Goal: Task Accomplishment & Management: Complete application form

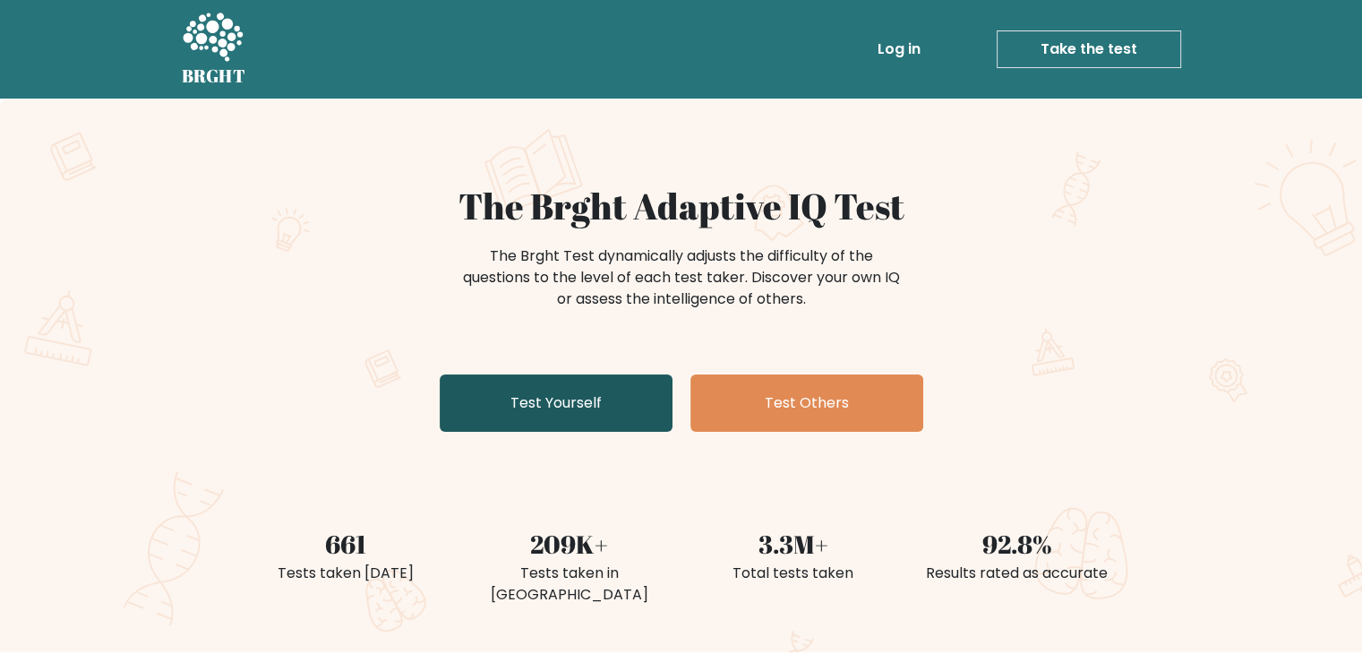
click at [587, 412] on link "Test Yourself" at bounding box center [556, 402] width 233 height 57
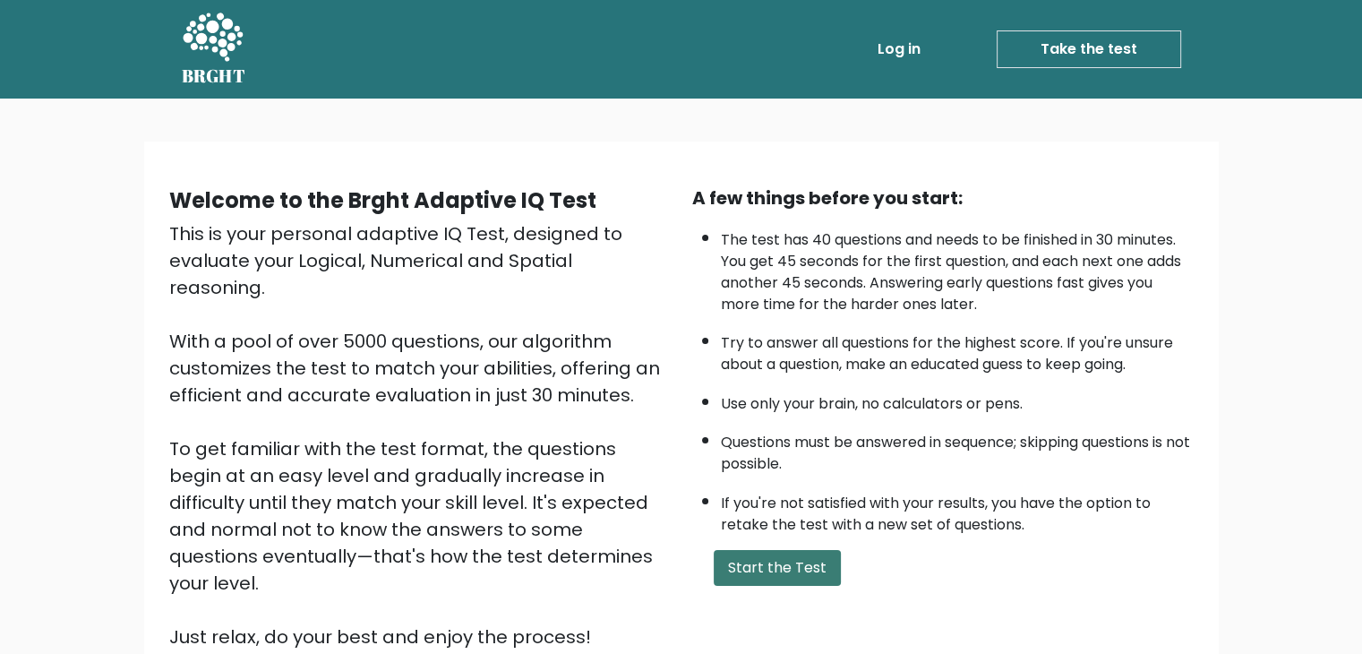
click at [792, 567] on button "Start the Test" at bounding box center [777, 568] width 127 height 36
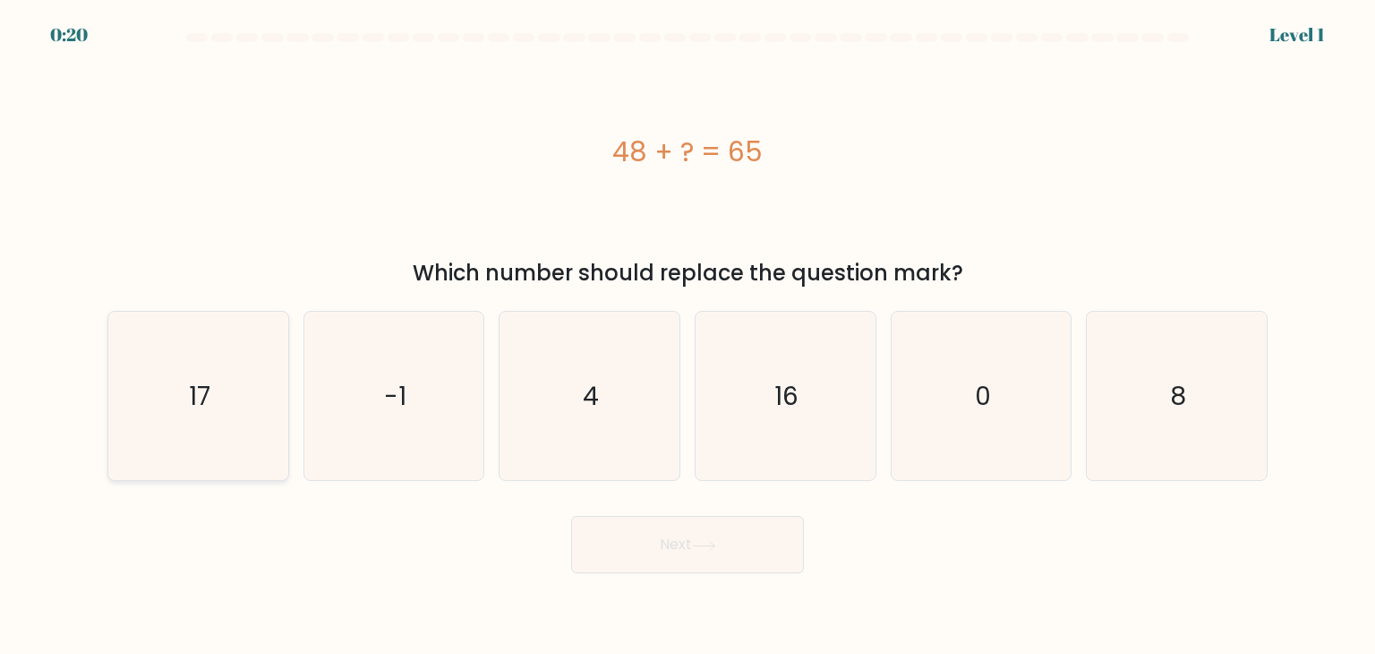
click at [275, 368] on icon "17" at bounding box center [198, 396] width 168 height 168
click at [688, 336] on input "a. 17" at bounding box center [688, 331] width 1 height 9
radio input "true"
click at [640, 550] on button "Next" at bounding box center [687, 544] width 233 height 57
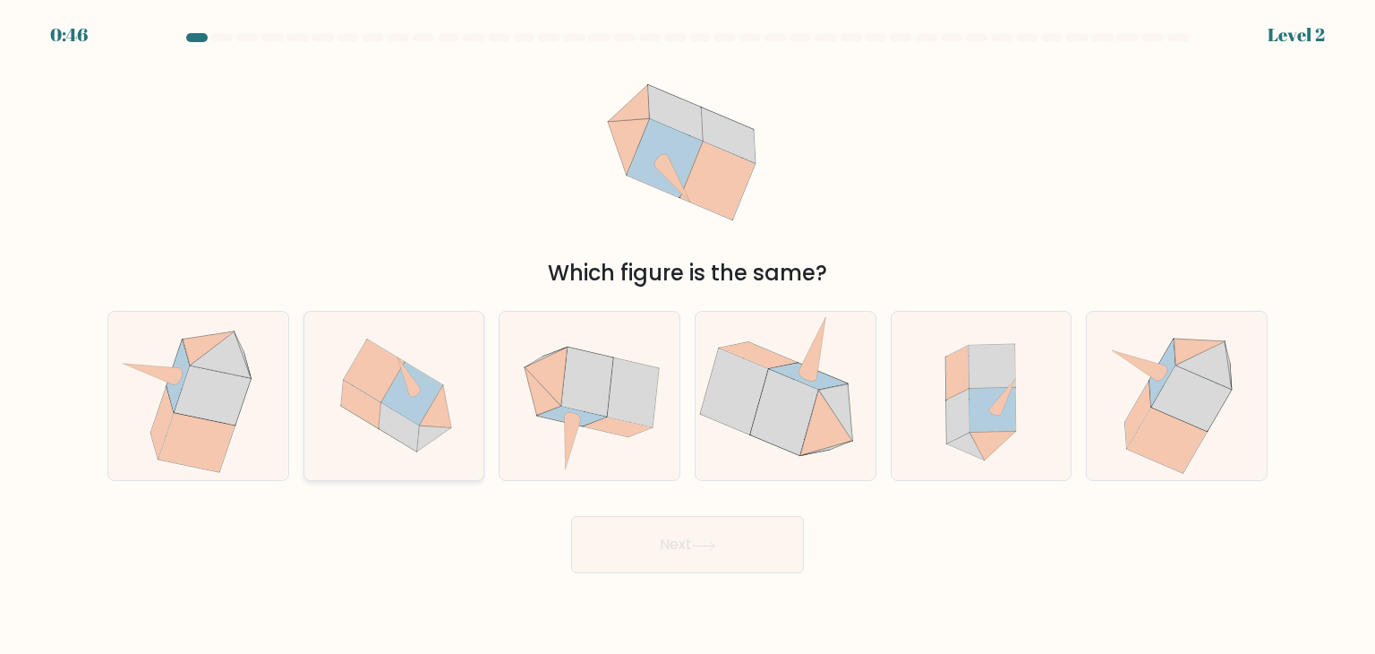
click at [409, 383] on icon at bounding box center [409, 376] width 23 height 39
click at [688, 336] on input "b." at bounding box center [688, 331] width 1 height 9
radio input "true"
click at [726, 559] on button "Next" at bounding box center [687, 544] width 233 height 57
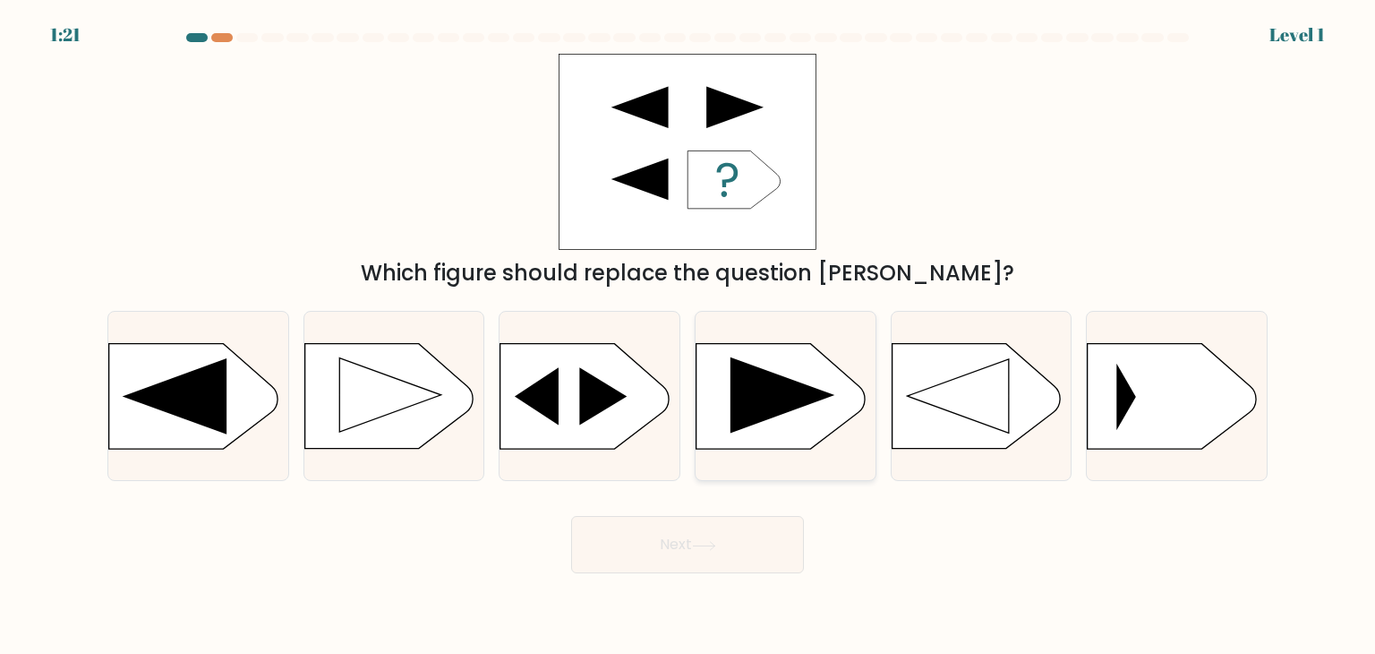
click at [807, 402] on icon at bounding box center [783, 395] width 104 height 76
click at [689, 336] on input "d." at bounding box center [688, 331] width 1 height 9
radio input "true"
click at [755, 543] on button "Next" at bounding box center [687, 544] width 233 height 57
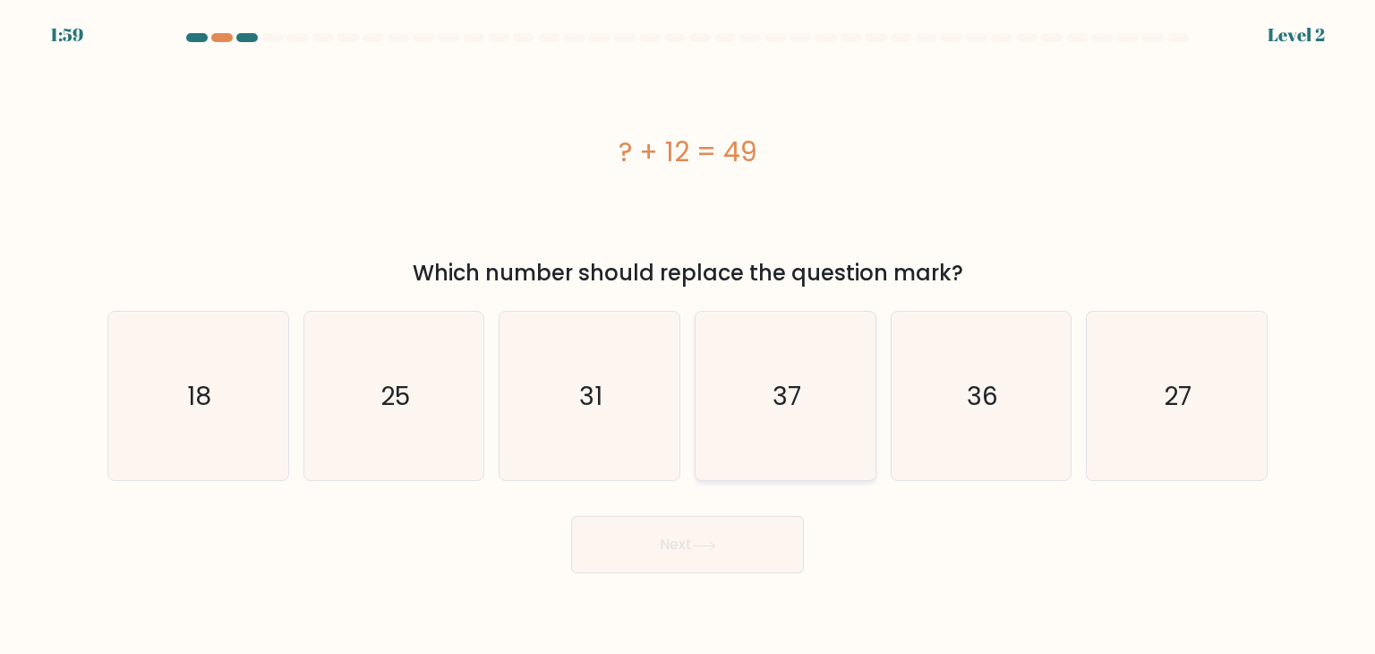
click at [784, 410] on text "37" at bounding box center [787, 396] width 29 height 36
click at [689, 336] on input "d. 37" at bounding box center [688, 331] width 1 height 9
radio input "true"
click at [729, 535] on button "Next" at bounding box center [687, 544] width 233 height 57
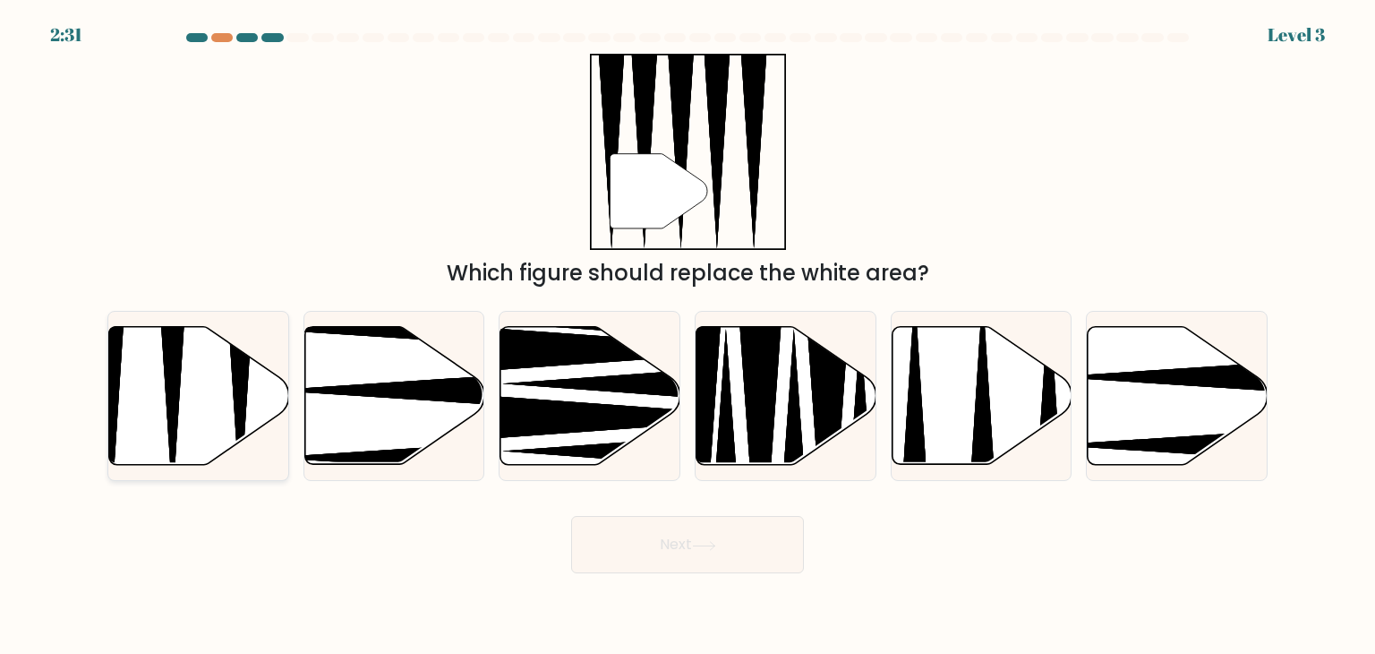
click at [190, 404] on icon at bounding box center [199, 396] width 180 height 138
click at [688, 336] on input "a." at bounding box center [688, 331] width 1 height 9
radio input "true"
click at [695, 531] on button "Next" at bounding box center [687, 544] width 233 height 57
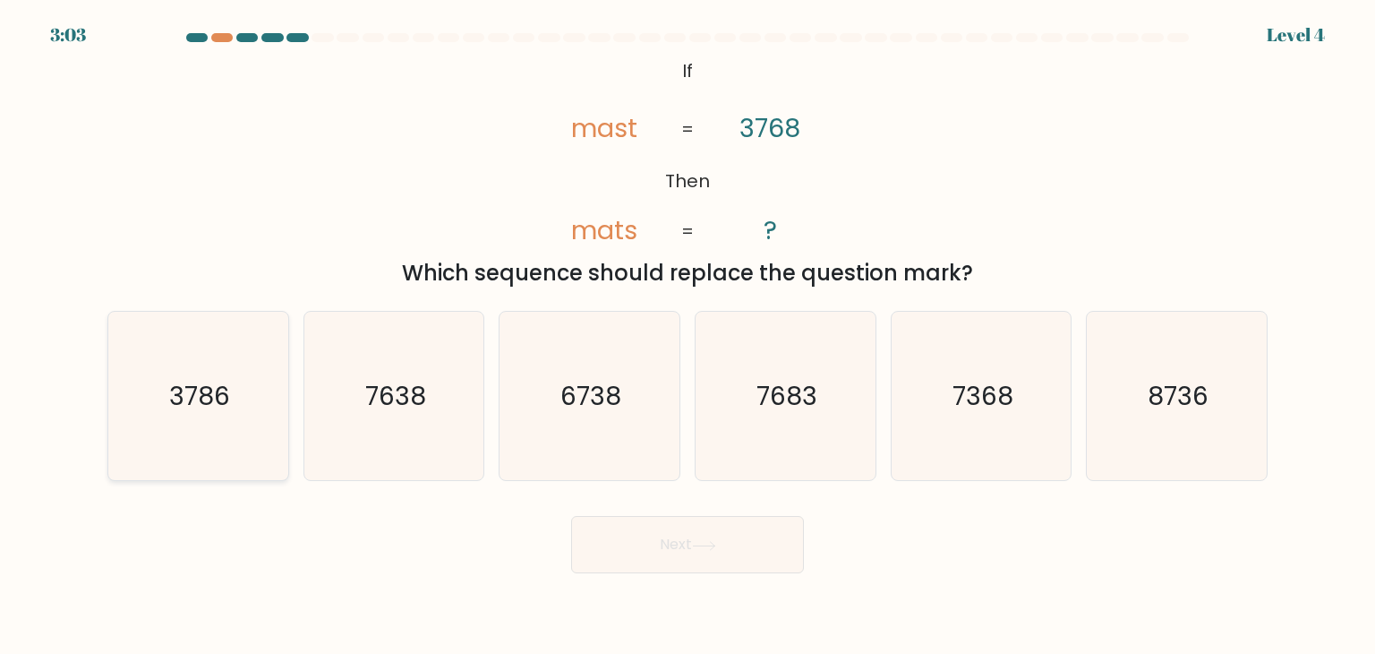
click at [229, 400] on text "3786" at bounding box center [199, 396] width 61 height 36
click at [688, 336] on input "a. 3786" at bounding box center [688, 331] width 1 height 9
radio input "true"
click at [664, 553] on button "Next" at bounding box center [687, 544] width 233 height 57
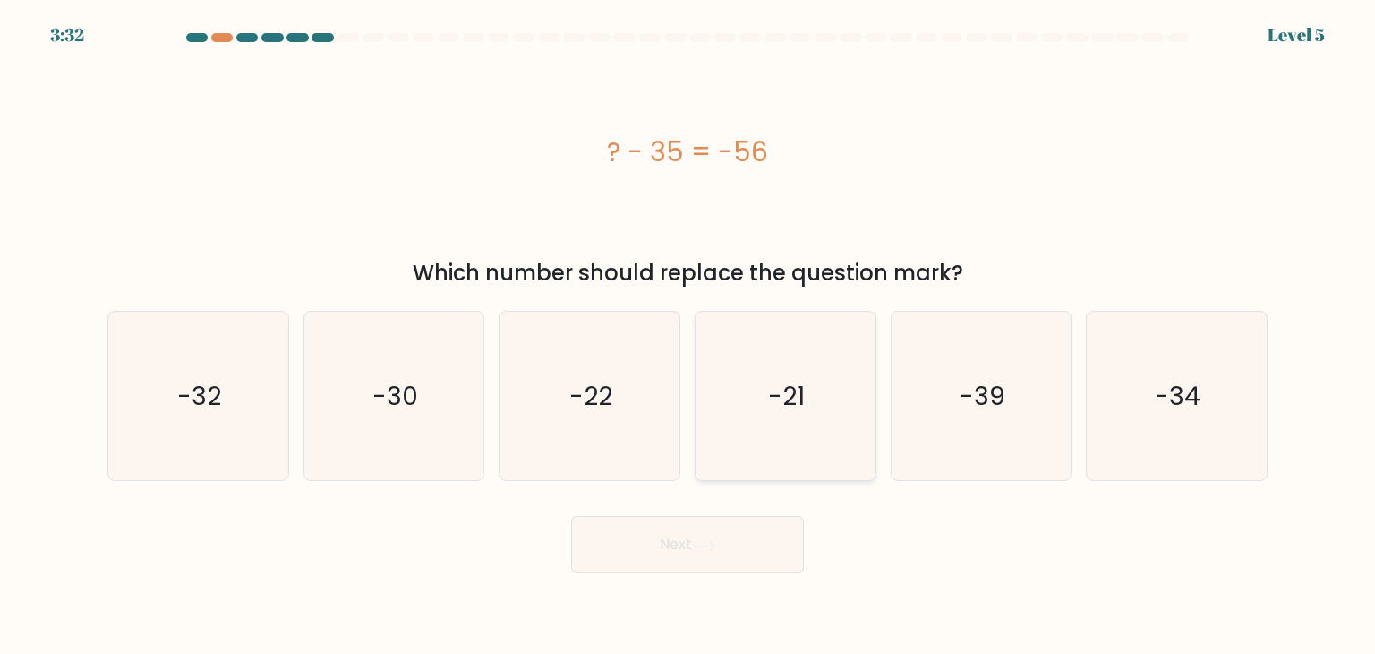
click at [796, 409] on text "-21" at bounding box center [787, 396] width 37 height 36
click at [689, 336] on input "d. -21" at bounding box center [688, 331] width 1 height 9
radio input "true"
click at [770, 543] on button "Next" at bounding box center [687, 544] width 233 height 57
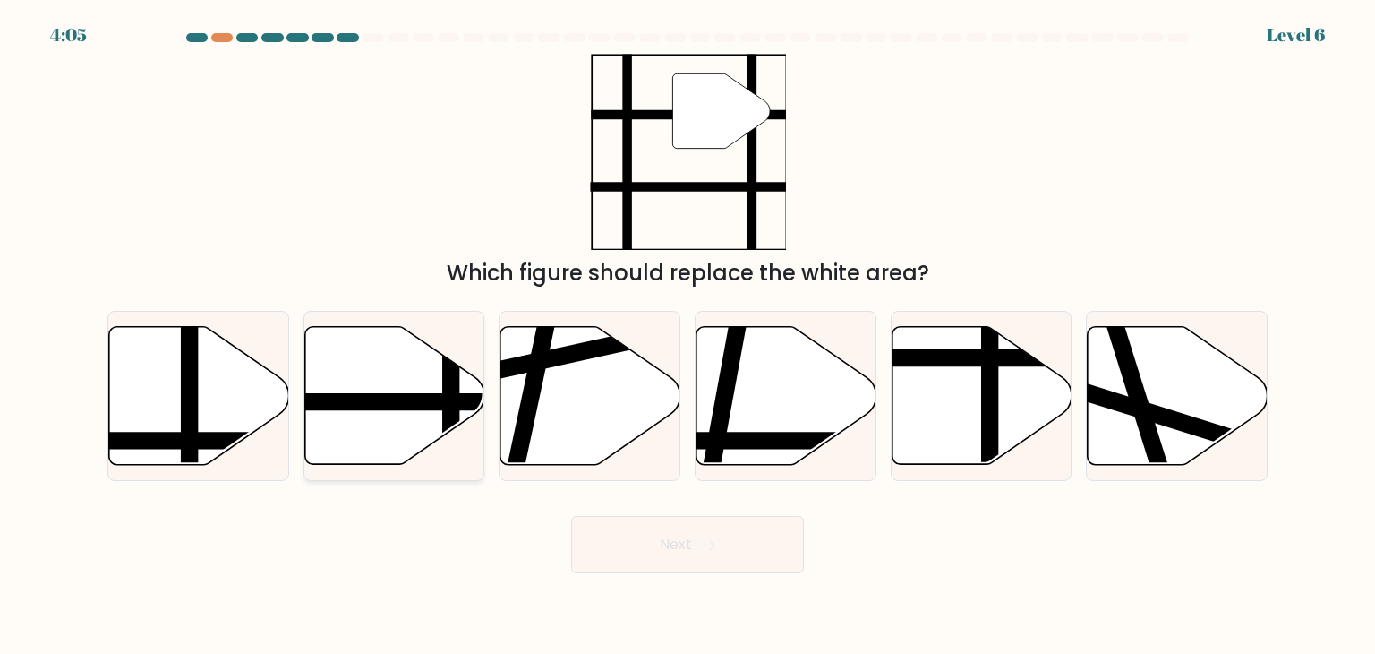
click at [443, 402] on line at bounding box center [335, 402] width 363 height 0
click at [688, 336] on input "b." at bounding box center [688, 331] width 1 height 9
radio input "true"
click at [703, 541] on icon at bounding box center [704, 546] width 24 height 10
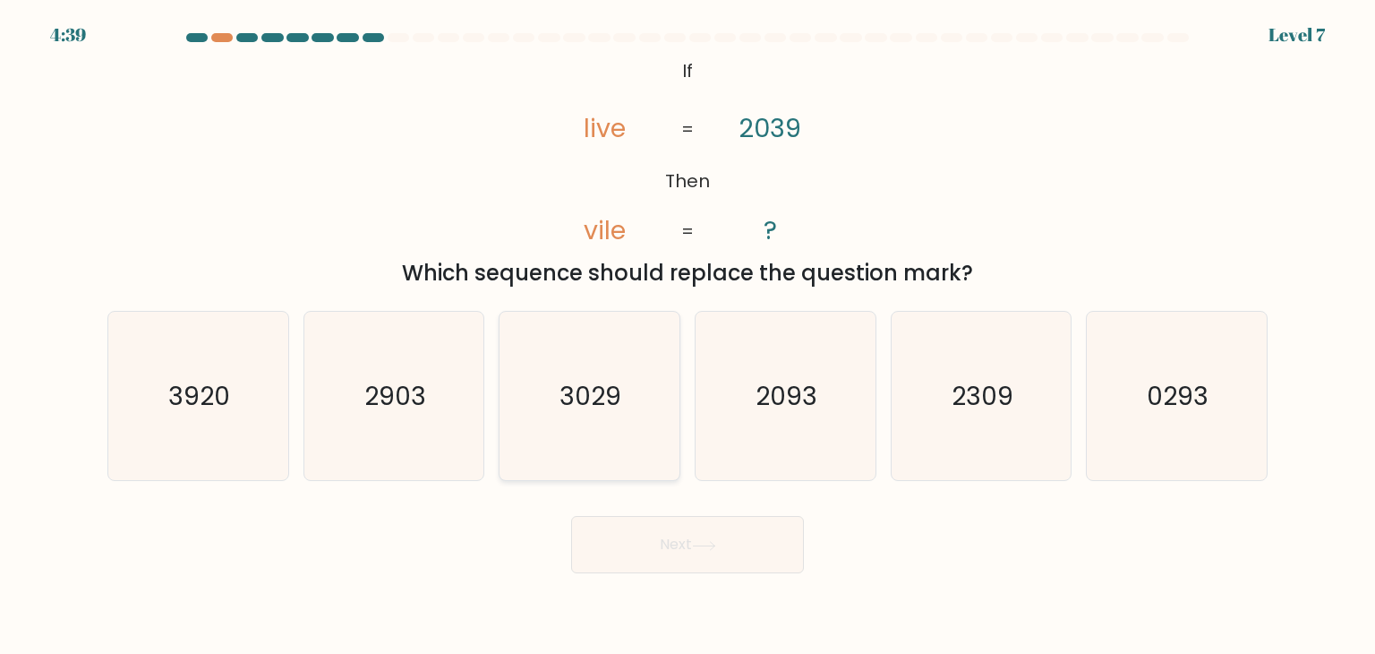
click at [567, 408] on text "3029" at bounding box center [592, 396] width 62 height 36
click at [688, 336] on input "c. 3029" at bounding box center [688, 331] width 1 height 9
radio input "true"
click at [729, 551] on button "Next" at bounding box center [687, 544] width 233 height 57
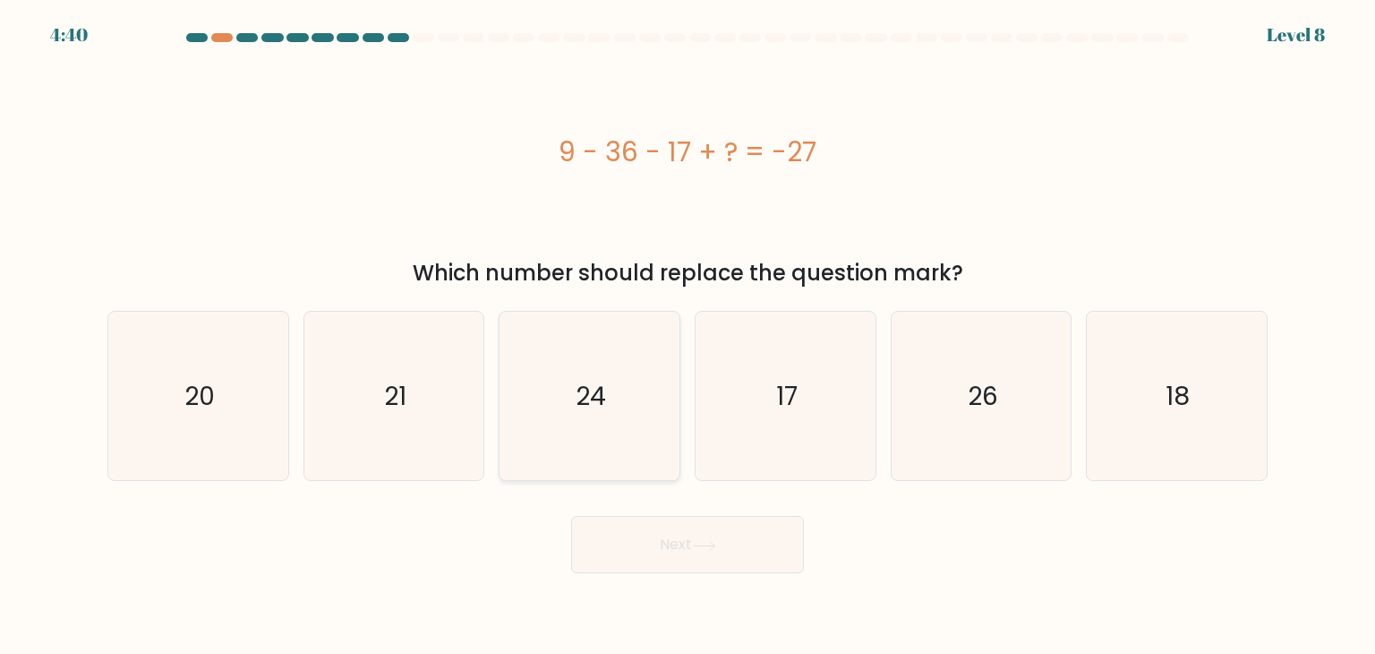
click at [602, 424] on icon "24" at bounding box center [589, 396] width 168 height 168
click at [688, 336] on input "c. 24" at bounding box center [688, 331] width 1 height 9
radio input "true"
click at [702, 552] on button "Next" at bounding box center [687, 544] width 233 height 57
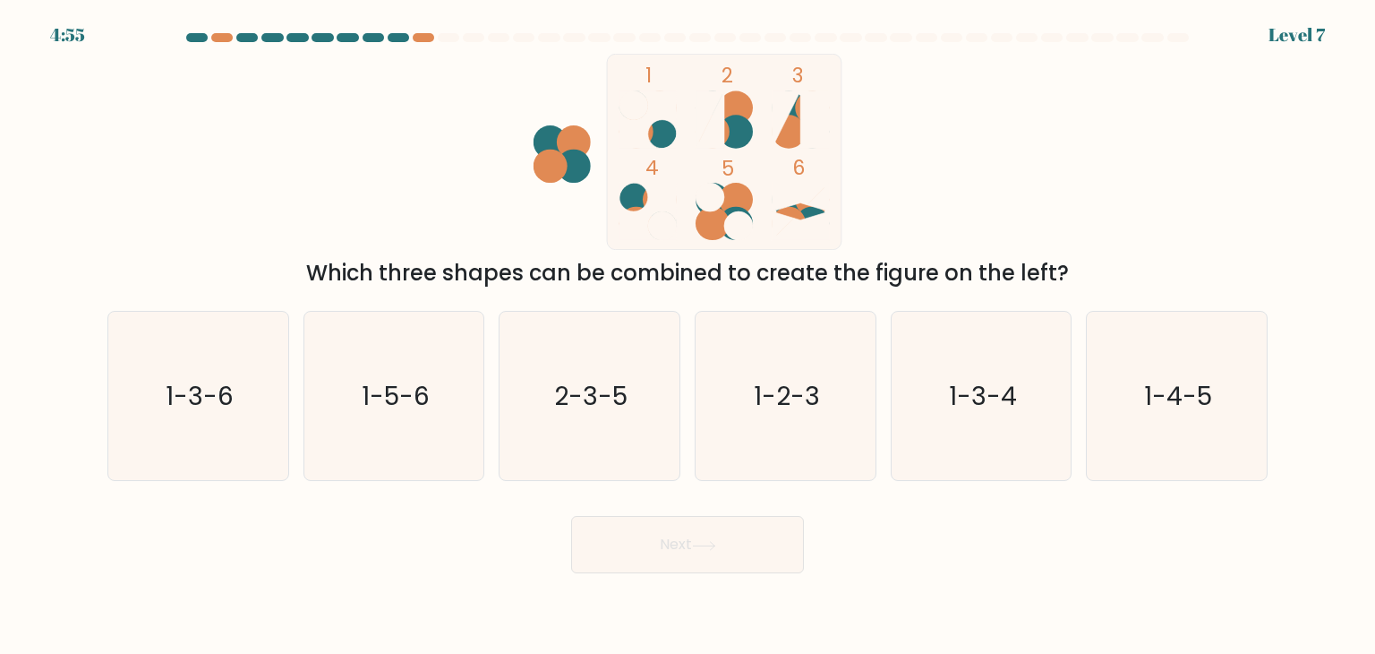
click at [654, 126] on ellipse at bounding box center [660, 131] width 34 height 33
click at [1174, 393] on text "1-4-5" at bounding box center [1178, 396] width 68 height 36
click at [689, 336] on input "f. 1-4-5" at bounding box center [688, 331] width 1 height 9
radio input "true"
click at [769, 544] on button "Next" at bounding box center [687, 544] width 233 height 57
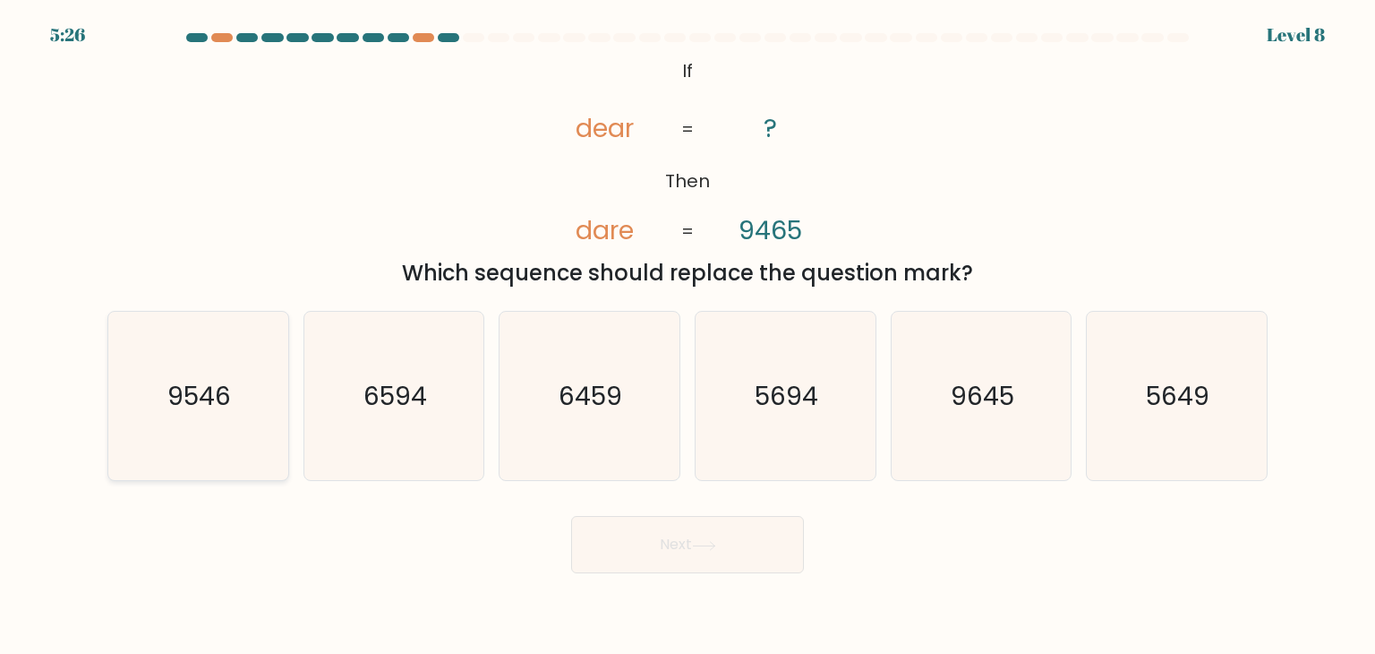
click at [196, 427] on icon "9546" at bounding box center [198, 396] width 168 height 168
click at [688, 336] on input "a. 9546" at bounding box center [688, 331] width 1 height 9
radio input "true"
click at [667, 549] on button "Next" at bounding box center [687, 544] width 233 height 57
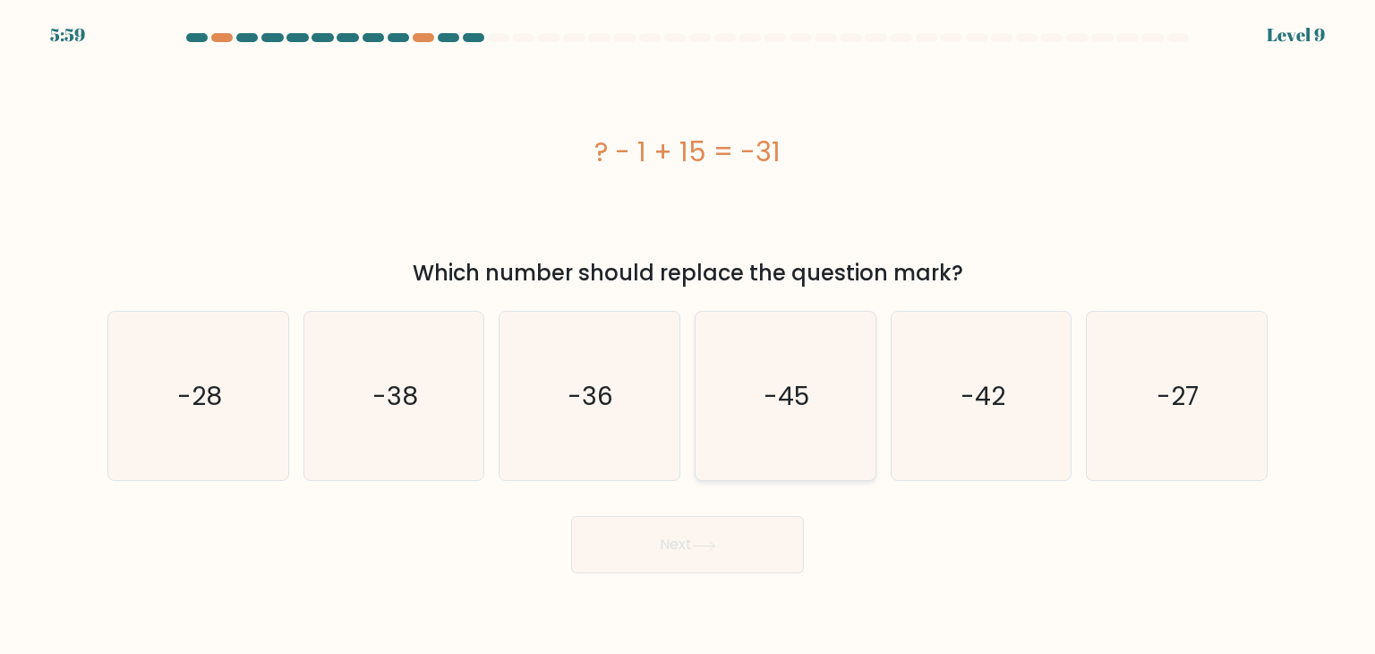
click at [796, 407] on text "-45" at bounding box center [788, 396] width 46 height 36
click at [689, 336] on input "d. -45" at bounding box center [688, 331] width 1 height 9
radio input "true"
click at [711, 552] on button "Next" at bounding box center [687, 544] width 233 height 57
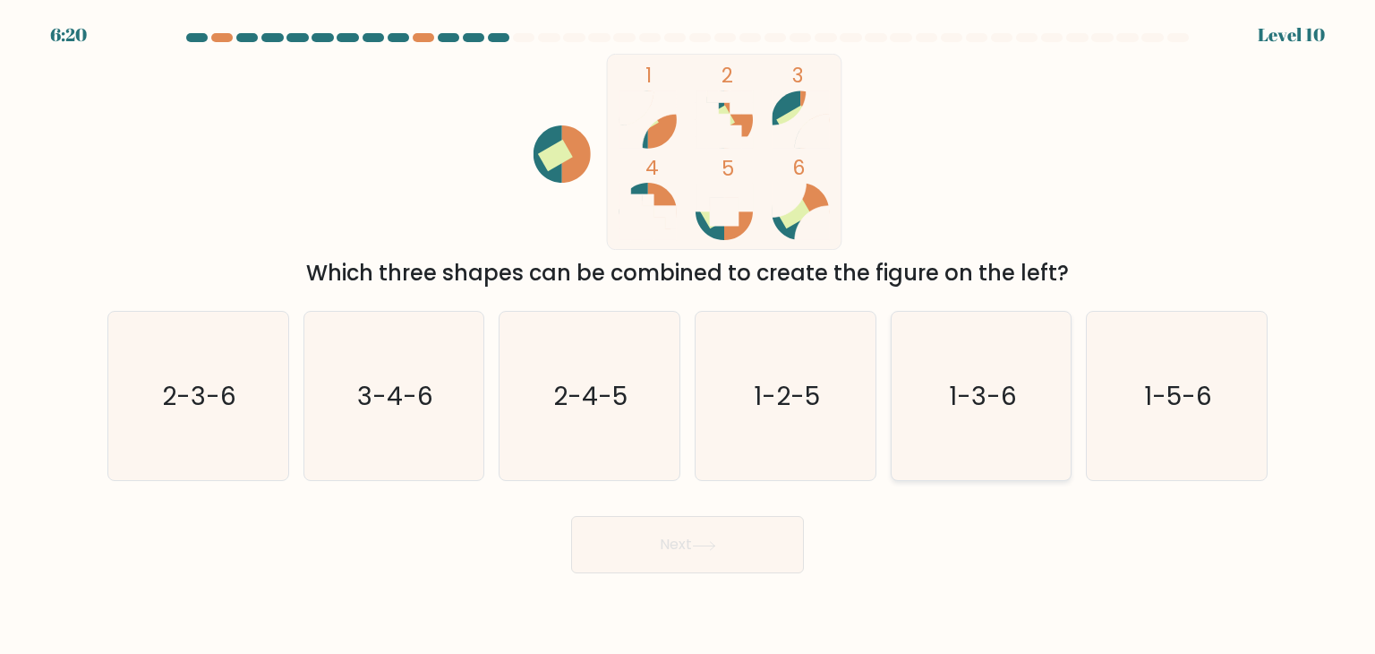
click at [926, 420] on icon "1-3-6" at bounding box center [981, 396] width 168 height 168
click at [689, 336] on input "e. 1-3-6" at bounding box center [688, 331] width 1 height 9
radio input "true"
click at [713, 564] on button "Next" at bounding box center [687, 544] width 233 height 57
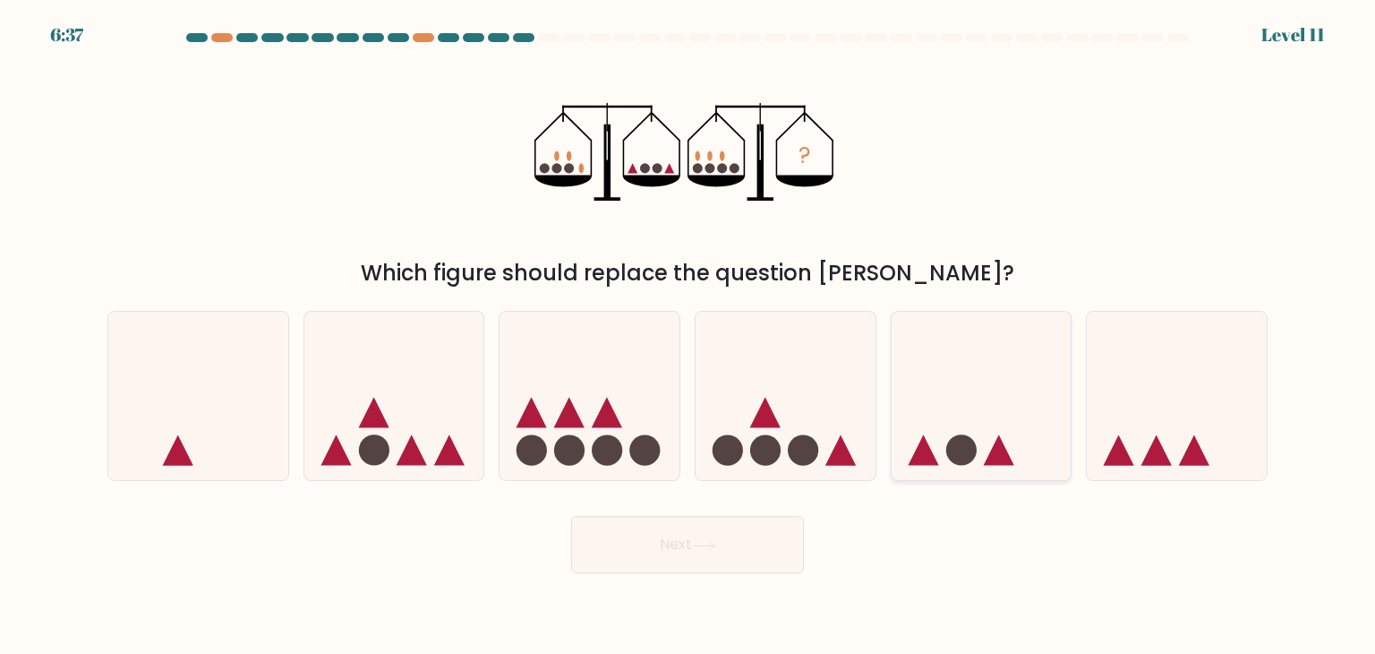
click at [989, 413] on icon at bounding box center [982, 395] width 180 height 149
click at [689, 336] on input "e." at bounding box center [688, 331] width 1 height 9
radio input "true"
click at [684, 569] on button "Next" at bounding box center [687, 544] width 233 height 57
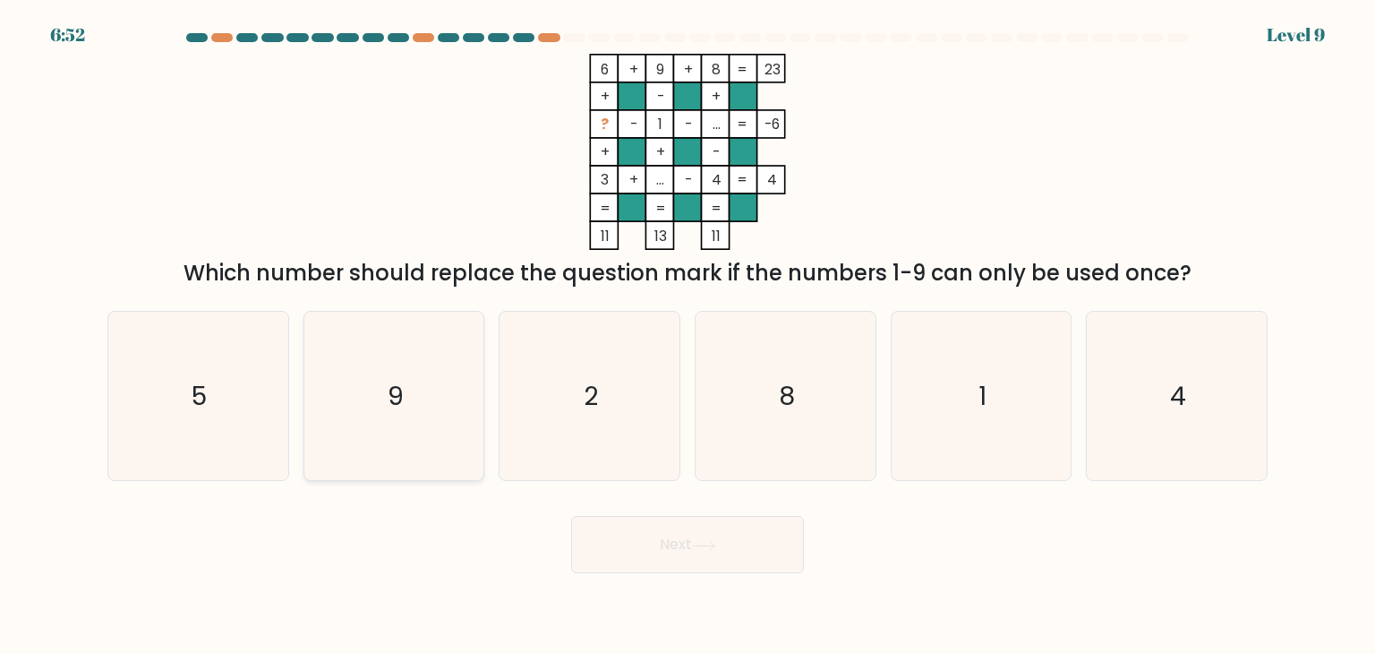
click at [388, 415] on icon "9" at bounding box center [394, 396] width 168 height 168
click at [688, 336] on input "b. 9" at bounding box center [688, 331] width 1 height 9
radio input "true"
click at [751, 555] on button "Next" at bounding box center [687, 544] width 233 height 57
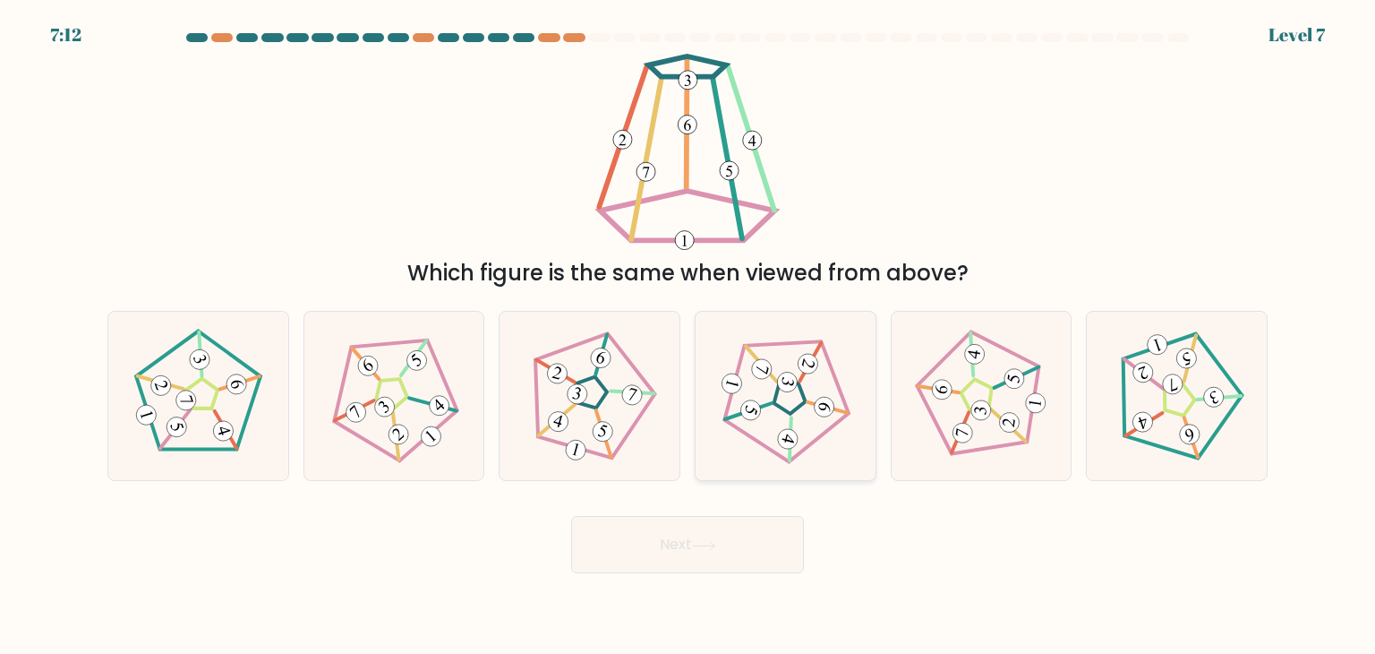
click at [799, 400] on icon at bounding box center [785, 396] width 135 height 135
click at [689, 336] on input "d." at bounding box center [688, 331] width 1 height 9
radio input "true"
click at [763, 515] on div "Next" at bounding box center [688, 537] width 1182 height 71
click at [766, 537] on button "Next" at bounding box center [687, 544] width 233 height 57
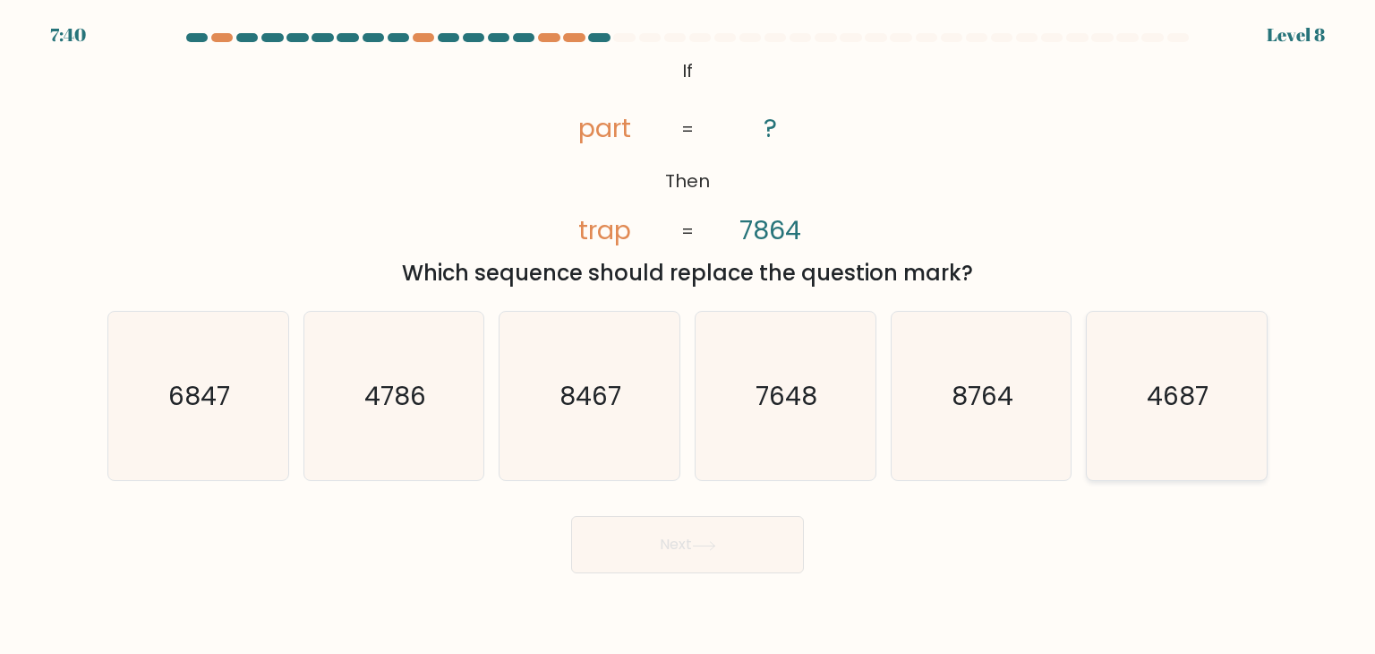
click at [1176, 422] on icon "4687" at bounding box center [1176, 396] width 168 height 168
click at [689, 336] on input "f. 4687" at bounding box center [688, 331] width 1 height 9
radio input "true"
click at [758, 536] on button "Next" at bounding box center [687, 544] width 233 height 57
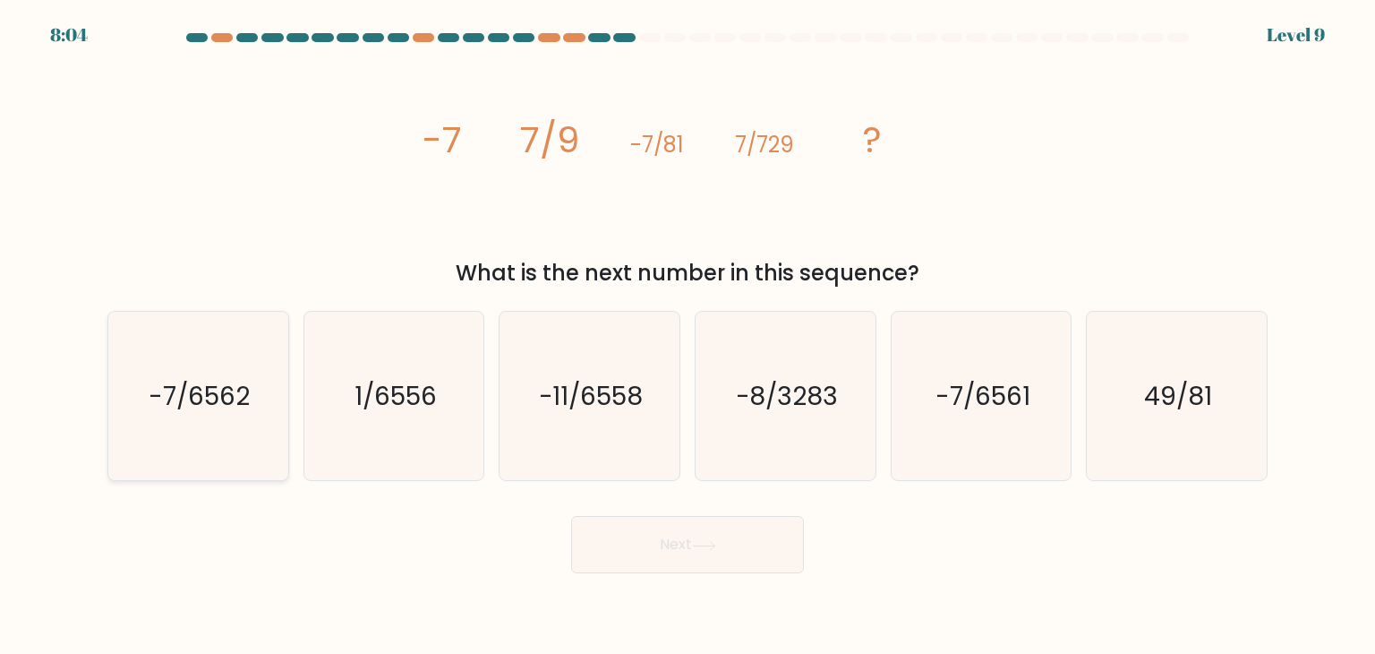
click at [250, 414] on icon "-7/6562" at bounding box center [198, 396] width 168 height 168
click at [688, 336] on input "a. -7/6562" at bounding box center [688, 331] width 1 height 9
radio input "true"
click at [756, 560] on button "Next" at bounding box center [687, 544] width 233 height 57
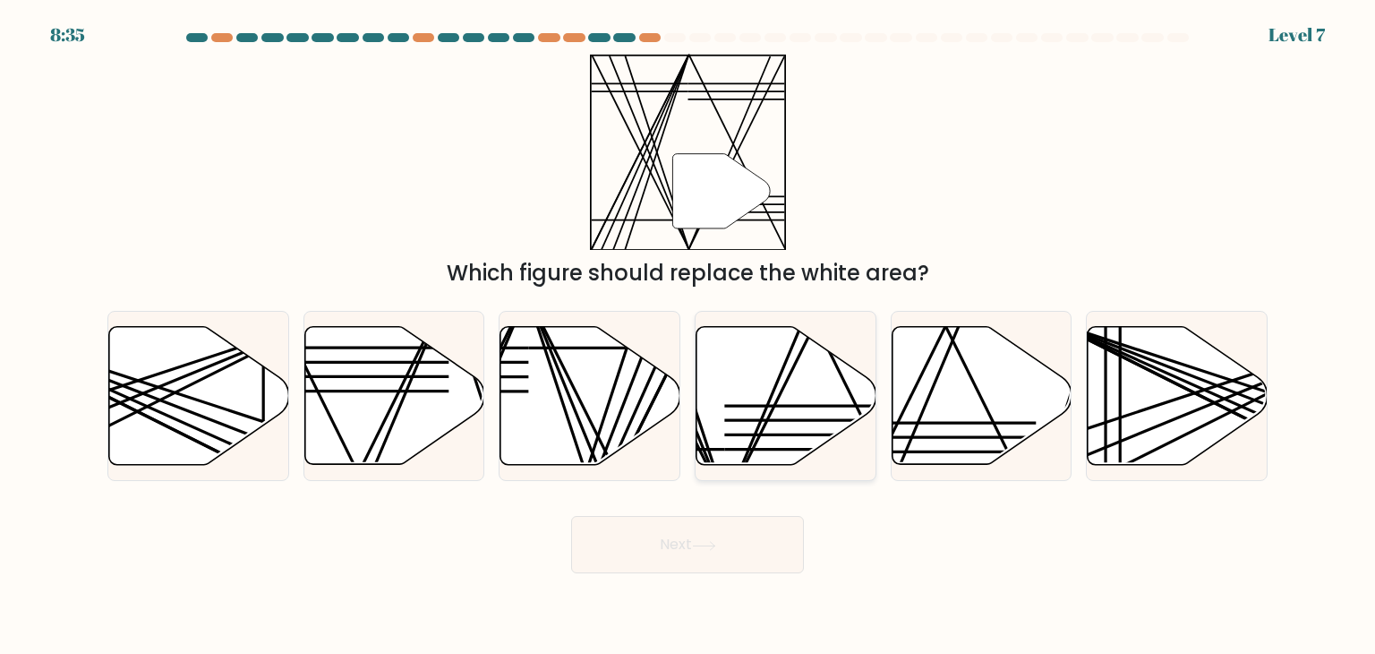
click at [811, 391] on icon at bounding box center [787, 396] width 180 height 138
click at [689, 336] on input "d." at bounding box center [688, 331] width 1 height 9
radio input "true"
click at [781, 552] on button "Next" at bounding box center [687, 544] width 233 height 57
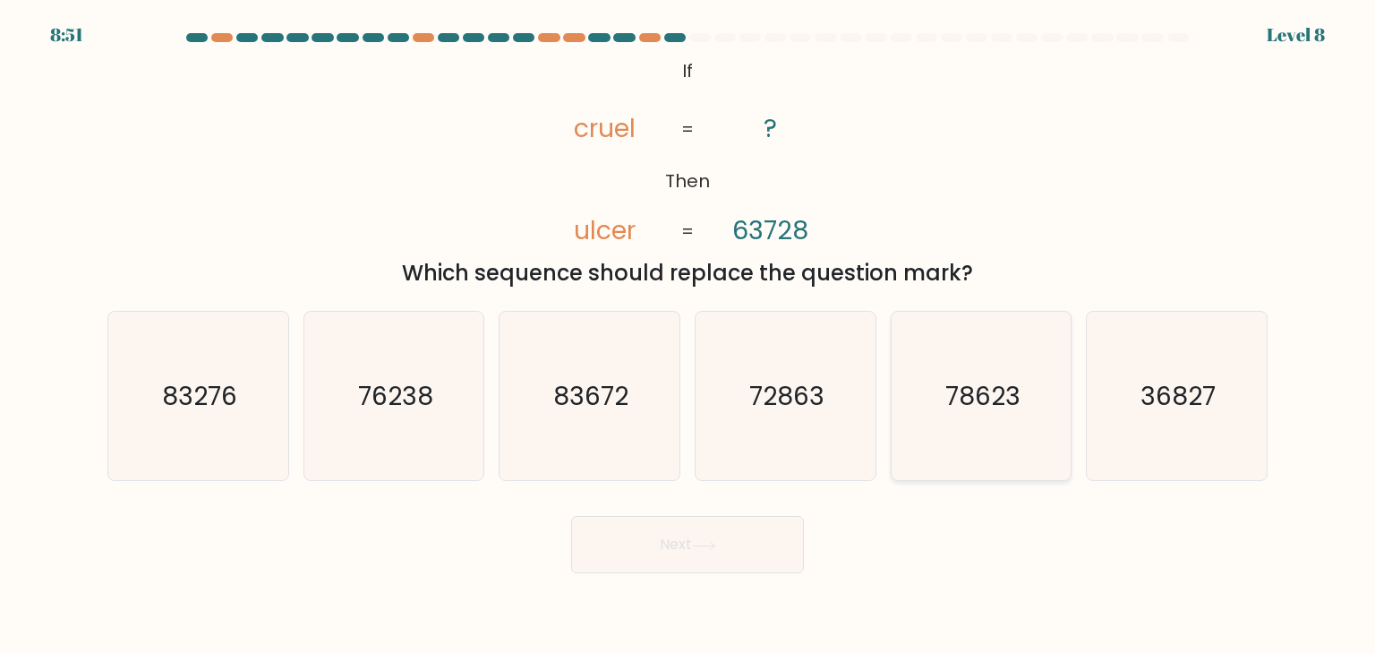
click at [1060, 408] on icon "78623" at bounding box center [981, 396] width 168 height 168
click at [689, 336] on input "e. 78623" at bounding box center [688, 331] width 1 height 9
radio input "true"
click at [709, 531] on button "Next" at bounding box center [687, 544] width 233 height 57
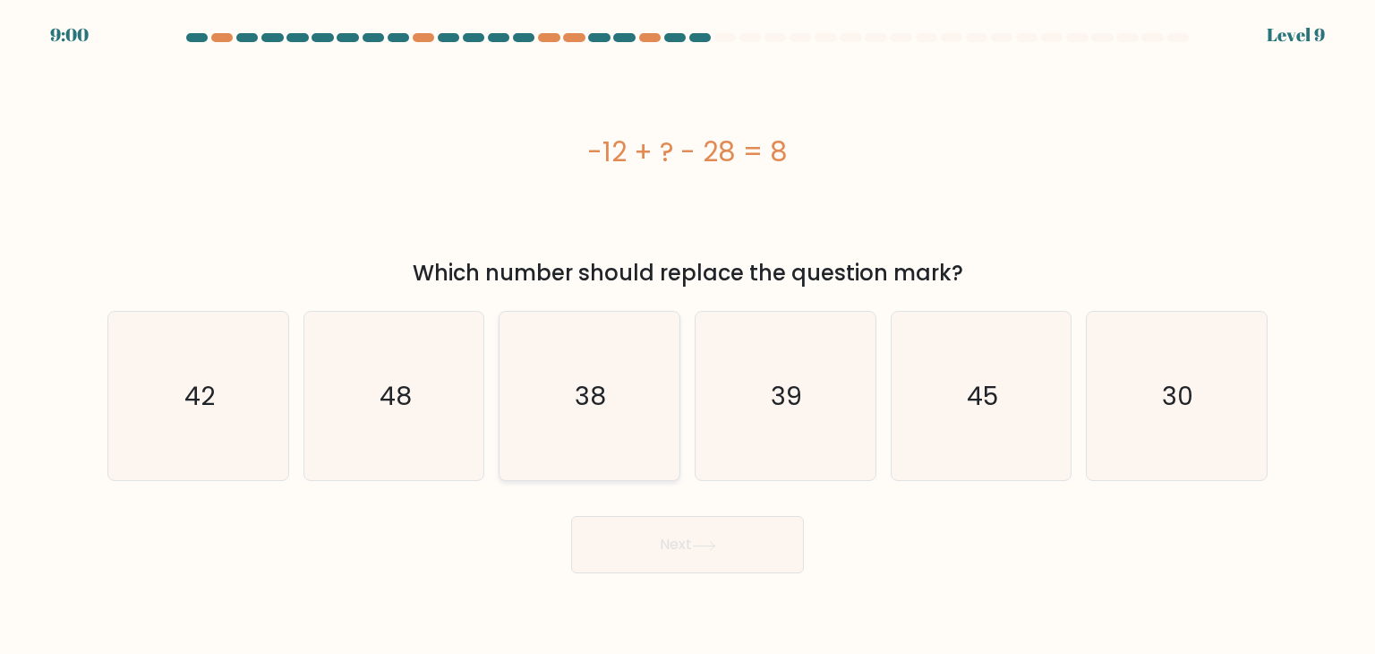
click at [599, 383] on text "38" at bounding box center [591, 396] width 31 height 36
click at [688, 336] on input "c. 38" at bounding box center [688, 331] width 1 height 9
radio input "true"
click at [691, 544] on button "Next" at bounding box center [687, 544] width 233 height 57
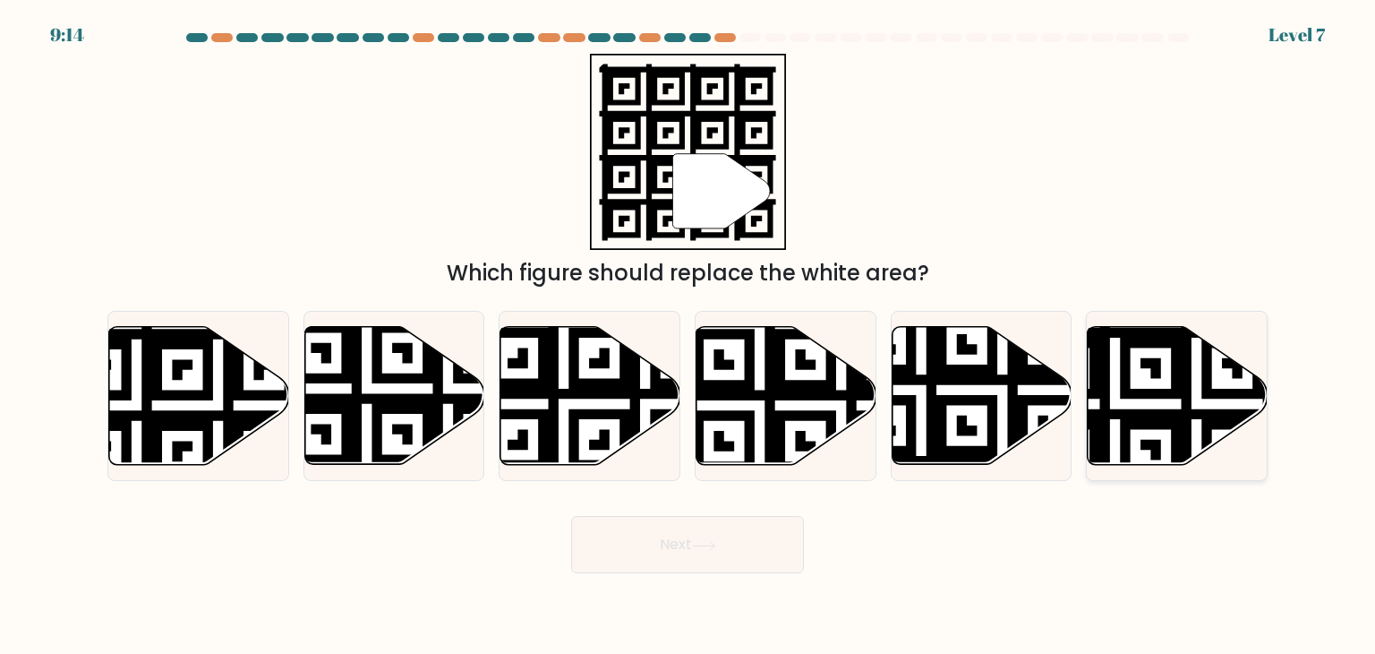
click at [1175, 381] on icon at bounding box center [1116, 322] width 326 height 326
click at [689, 336] on input "f." at bounding box center [688, 331] width 1 height 9
radio input "true"
click at [998, 410] on icon at bounding box center [982, 396] width 180 height 141
click at [689, 336] on input "e." at bounding box center [688, 331] width 1 height 9
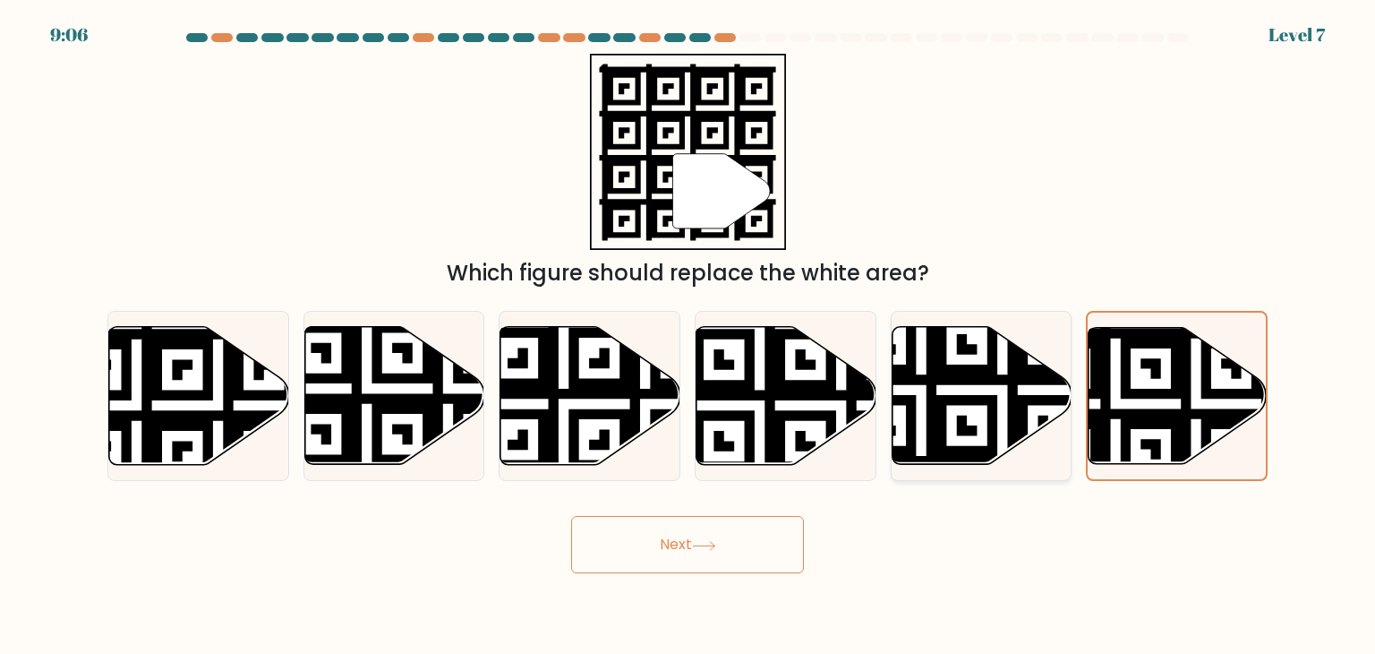
radio input "true"
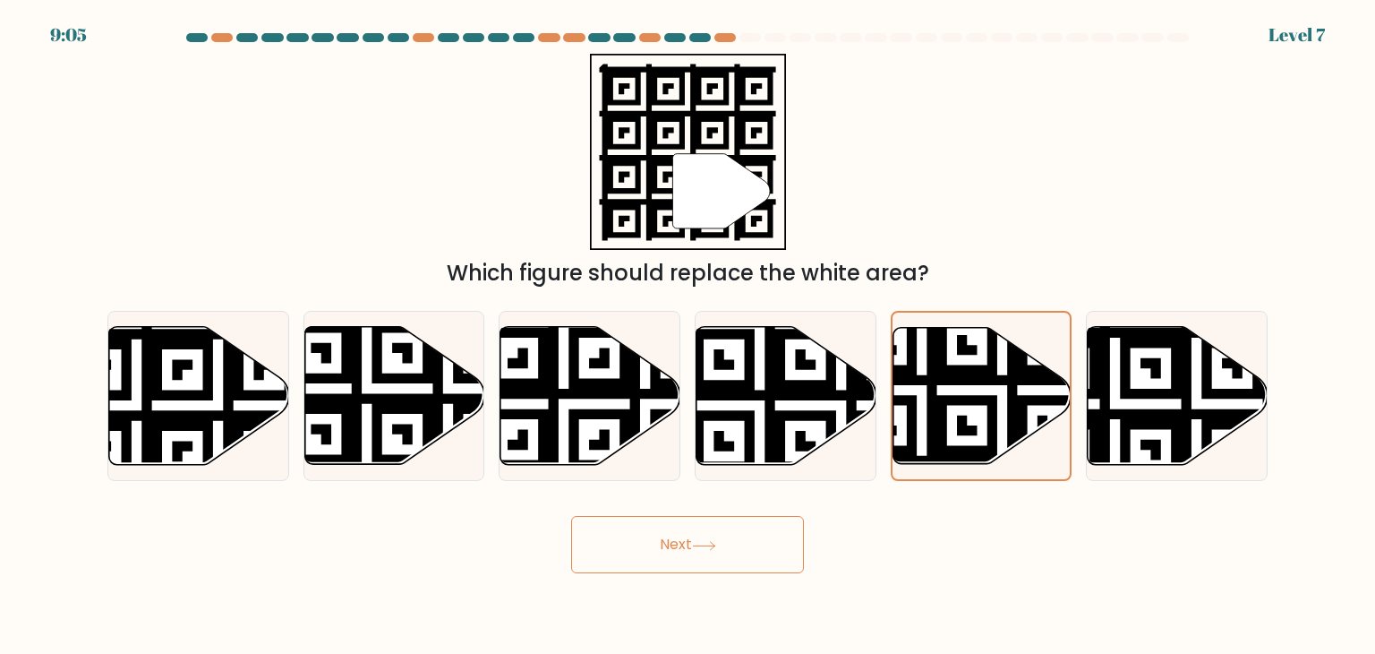
click at [729, 558] on button "Next" at bounding box center [687, 544] width 233 height 57
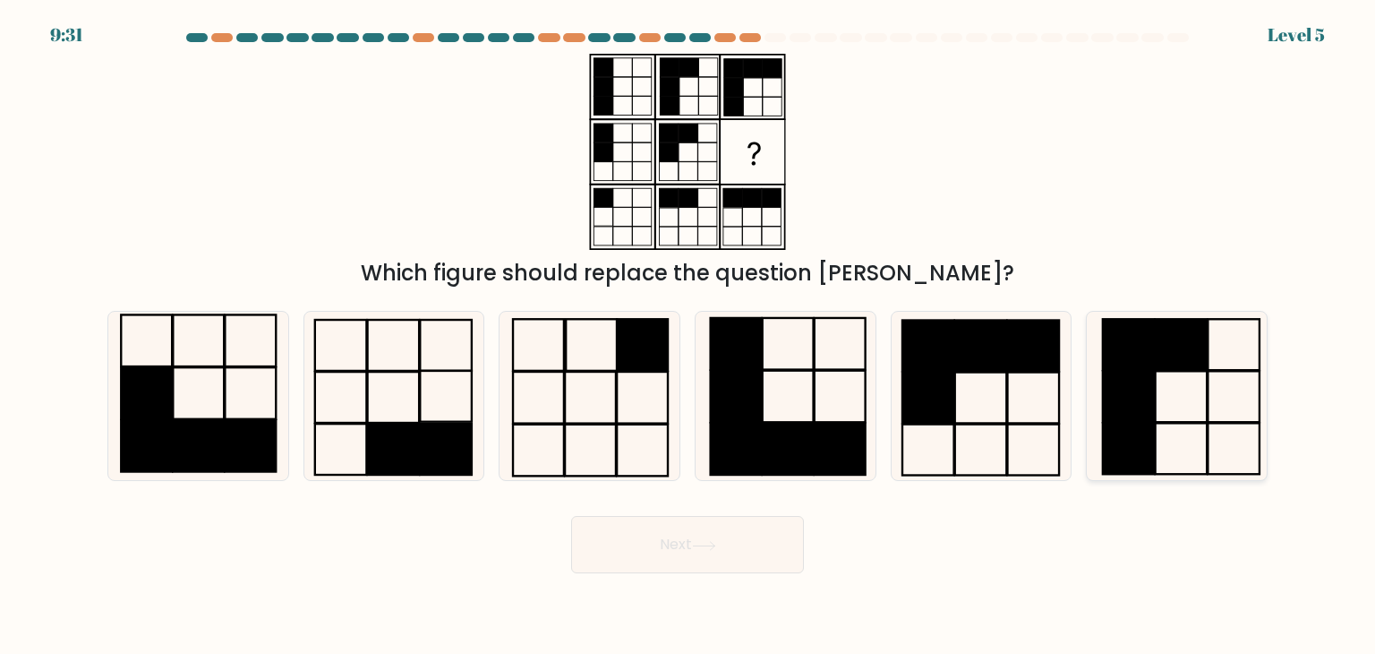
click at [1173, 373] on icon at bounding box center [1176, 396] width 168 height 168
click at [689, 336] on input "f." at bounding box center [688, 331] width 1 height 9
radio input "true"
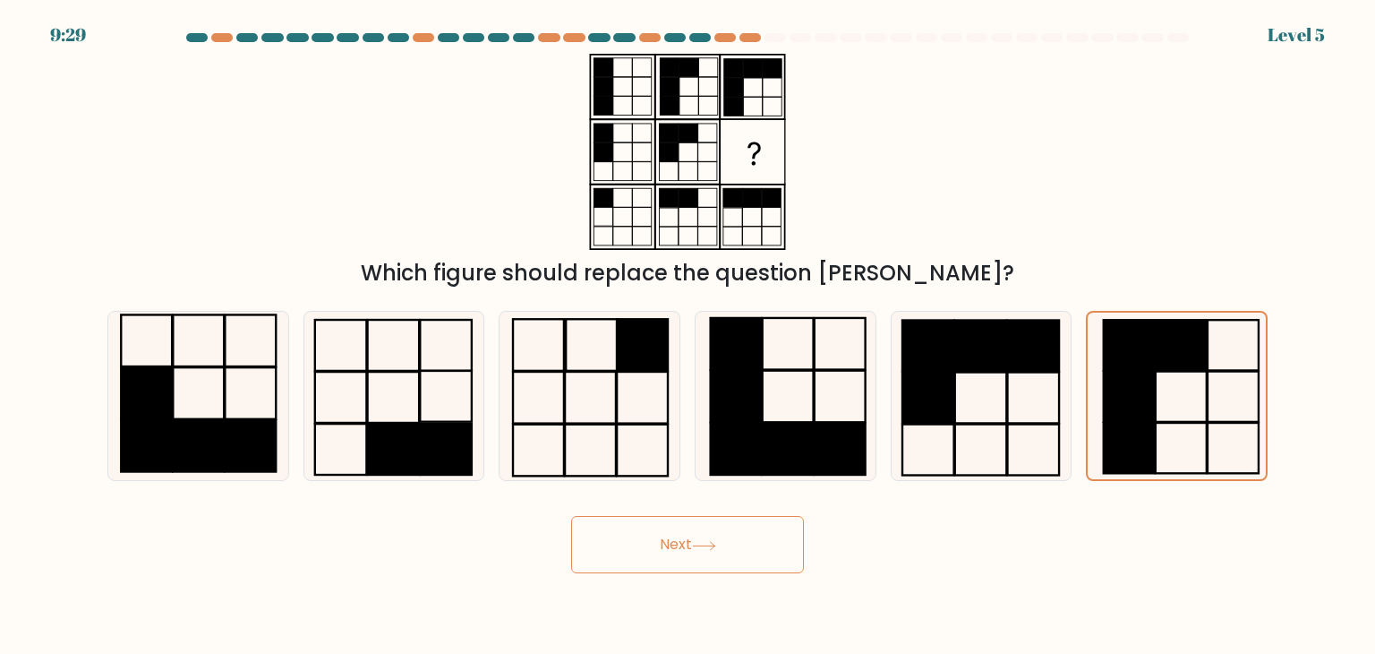
click at [709, 556] on button "Next" at bounding box center [687, 544] width 233 height 57
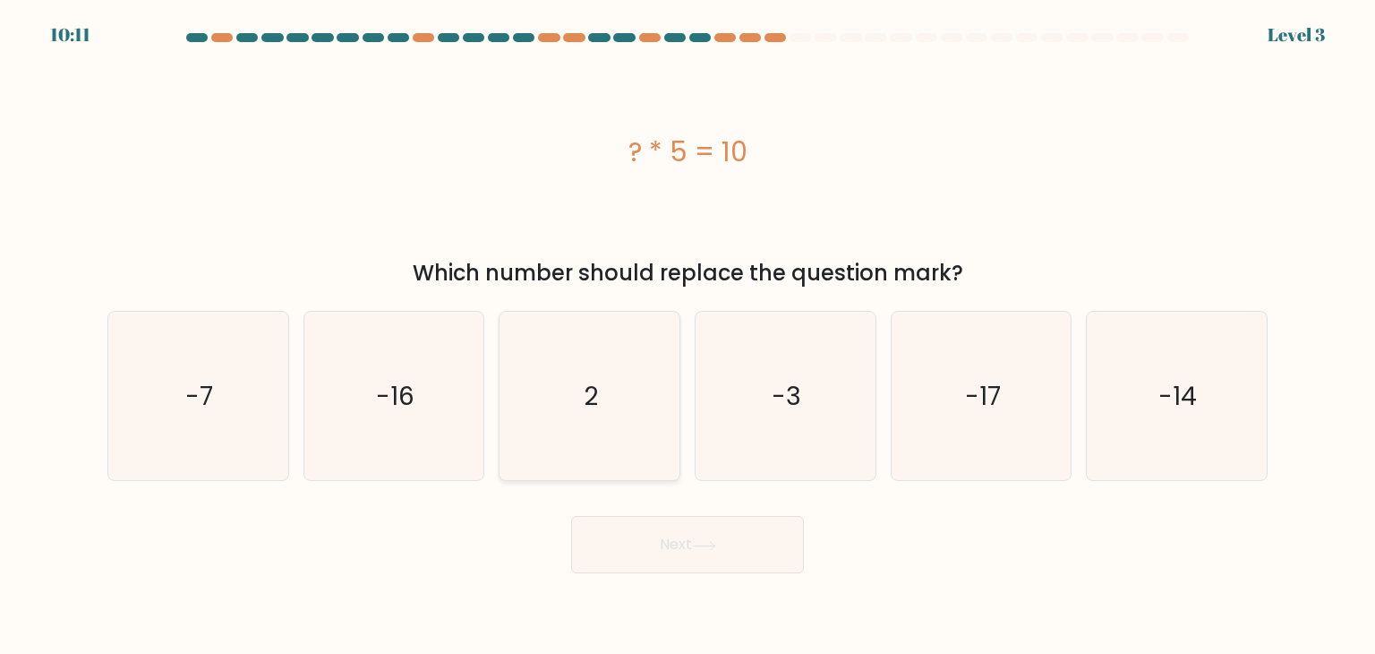
drag, startPoint x: 612, startPoint y: 333, endPoint x: 614, endPoint y: 372, distance: 38.5
click at [613, 335] on icon "2" at bounding box center [589, 396] width 168 height 168
click at [688, 335] on input "c. 2" at bounding box center [688, 331] width 1 height 9
radio input "true"
click at [701, 546] on icon at bounding box center [704, 546] width 24 height 10
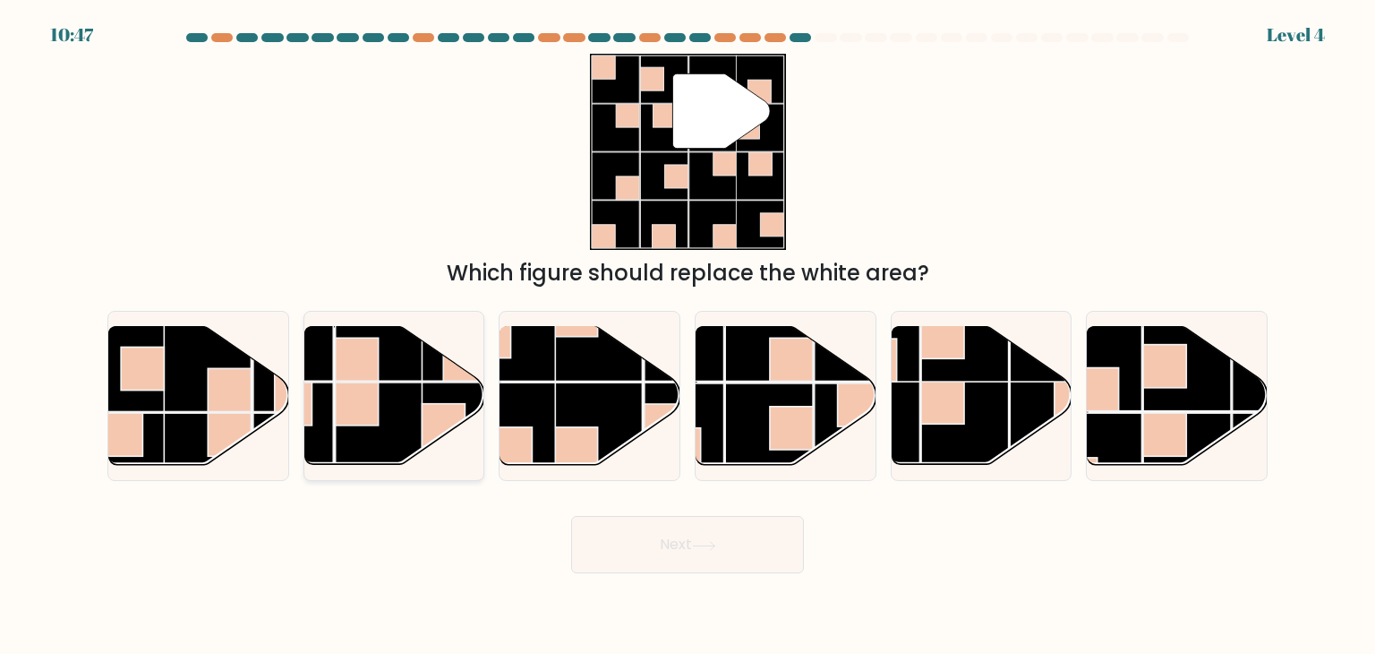
click at [434, 377] on rect at bounding box center [467, 337] width 88 height 88
click at [688, 336] on input "b." at bounding box center [688, 331] width 1 height 9
radio input "true"
click at [648, 529] on button "Next" at bounding box center [687, 544] width 233 height 57
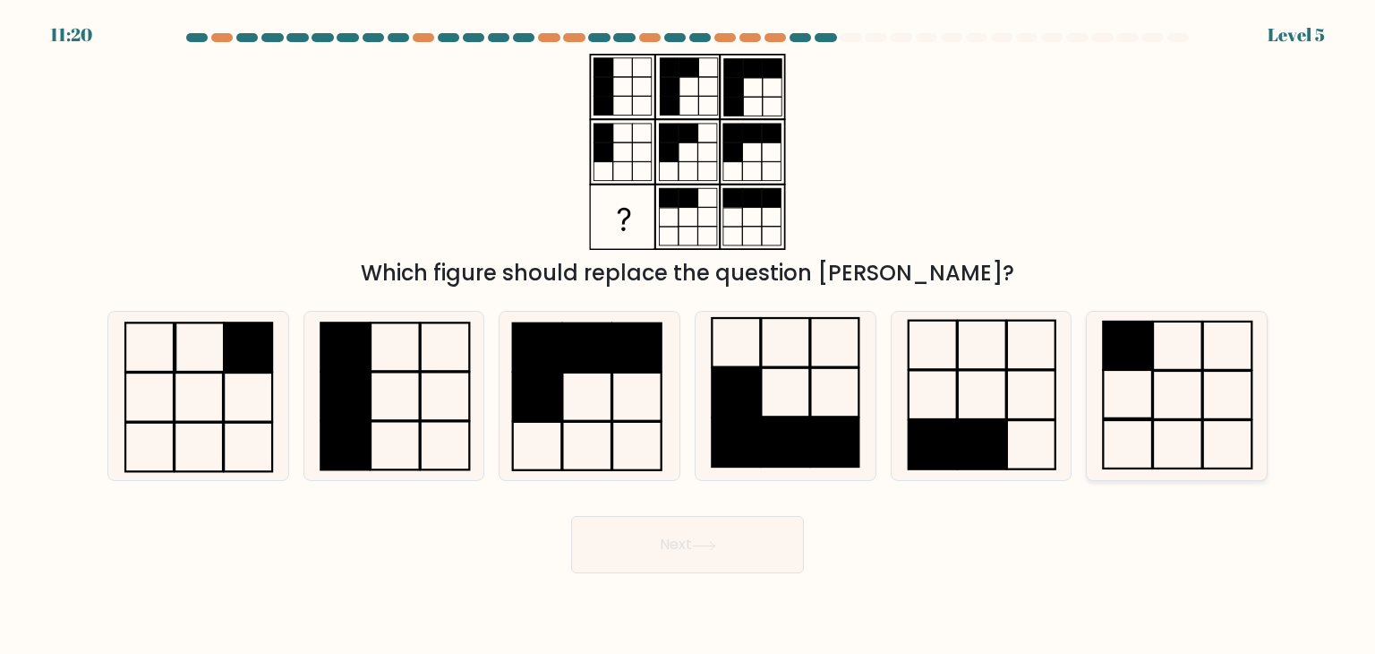
click at [1171, 355] on icon at bounding box center [1176, 396] width 168 height 168
click at [689, 336] on input "f." at bounding box center [688, 331] width 1 height 9
radio input "true"
click at [736, 561] on button "Next" at bounding box center [687, 544] width 233 height 57
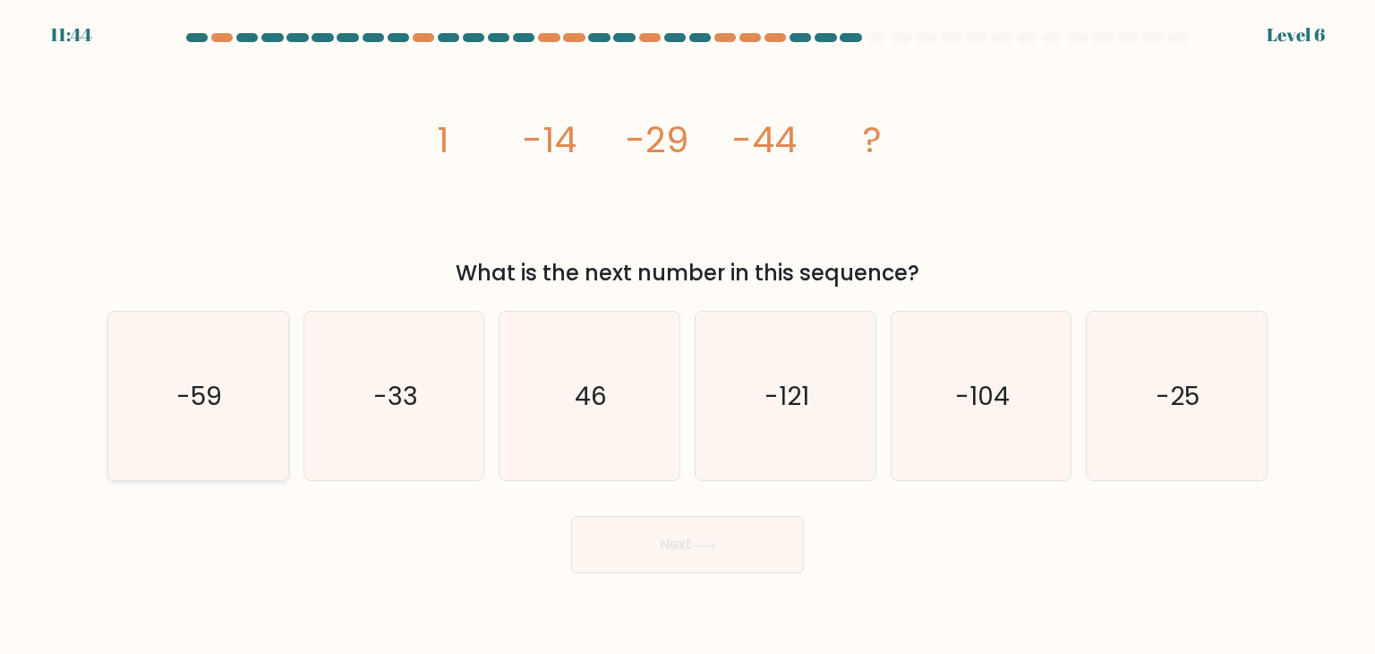
click at [228, 427] on icon "-59" at bounding box center [198, 396] width 168 height 168
click at [688, 336] on input "a. -59" at bounding box center [688, 331] width 1 height 9
radio input "true"
click at [693, 555] on button "Next" at bounding box center [687, 544] width 233 height 57
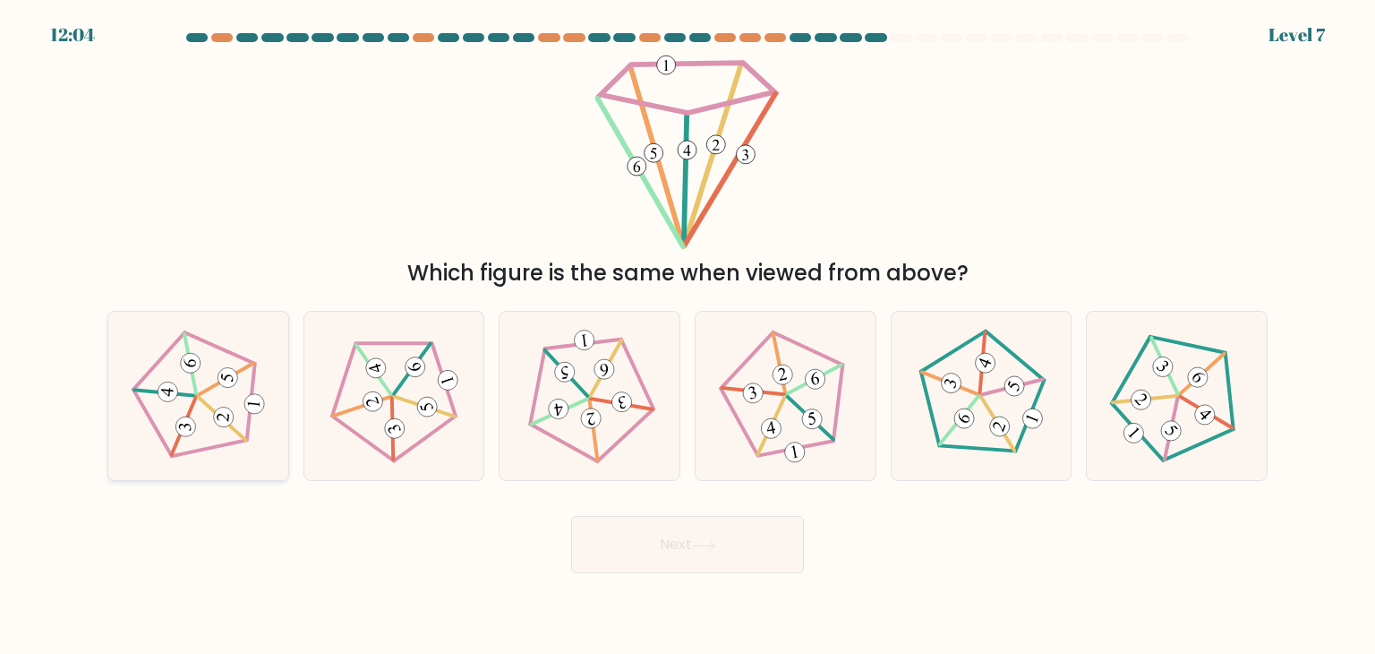
click at [208, 414] on icon at bounding box center [198, 396] width 135 height 135
click at [688, 336] on input "a." at bounding box center [688, 331] width 1 height 9
radio input "true"
click at [672, 556] on button "Next" at bounding box center [687, 544] width 233 height 57
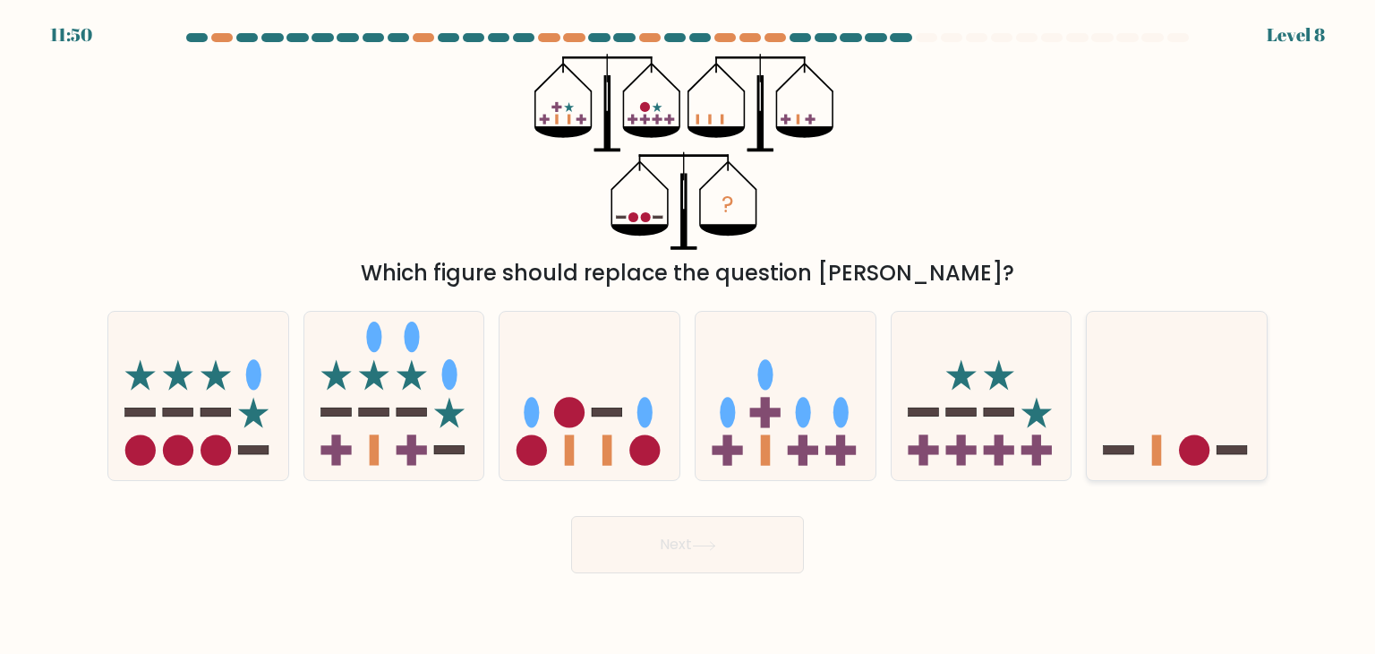
click at [1160, 409] on icon at bounding box center [1177, 395] width 180 height 149
click at [689, 336] on input "f." at bounding box center [688, 331] width 1 height 9
radio input "true"
click at [773, 548] on button "Next" at bounding box center [687, 544] width 233 height 57
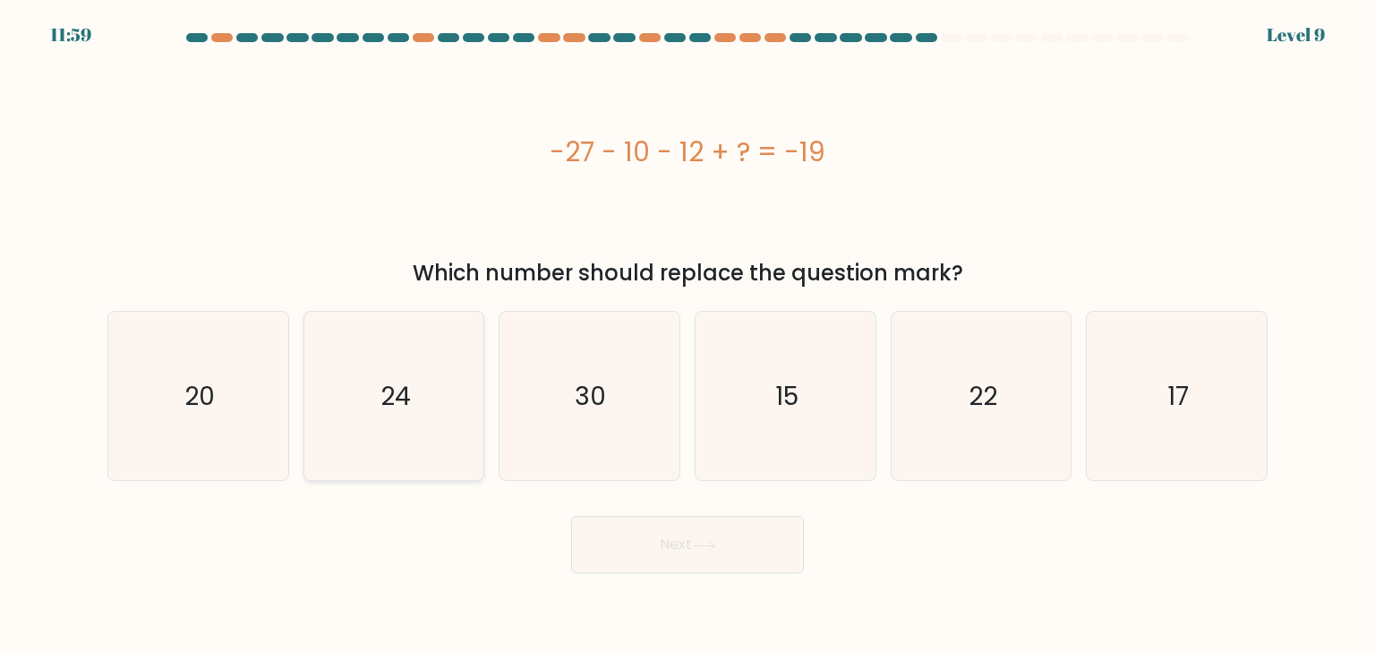
click at [430, 411] on icon "24" at bounding box center [394, 396] width 168 height 168
click at [688, 336] on input "b. 24" at bounding box center [688, 331] width 1 height 9
radio input "true"
click at [745, 541] on button "Next" at bounding box center [687, 544] width 233 height 57
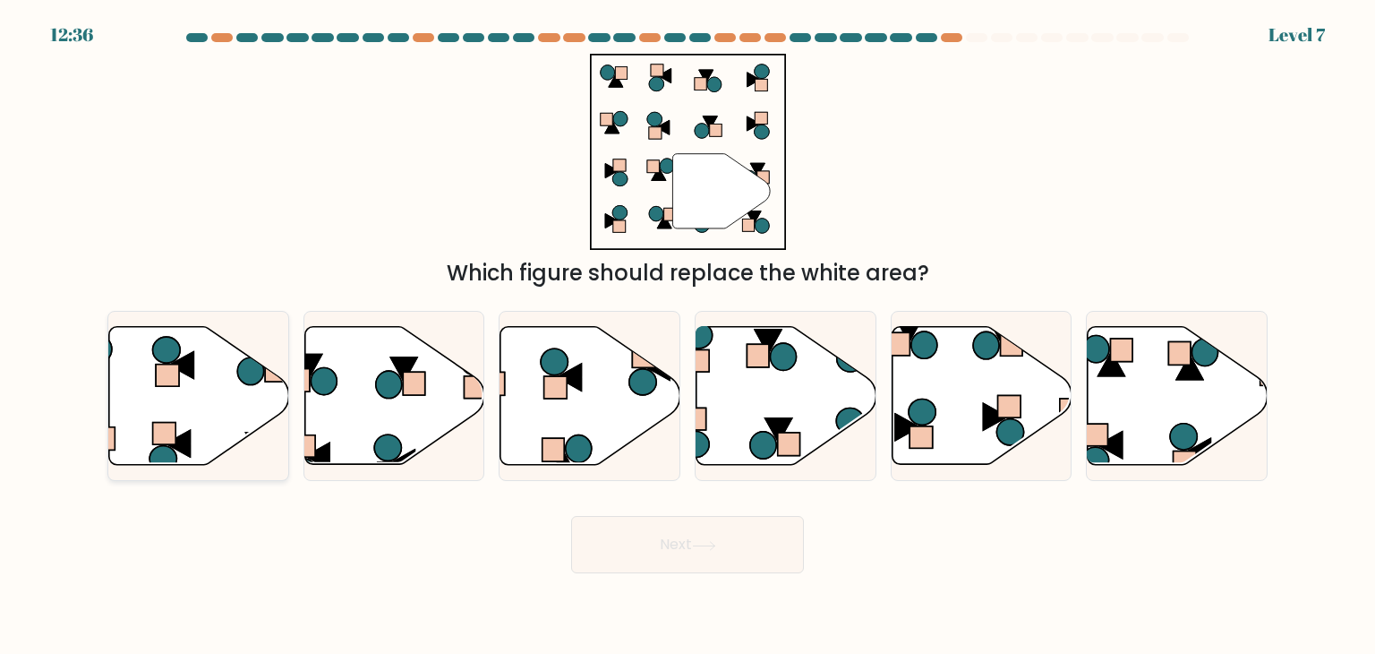
click at [245, 383] on icon at bounding box center [250, 370] width 26 height 27
click at [688, 336] on input "a." at bounding box center [688, 331] width 1 height 9
radio input "true"
click at [716, 544] on icon at bounding box center [704, 546] width 24 height 10
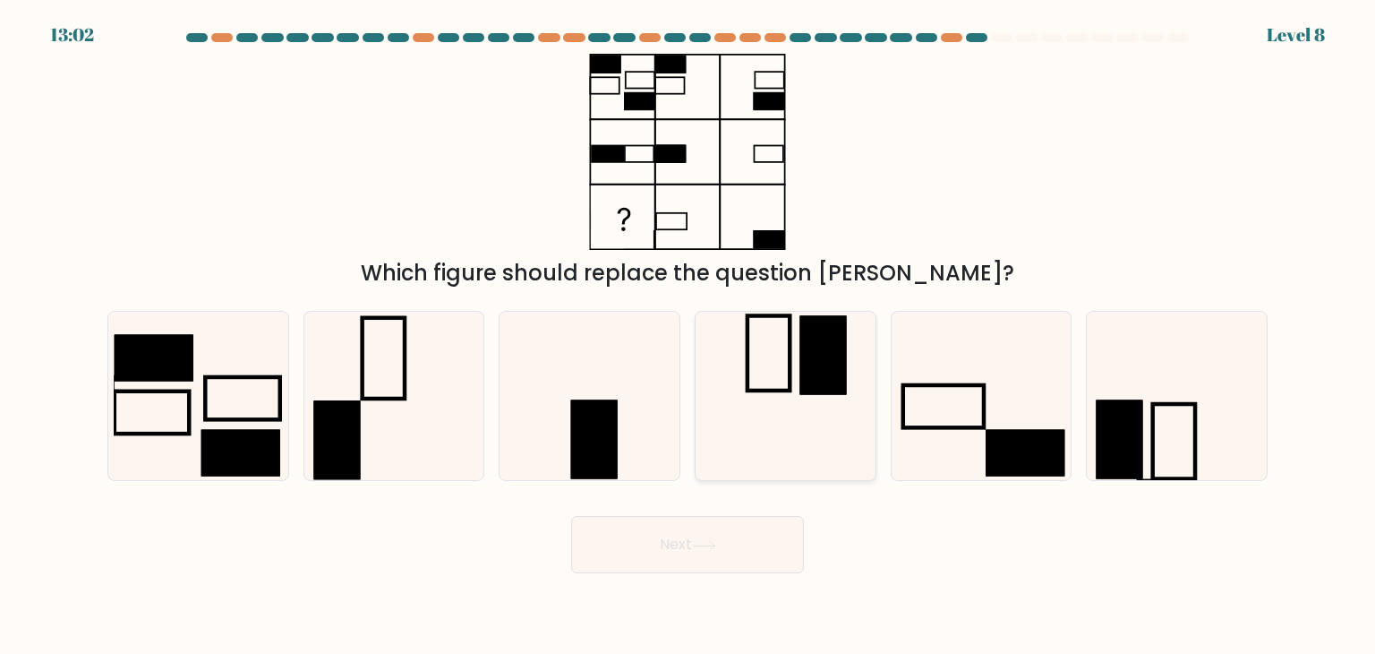
click at [788, 331] on rect at bounding box center [769, 353] width 42 height 75
click at [689, 331] on input "d." at bounding box center [688, 331] width 1 height 9
radio input "true"
click at [1015, 409] on icon at bounding box center [981, 396] width 168 height 168
click at [689, 336] on input "e." at bounding box center [688, 331] width 1 height 9
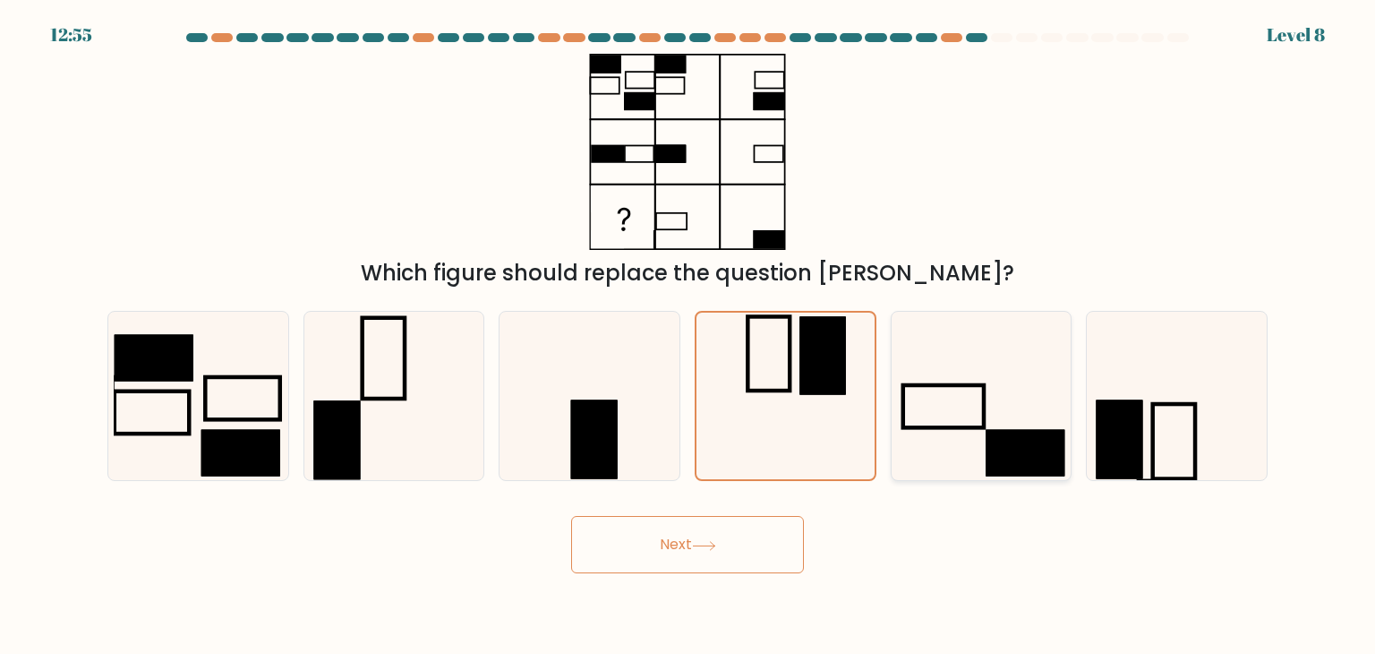
radio input "true"
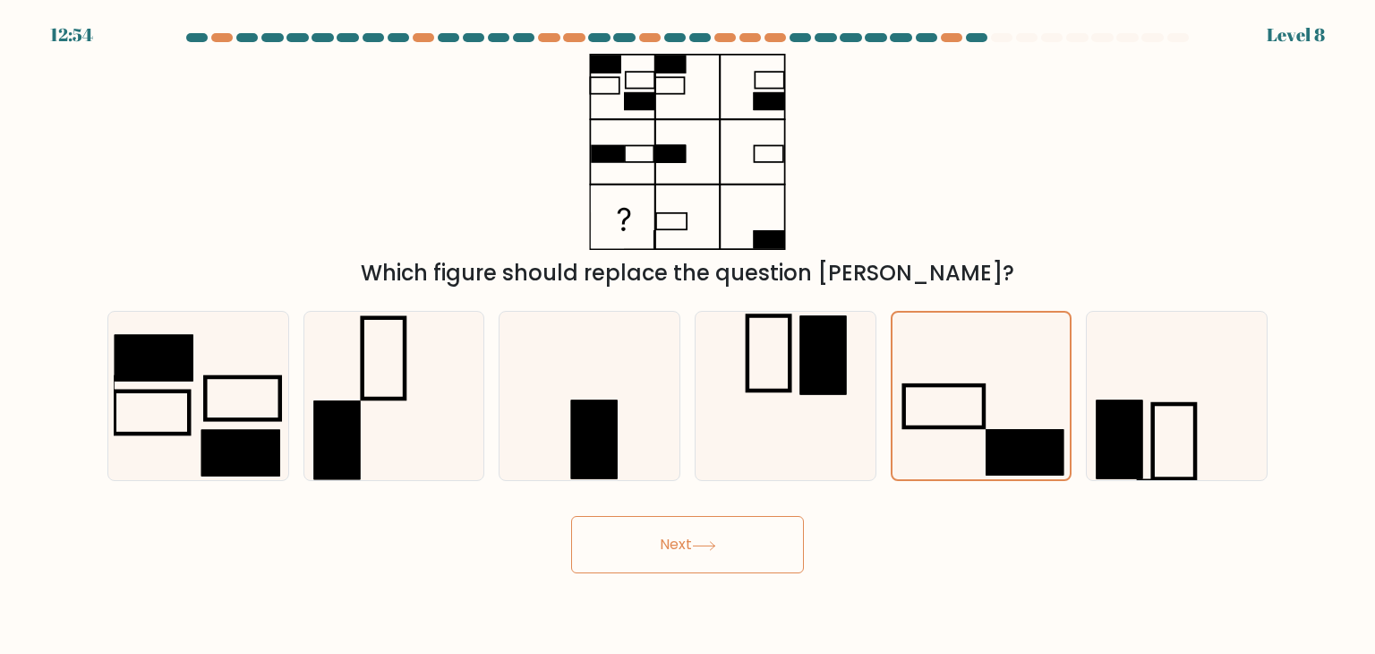
click at [685, 550] on button "Next" at bounding box center [687, 544] width 233 height 57
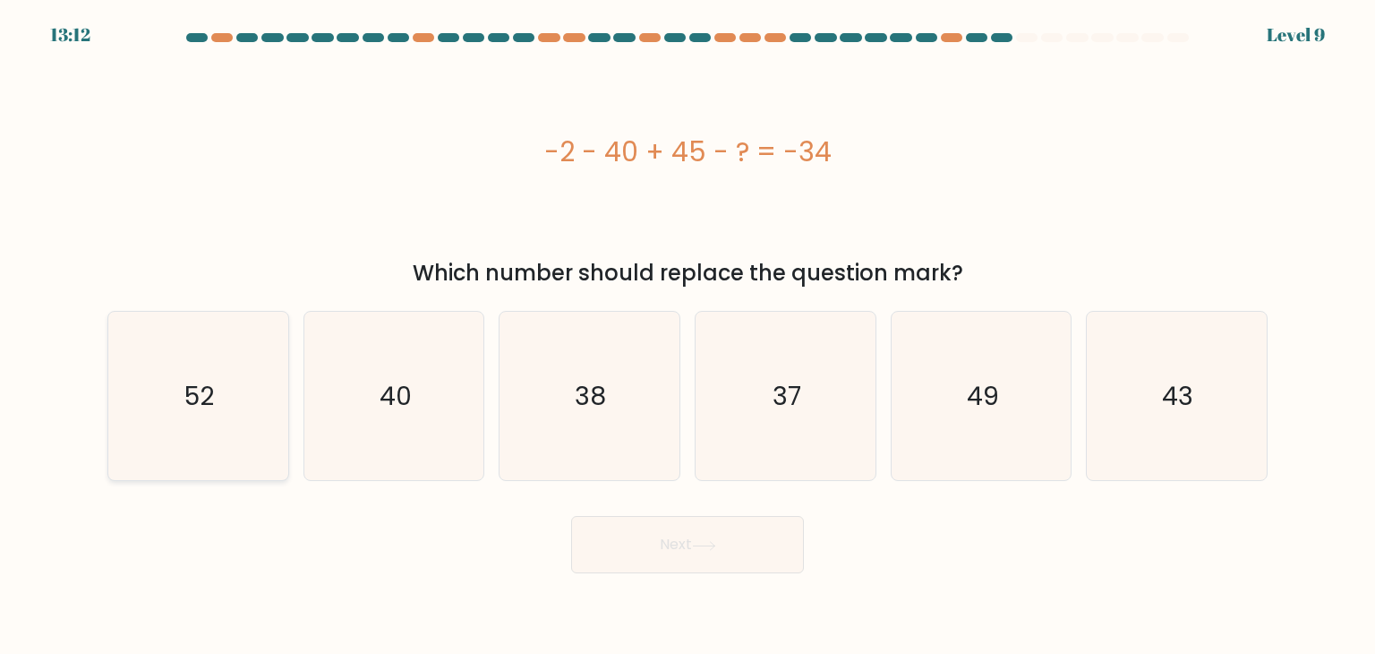
click at [210, 391] on text "52" at bounding box center [200, 396] width 30 height 36
click at [688, 336] on input "a. 52" at bounding box center [688, 331] width 1 height 9
radio input "true"
click at [636, 552] on button "Next" at bounding box center [687, 544] width 233 height 57
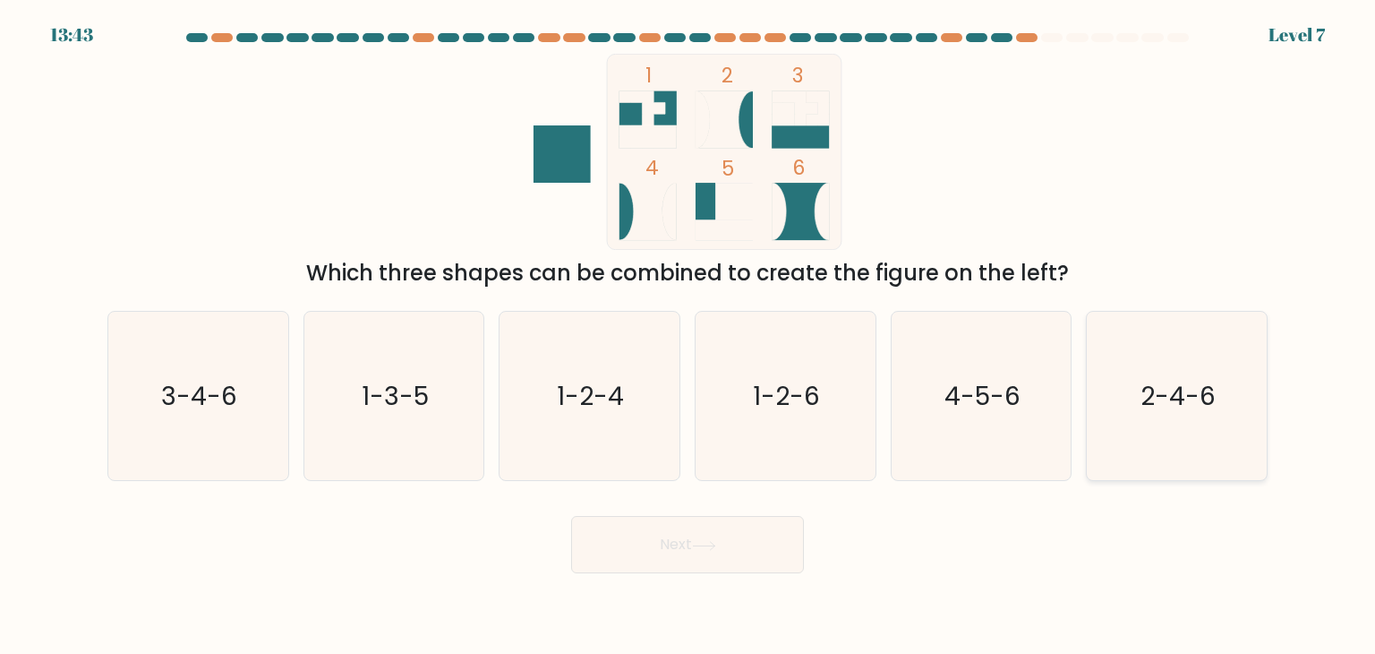
click at [1153, 409] on text "2-4-6" at bounding box center [1178, 396] width 75 height 36
click at [689, 336] on input "f. 2-4-6" at bounding box center [688, 331] width 1 height 9
radio input "true"
drag, startPoint x: 377, startPoint y: 403, endPoint x: 528, endPoint y: 489, distance: 174.0
click at [379, 403] on text "1-3-5" at bounding box center [395, 396] width 67 height 36
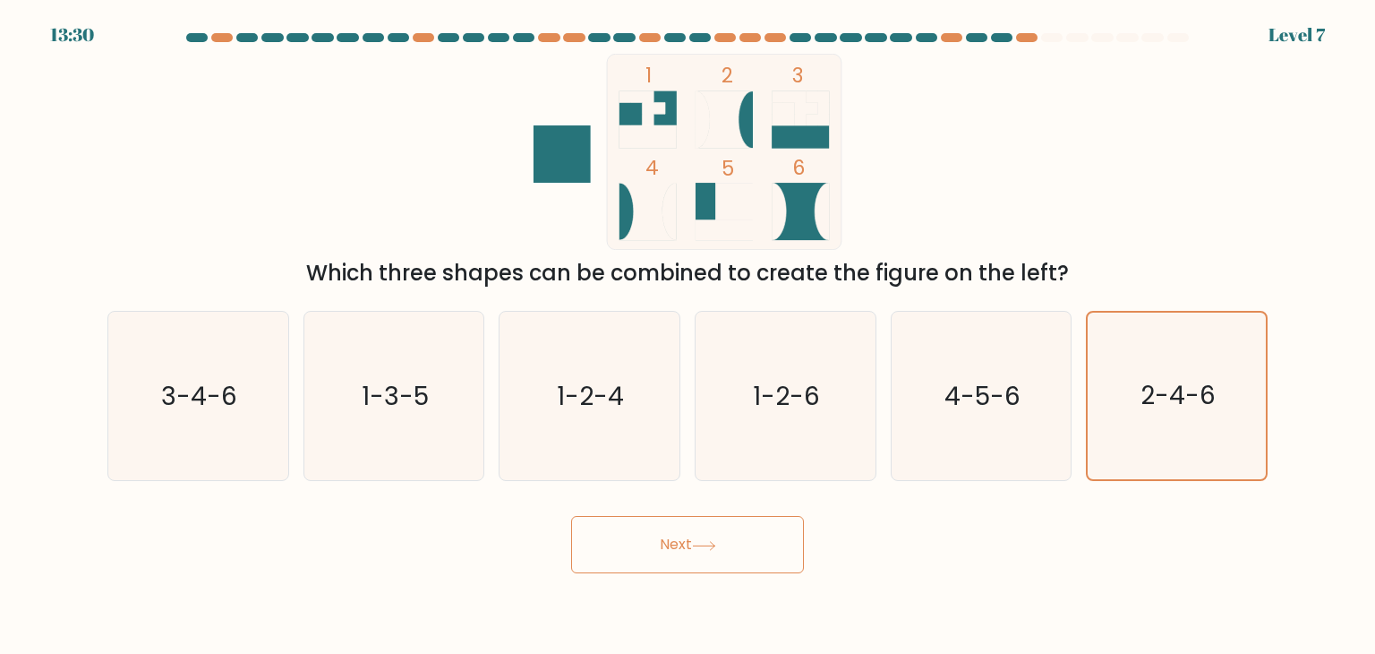
click at [688, 336] on input "b. 1-3-5" at bounding box center [688, 331] width 1 height 9
radio input "true"
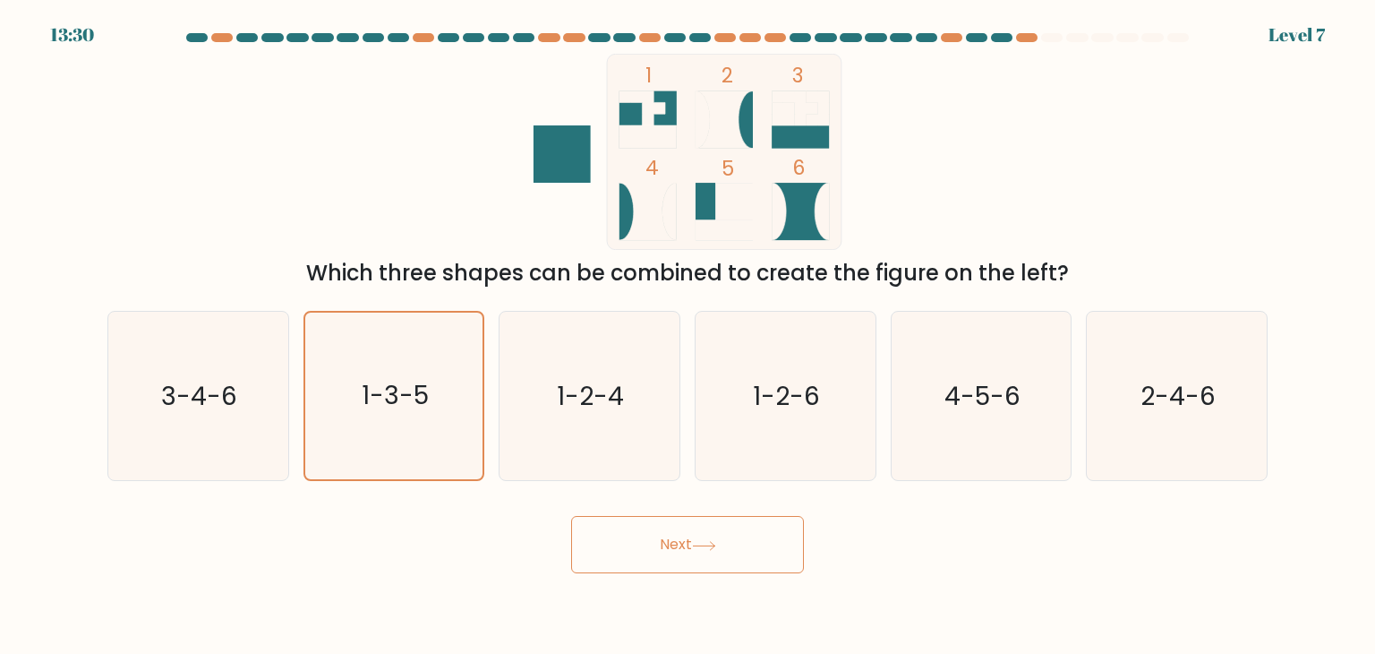
click at [677, 538] on button "Next" at bounding box center [687, 544] width 233 height 57
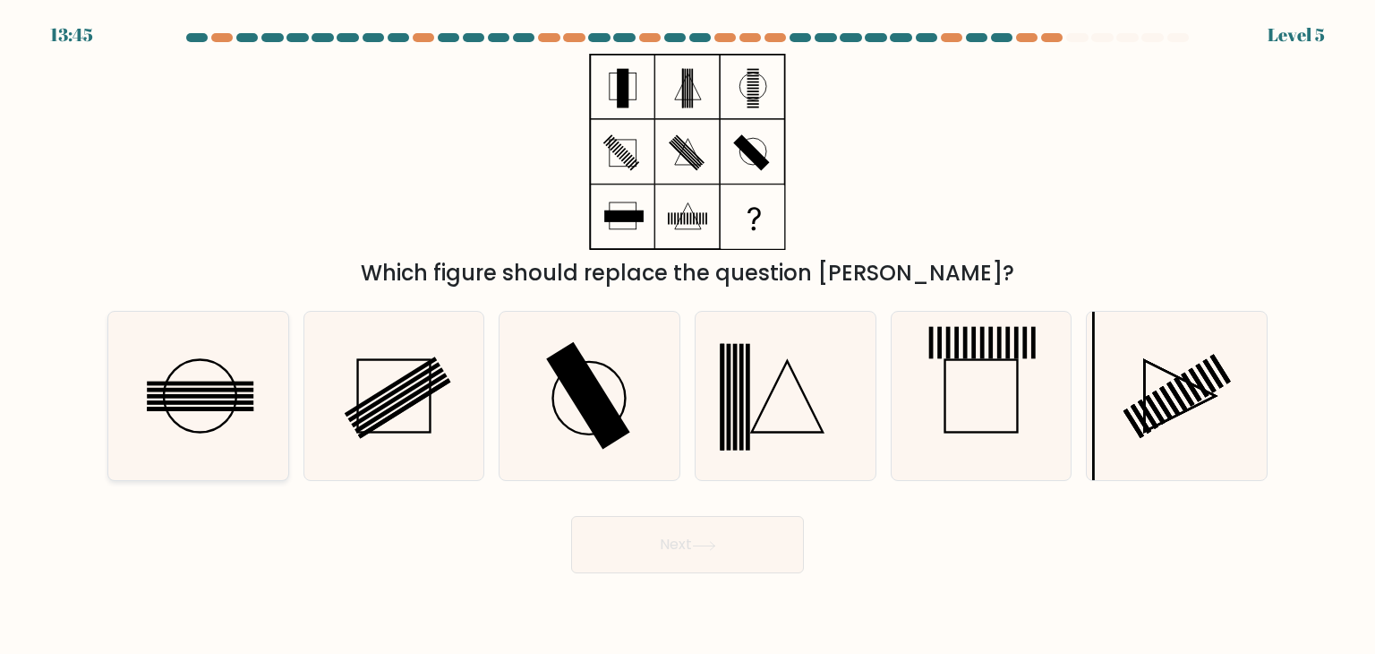
click at [235, 366] on icon at bounding box center [198, 396] width 168 height 168
click at [688, 336] on input "a." at bounding box center [688, 331] width 1 height 9
radio input "true"
click at [699, 552] on button "Next" at bounding box center [687, 544] width 233 height 57
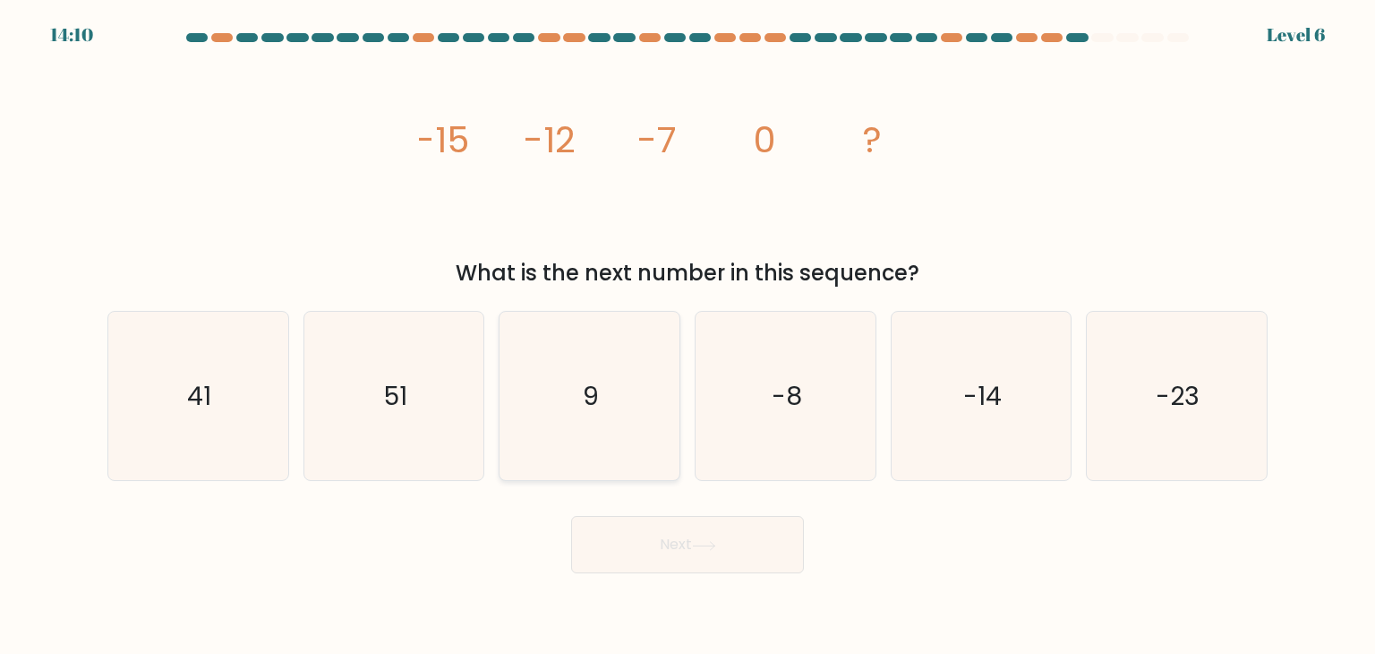
click at [591, 411] on text "9" at bounding box center [592, 396] width 16 height 36
click at [688, 336] on input "c. 9" at bounding box center [688, 331] width 1 height 9
radio input "true"
click at [655, 545] on button "Next" at bounding box center [687, 544] width 233 height 57
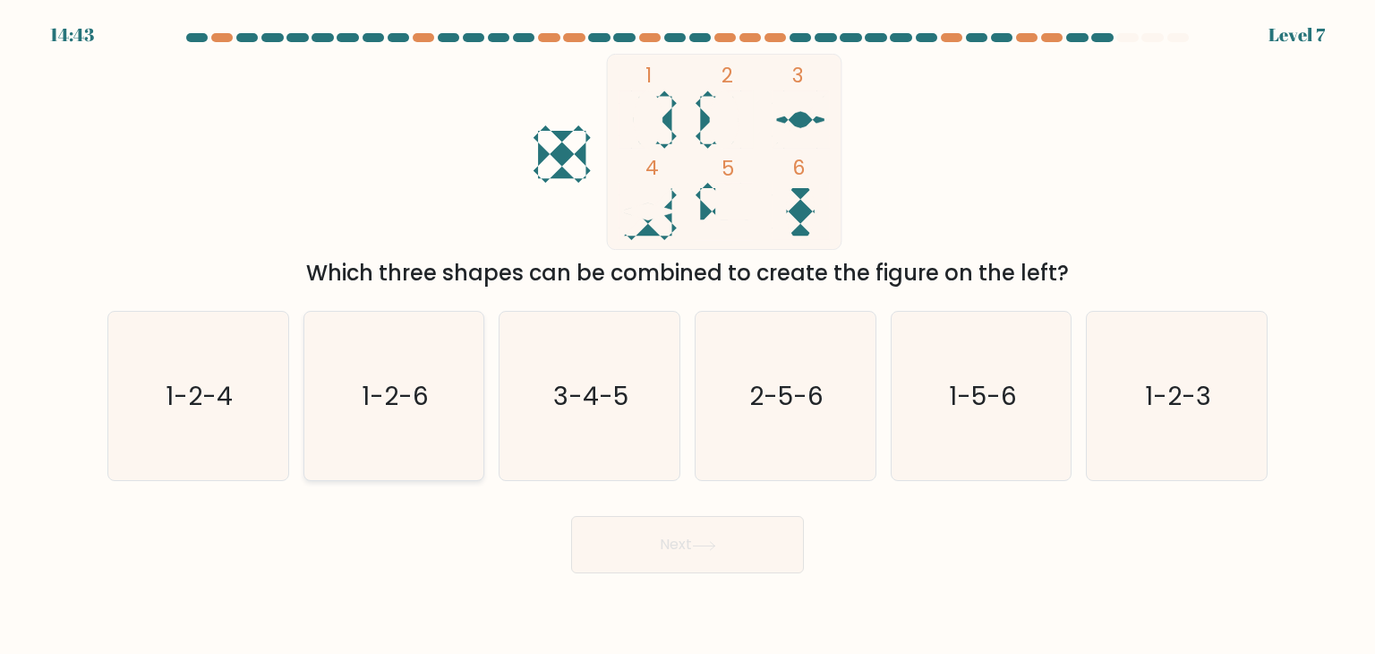
click at [387, 384] on text "1-2-6" at bounding box center [395, 396] width 67 height 36
click at [688, 336] on input "b. 1-2-6" at bounding box center [688, 331] width 1 height 9
radio input "true"
click at [664, 548] on button "Next" at bounding box center [687, 544] width 233 height 57
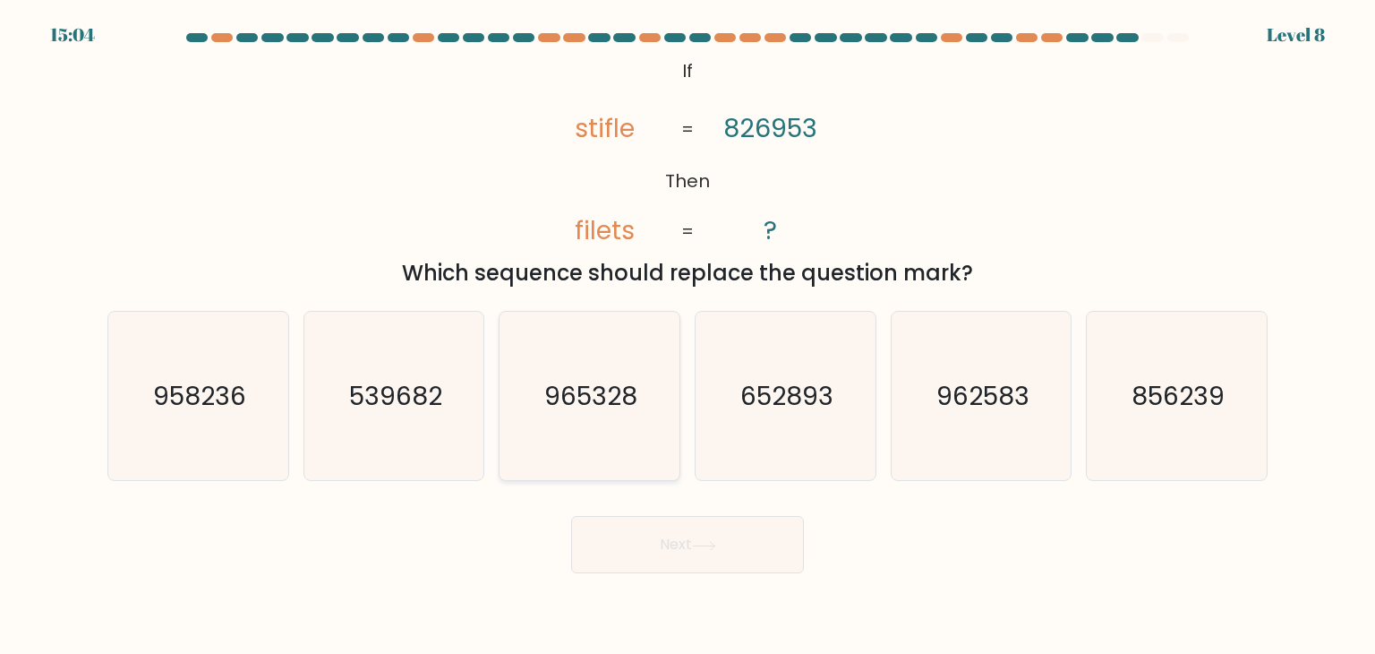
click at [585, 404] on text "965328" at bounding box center [591, 396] width 93 height 36
click at [688, 336] on input "c. 965328" at bounding box center [688, 331] width 1 height 9
radio input "true"
click at [712, 570] on button "Next" at bounding box center [687, 544] width 233 height 57
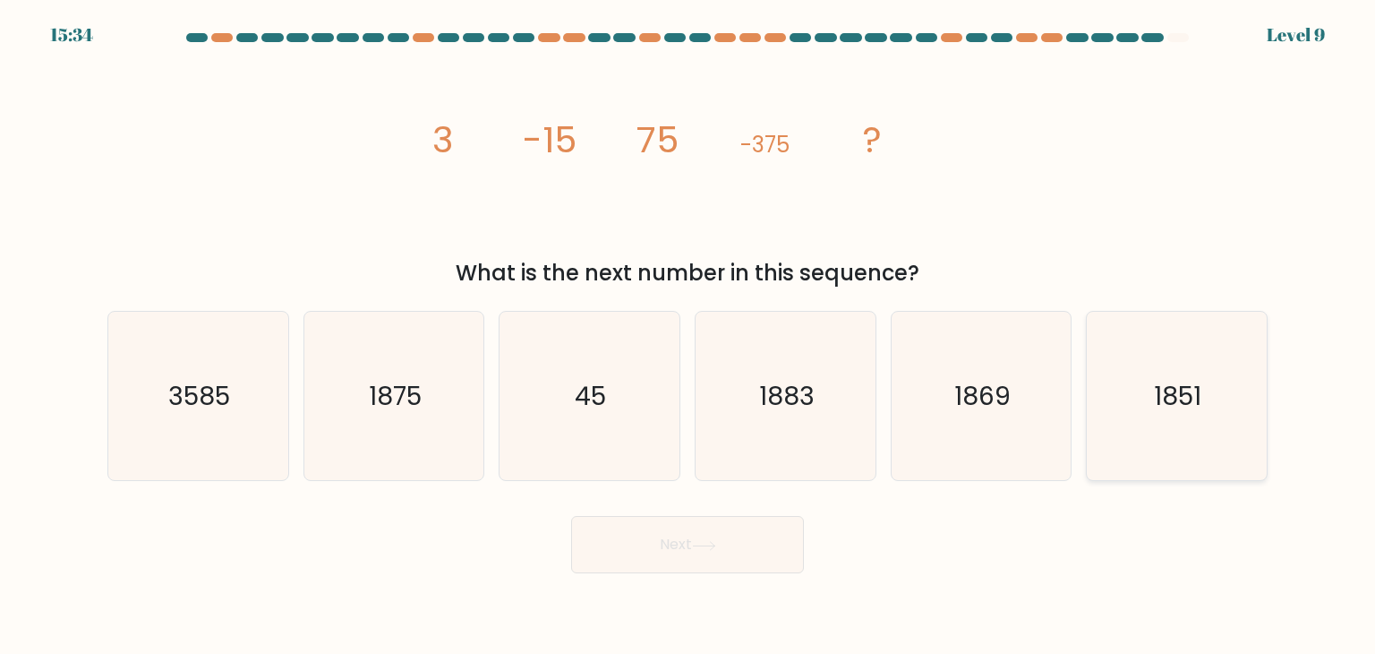
click at [1173, 438] on icon "1851" at bounding box center [1176, 396] width 168 height 168
click at [689, 336] on input "f. 1851" at bounding box center [688, 331] width 1 height 9
radio input "true"
click at [727, 551] on button "Next" at bounding box center [687, 544] width 233 height 57
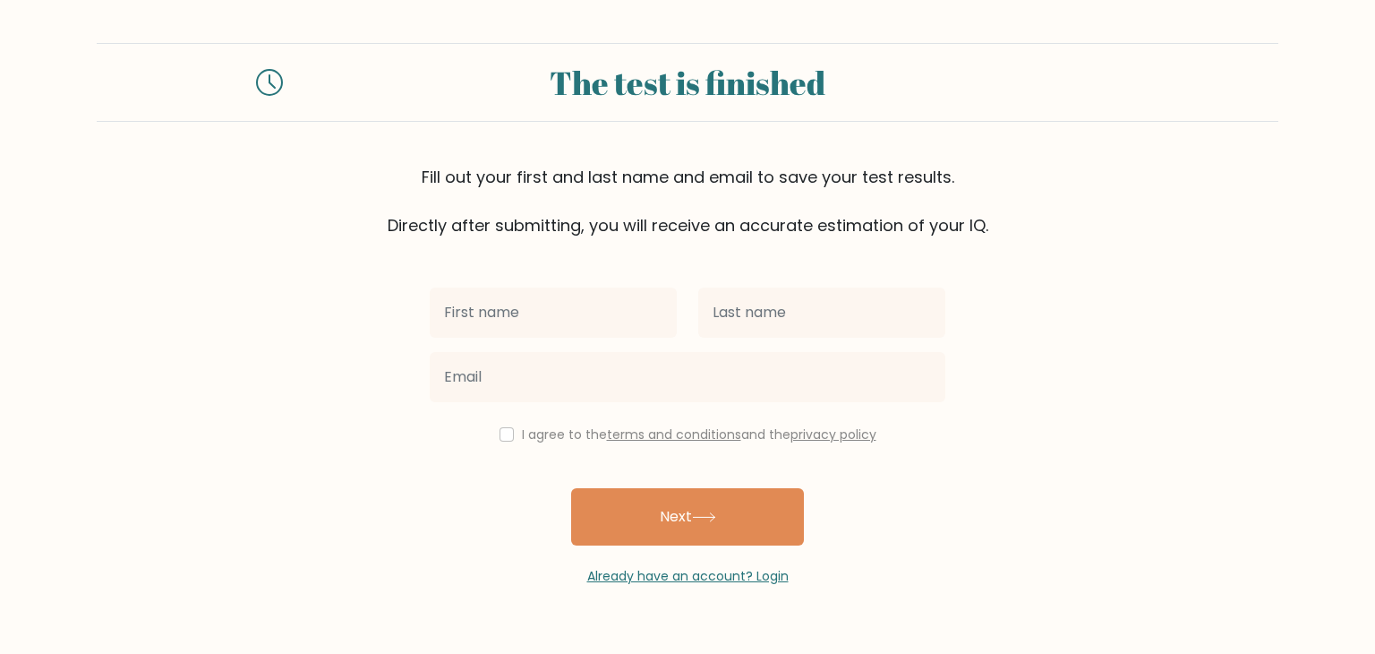
click at [527, 316] on input "text" at bounding box center [553, 312] width 247 height 50
type input "Deanelle"
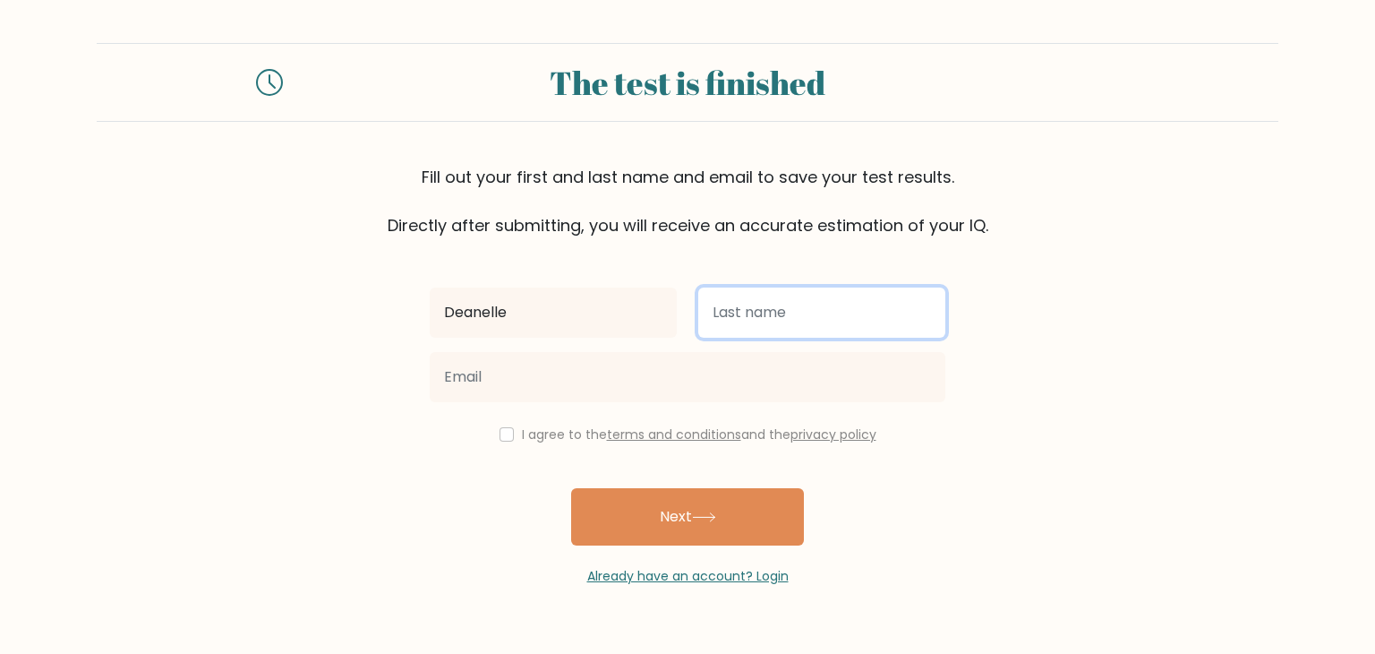
click at [776, 317] on input "text" at bounding box center [821, 312] width 247 height 50
type input "Lopez"
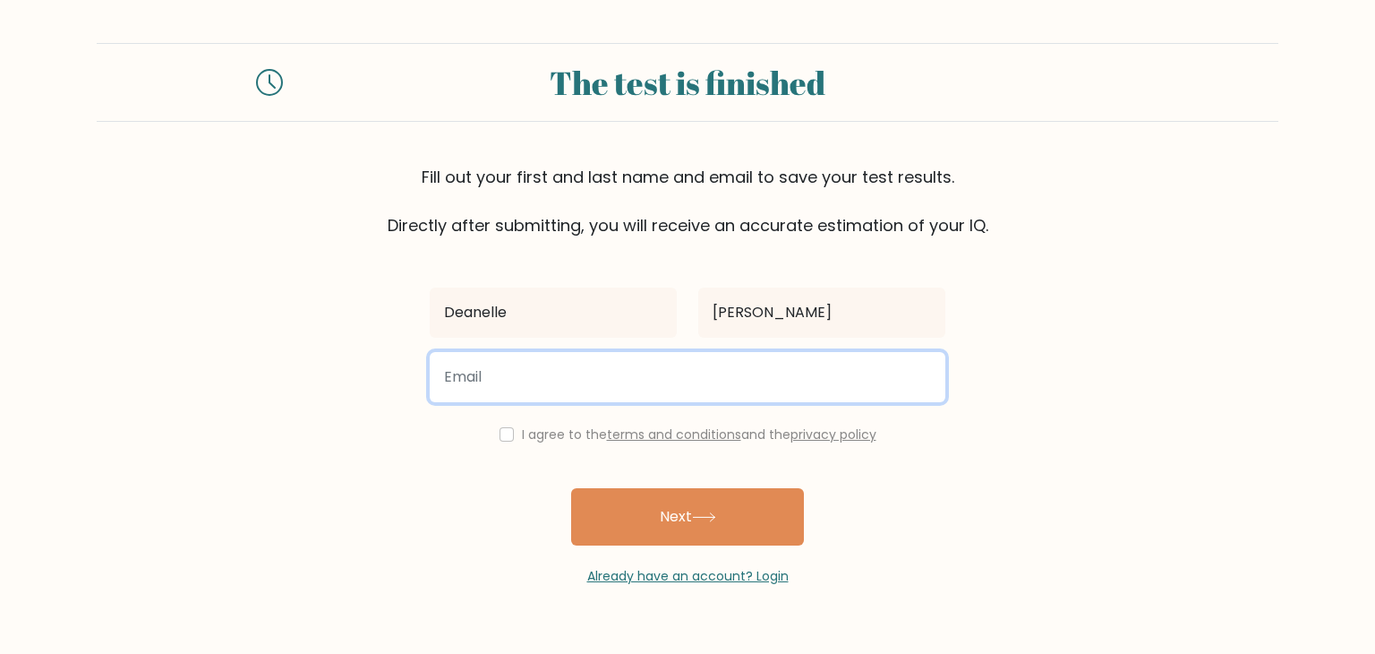
click at [652, 370] on input "email" at bounding box center [688, 377] width 516 height 50
type input "lopezdeanelle@gmail.com"
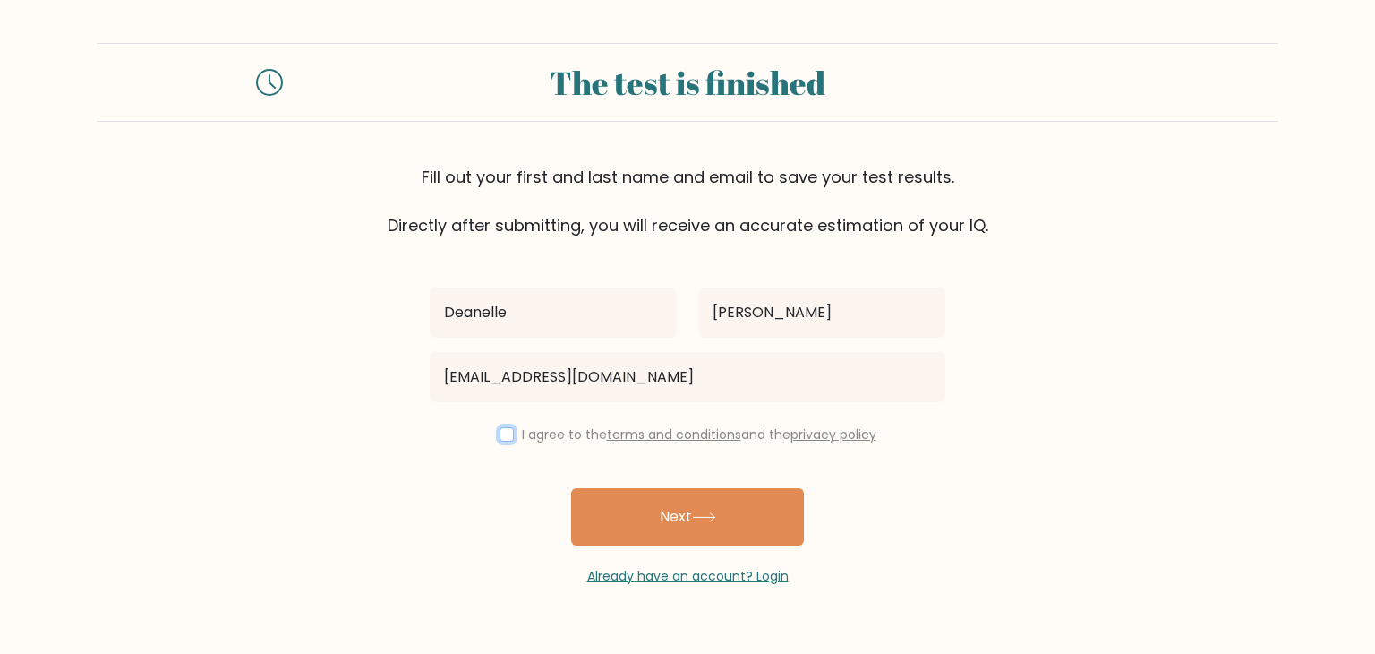
click at [501, 432] on input "checkbox" at bounding box center [507, 434] width 14 height 14
checkbox input "true"
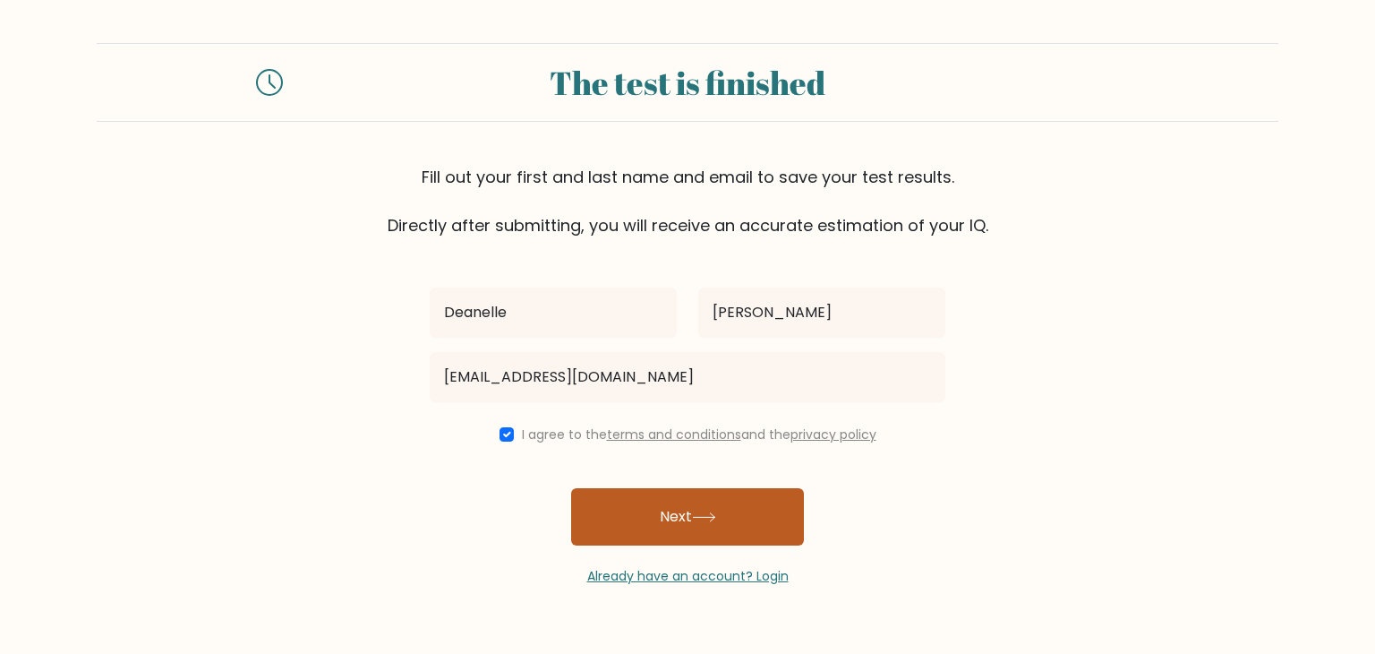
click at [685, 512] on button "Next" at bounding box center [687, 516] width 233 height 57
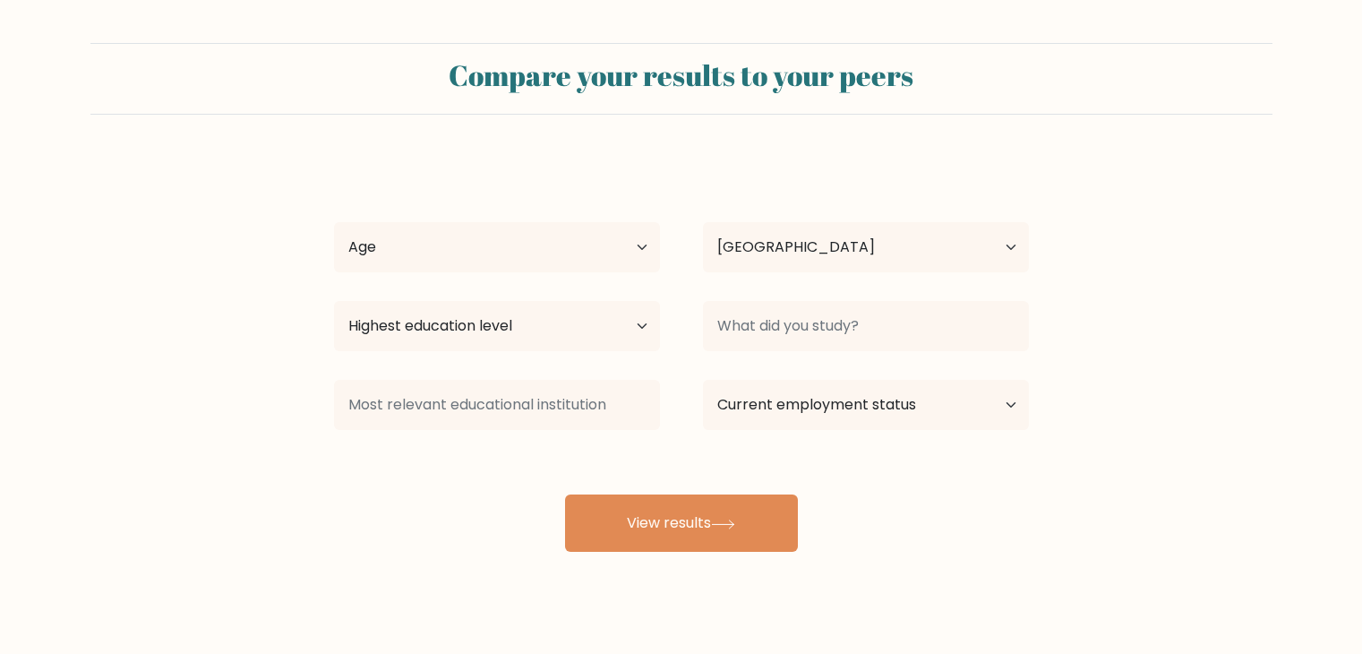
select select "PH"
click at [646, 260] on select "Age Under [DEMOGRAPHIC_DATA] [DEMOGRAPHIC_DATA] [DEMOGRAPHIC_DATA] [DEMOGRAPHIC…" at bounding box center [497, 247] width 326 height 50
select select "25_34"
click at [334, 222] on select "Age Under [DEMOGRAPHIC_DATA] [DEMOGRAPHIC_DATA] [DEMOGRAPHIC_DATA] [DEMOGRAPHIC…" at bounding box center [497, 247] width 326 height 50
click at [609, 334] on select "Highest education level No schooling Primary Lower Secondary Upper Secondary Oc…" at bounding box center [497, 326] width 326 height 50
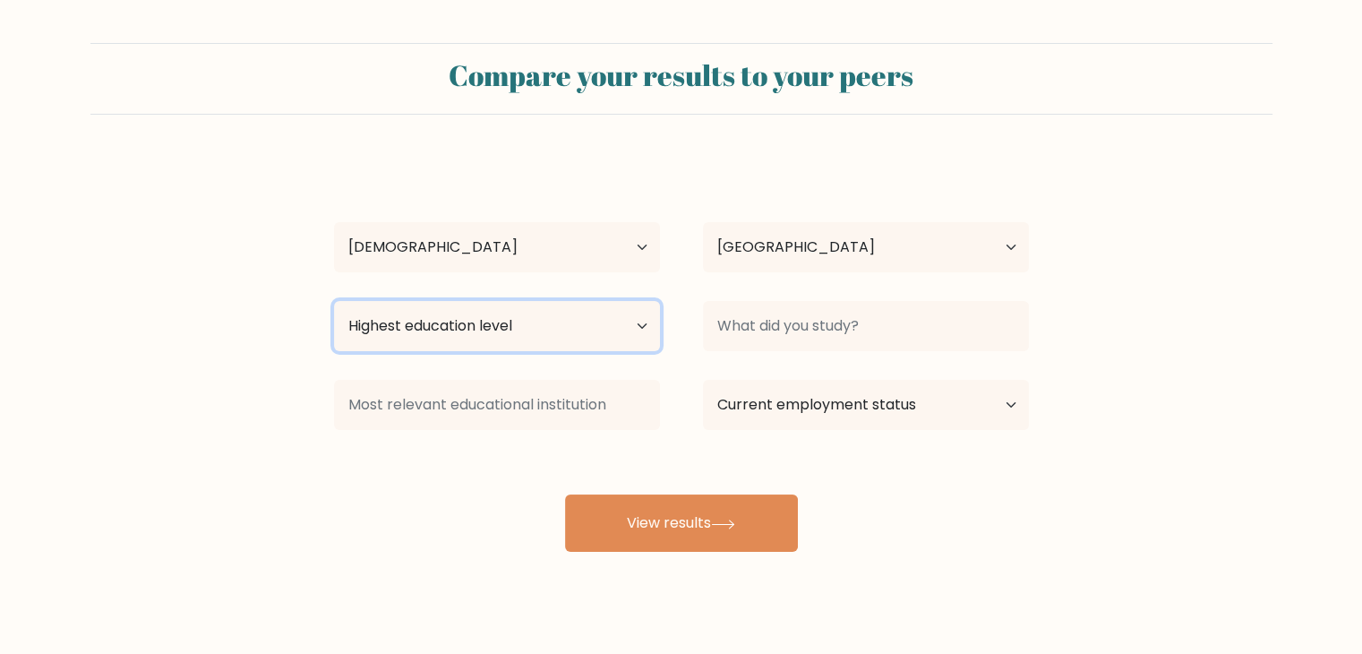
select select "bachelors_degree"
click at [334, 301] on select "Highest education level No schooling Primary Lower Secondary Upper Secondary Oc…" at bounding box center [497, 326] width 326 height 50
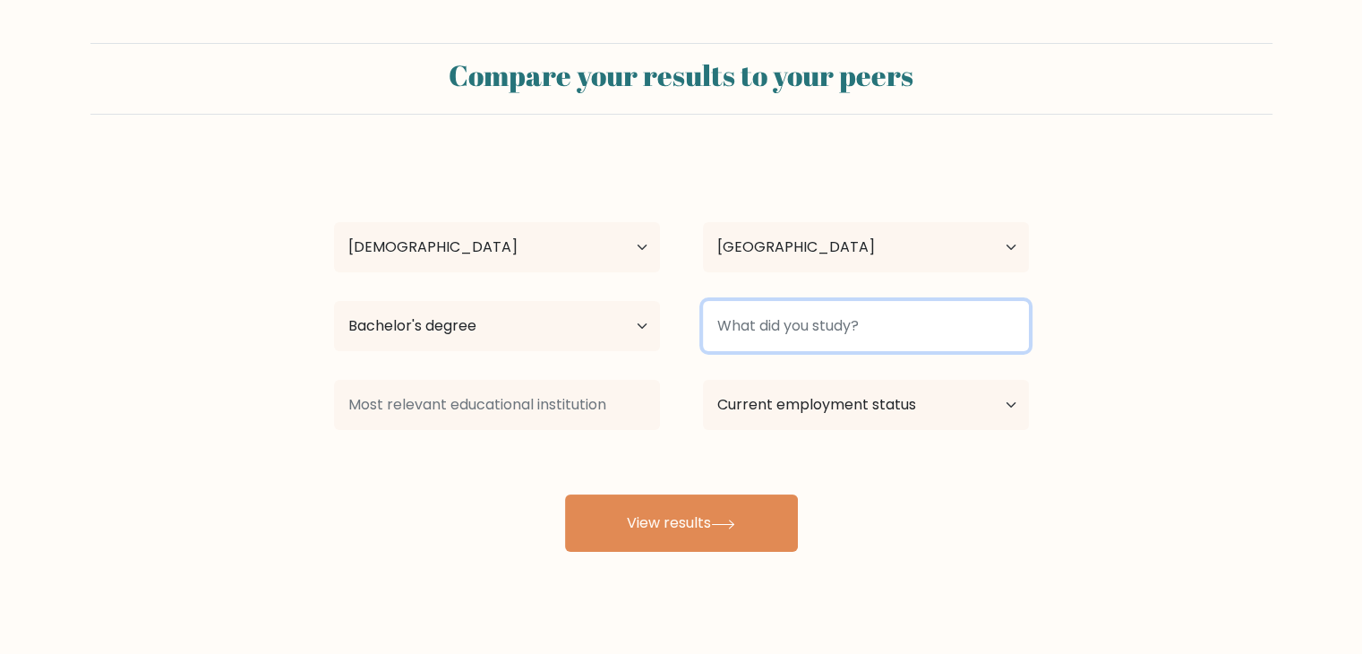
click at [882, 315] on input at bounding box center [866, 326] width 326 height 50
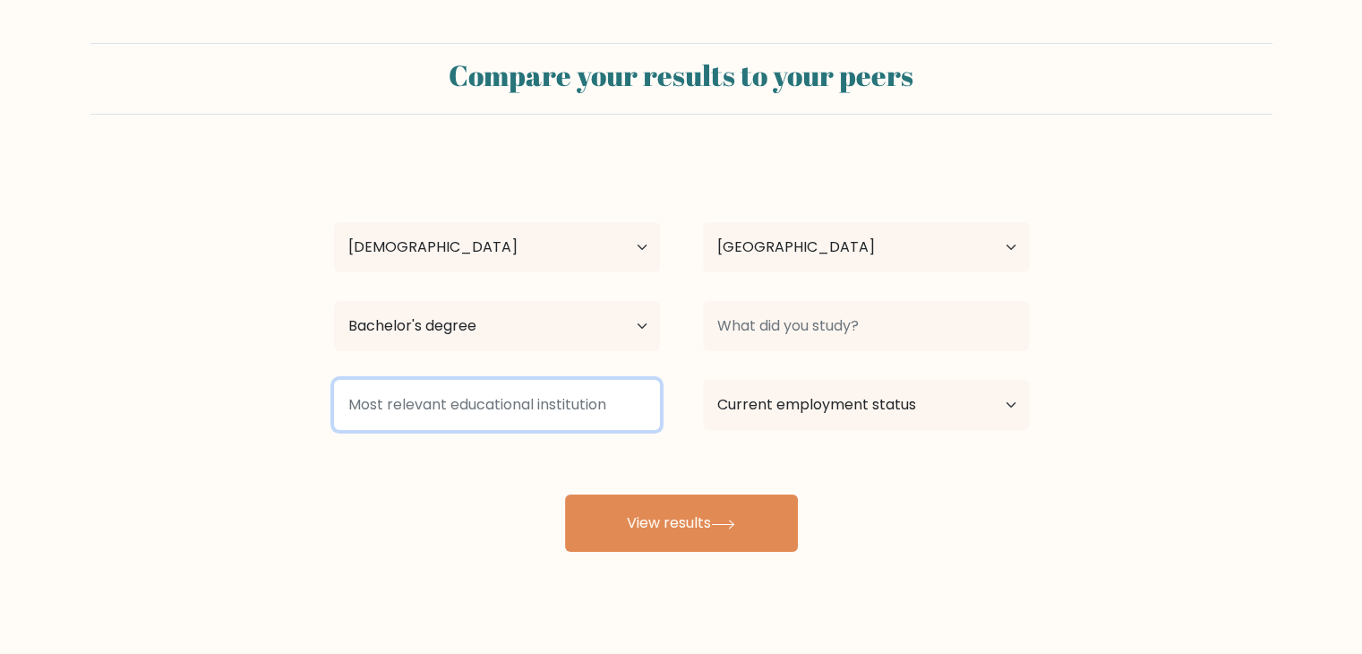
click at [442, 406] on input at bounding box center [497, 405] width 326 height 50
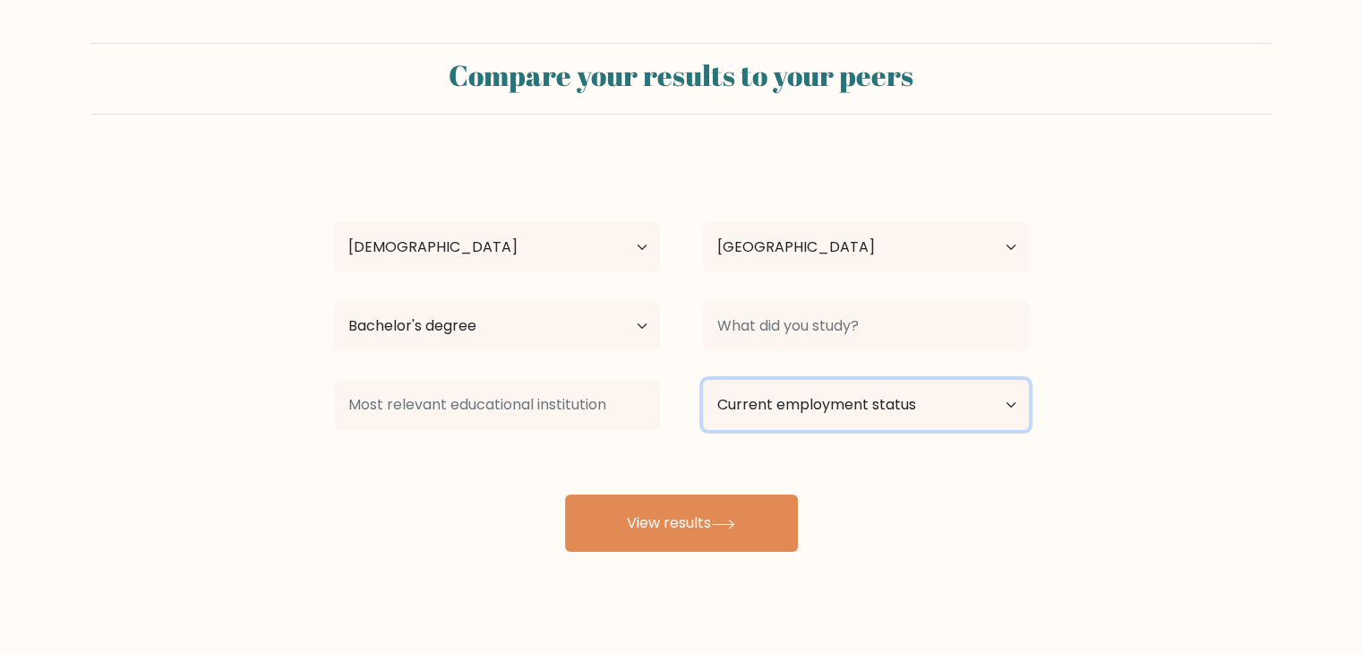
click at [856, 401] on select "Current employment status Employed Student Retired Other / prefer not to answer" at bounding box center [866, 405] width 326 height 50
select select "other"
click at [703, 380] on select "Current employment status Employed Student Retired Other / prefer not to answer" at bounding box center [866, 405] width 326 height 50
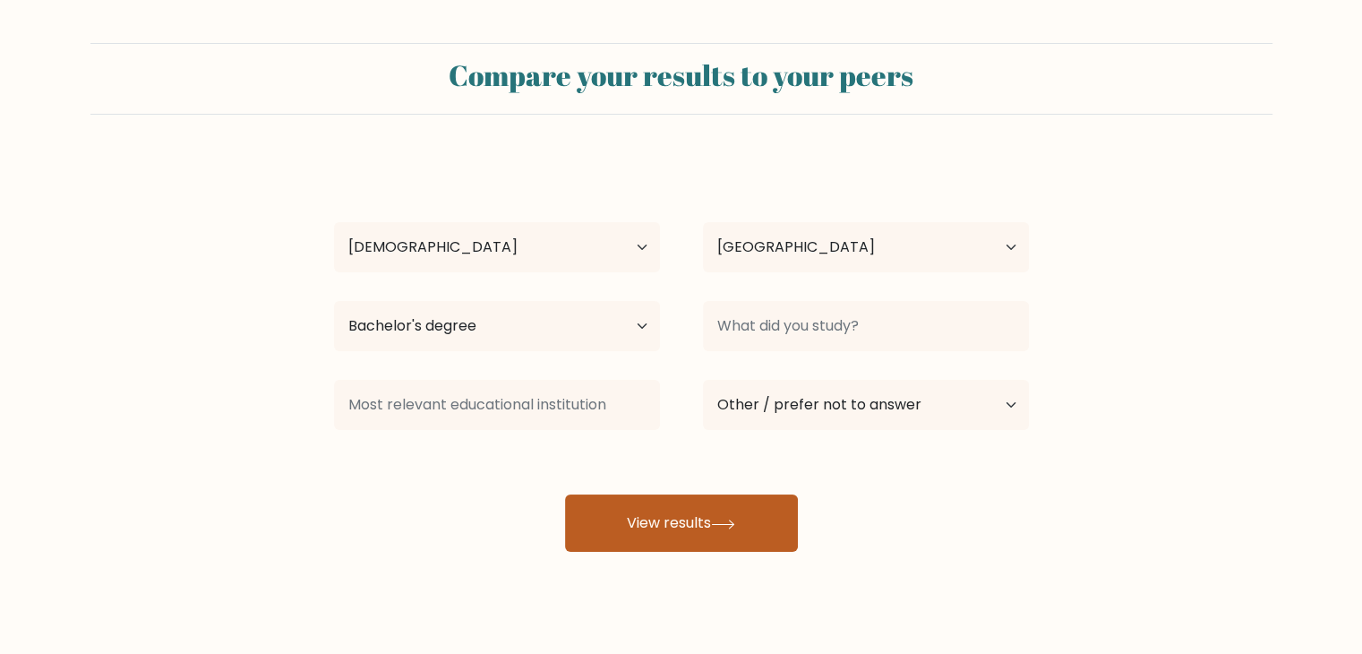
click at [753, 530] on button "View results" at bounding box center [681, 522] width 233 height 57
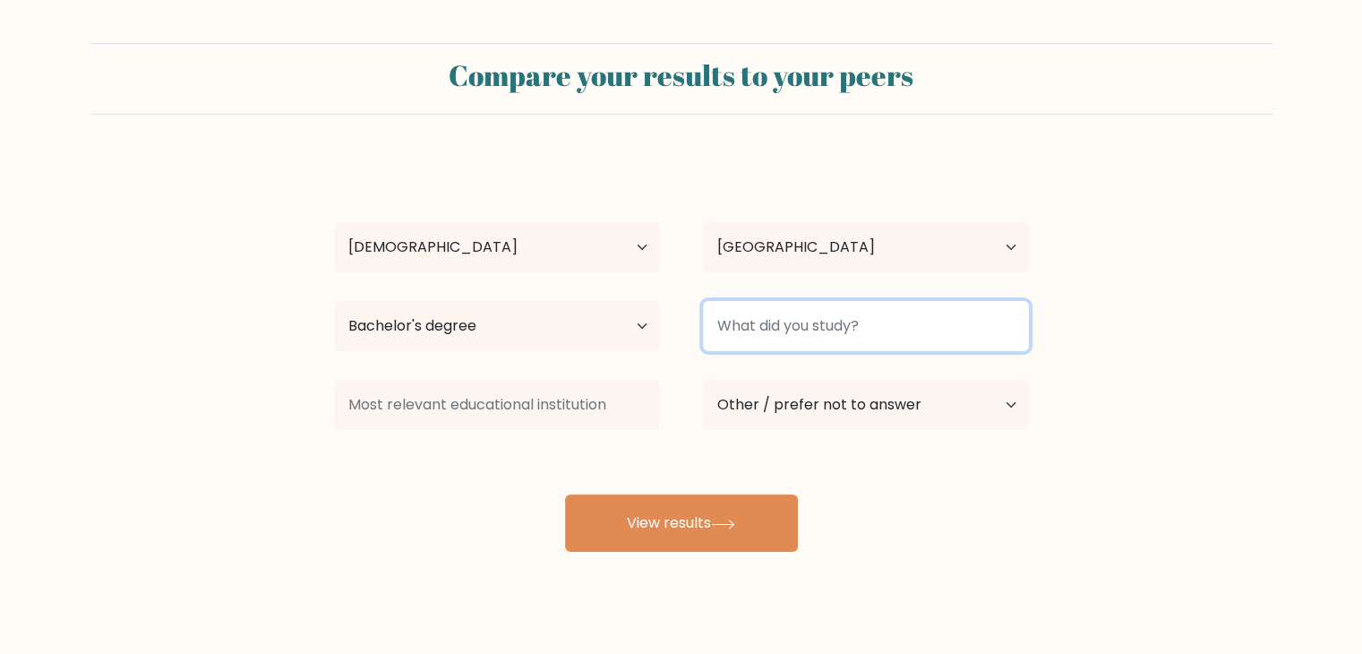
click at [838, 327] on input at bounding box center [866, 326] width 326 height 50
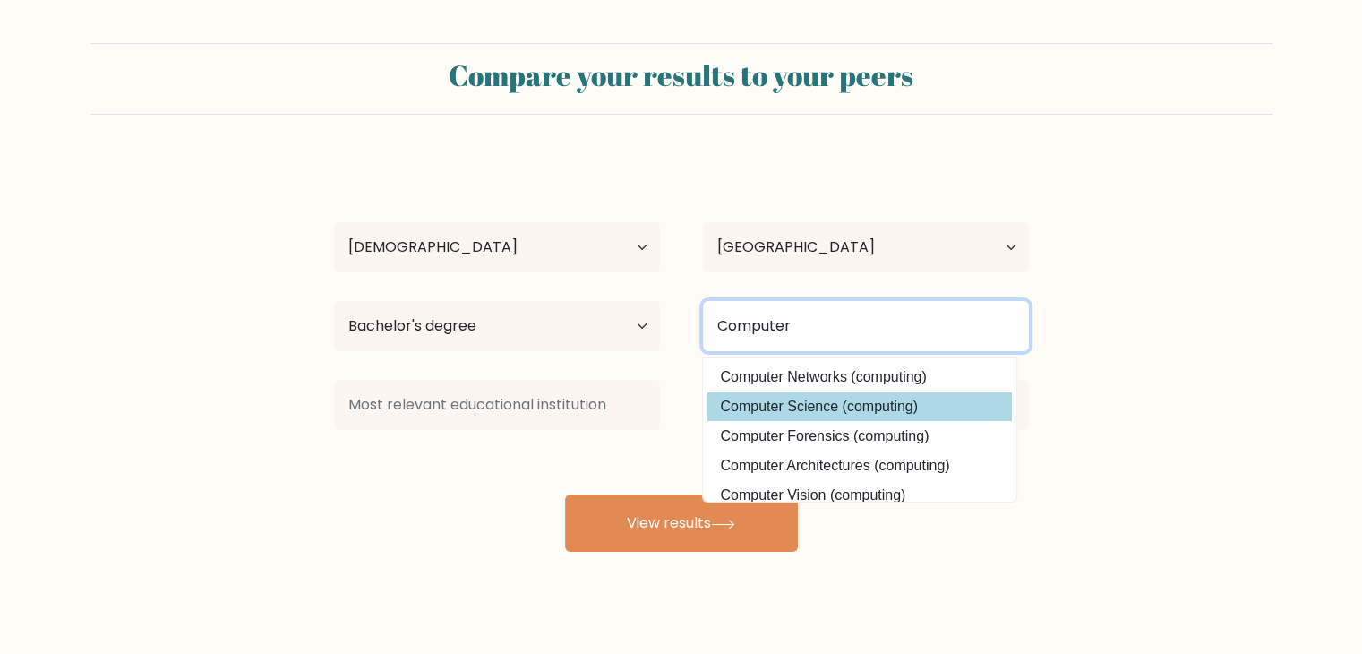
type input "Computer"
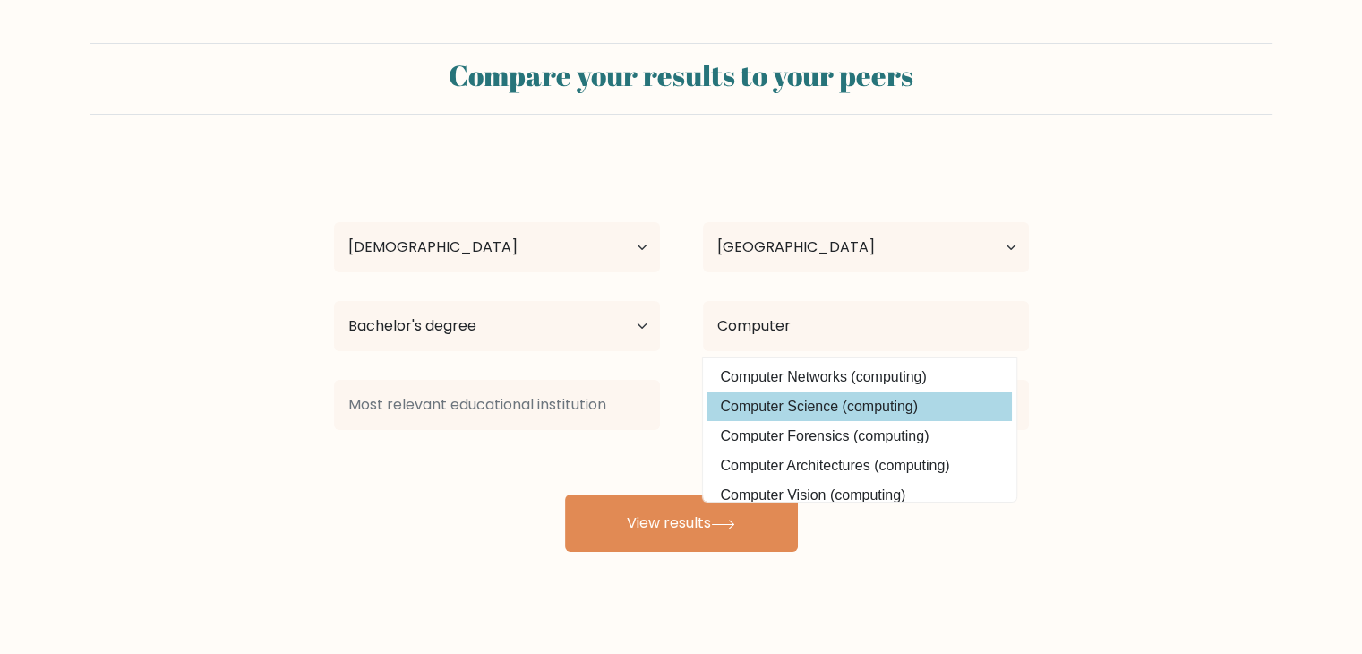
click at [863, 409] on div "Deanelle Lopez Age Under 18 years old 18-24 years old 25-34 years old 35-44 yea…" at bounding box center [681, 355] width 716 height 394
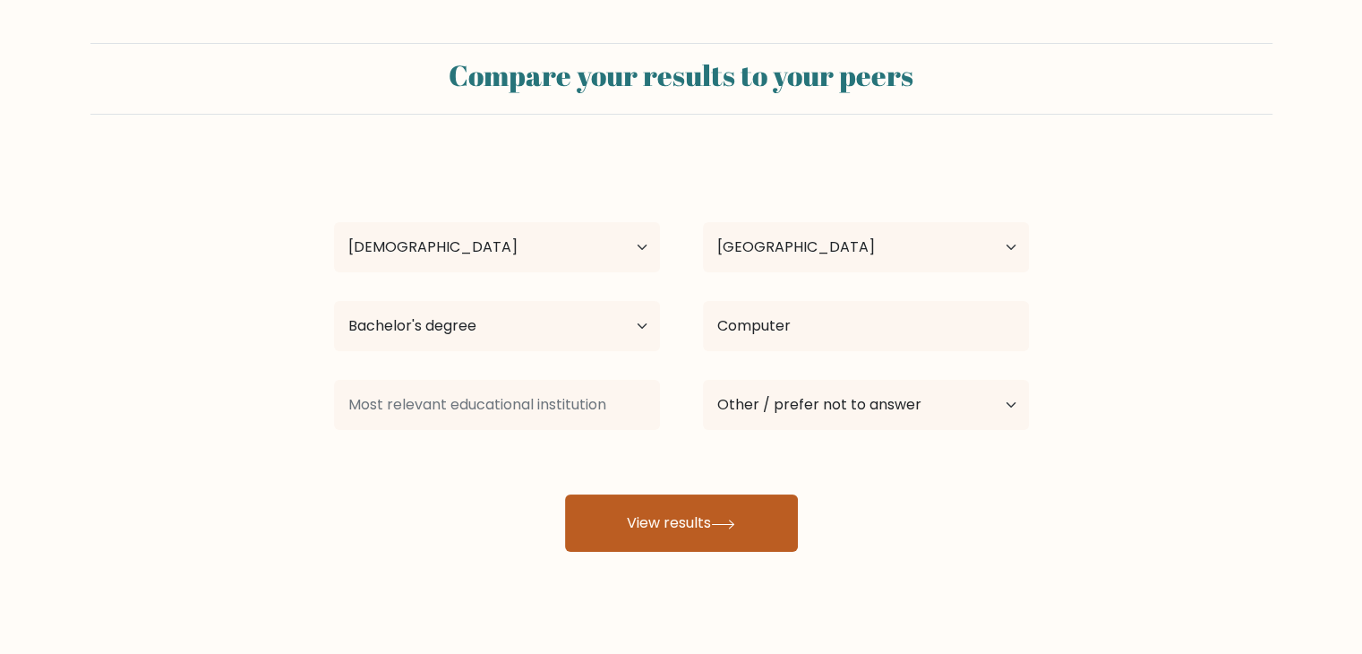
click at [747, 520] on button "View results" at bounding box center [681, 522] width 233 height 57
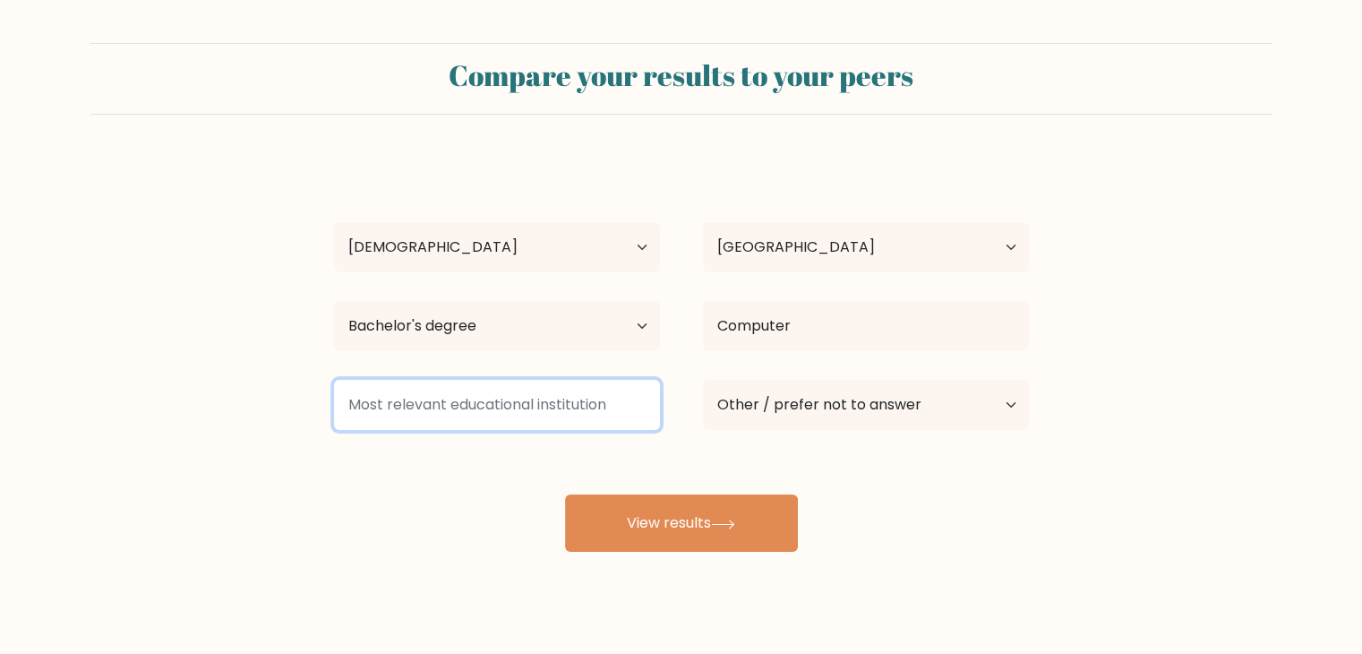
click at [566, 384] on input at bounding box center [497, 405] width 326 height 50
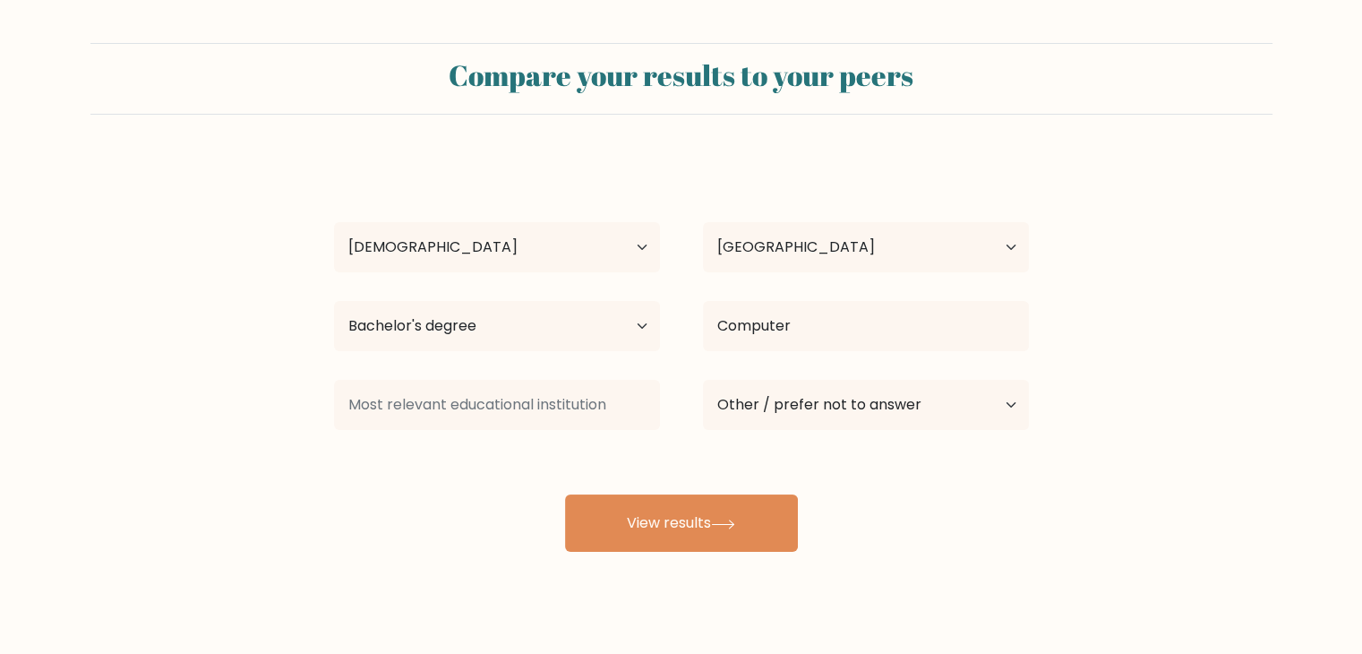
click at [544, 456] on div "Deanelle Lopez Age Under 18 years old 18-24 years old 25-34 years old 35-44 yea…" at bounding box center [681, 355] width 716 height 394
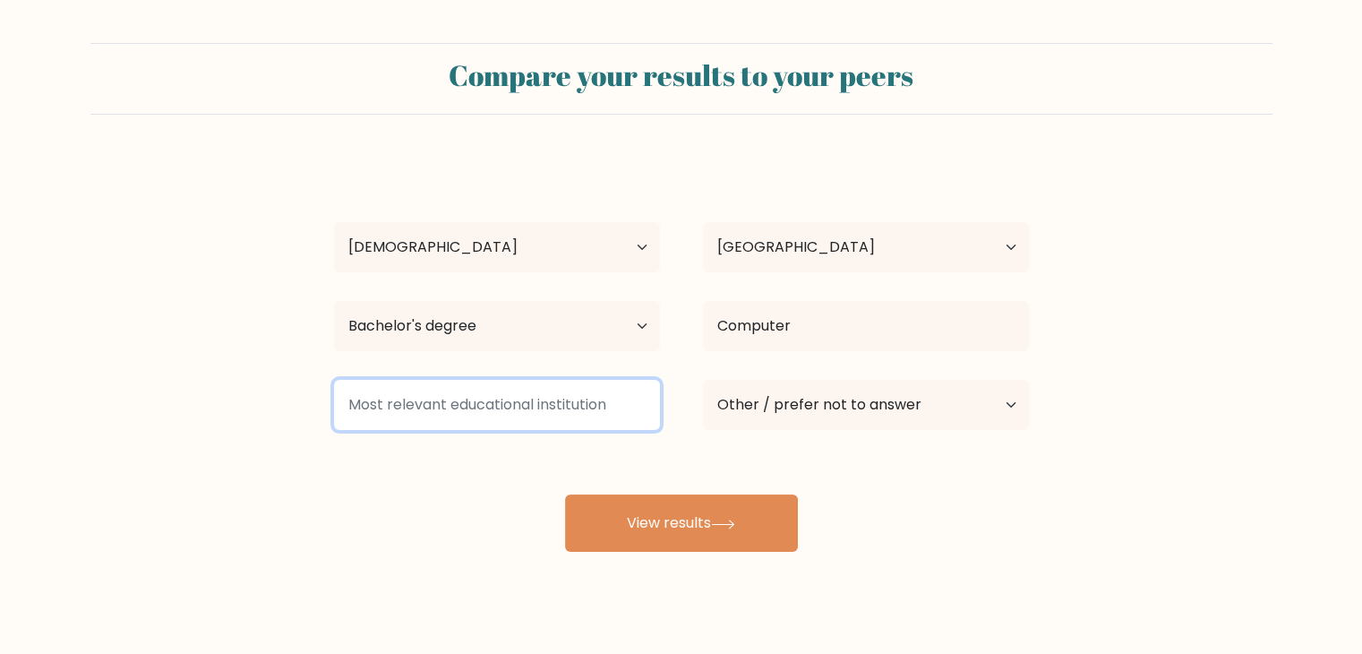
click at [520, 415] on input at bounding box center [497, 405] width 326 height 50
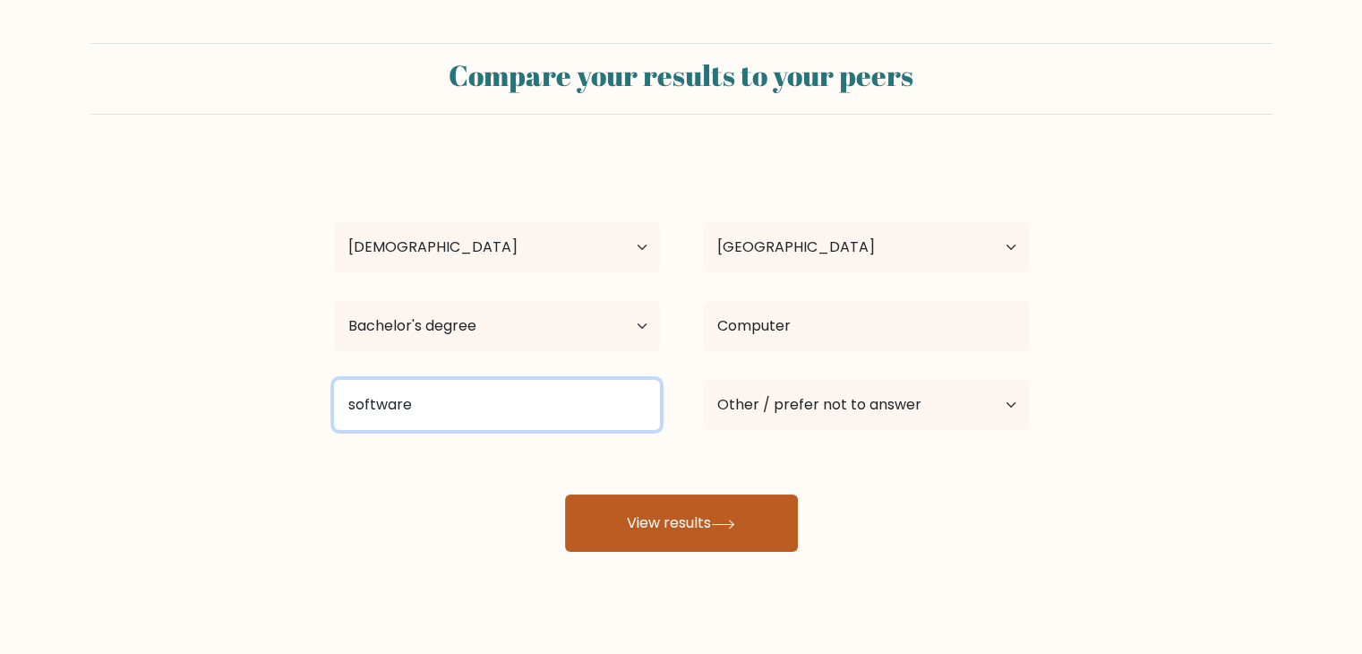
type input "software"
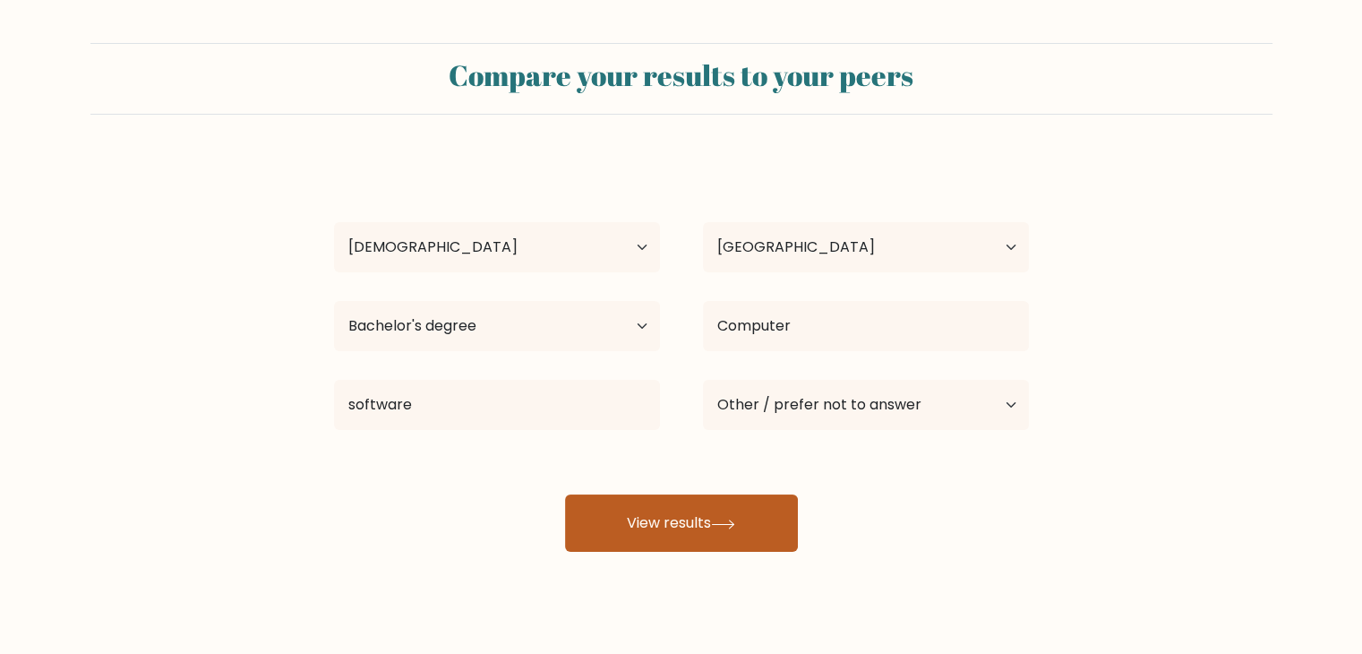
click at [698, 550] on button "View results" at bounding box center [681, 522] width 233 height 57
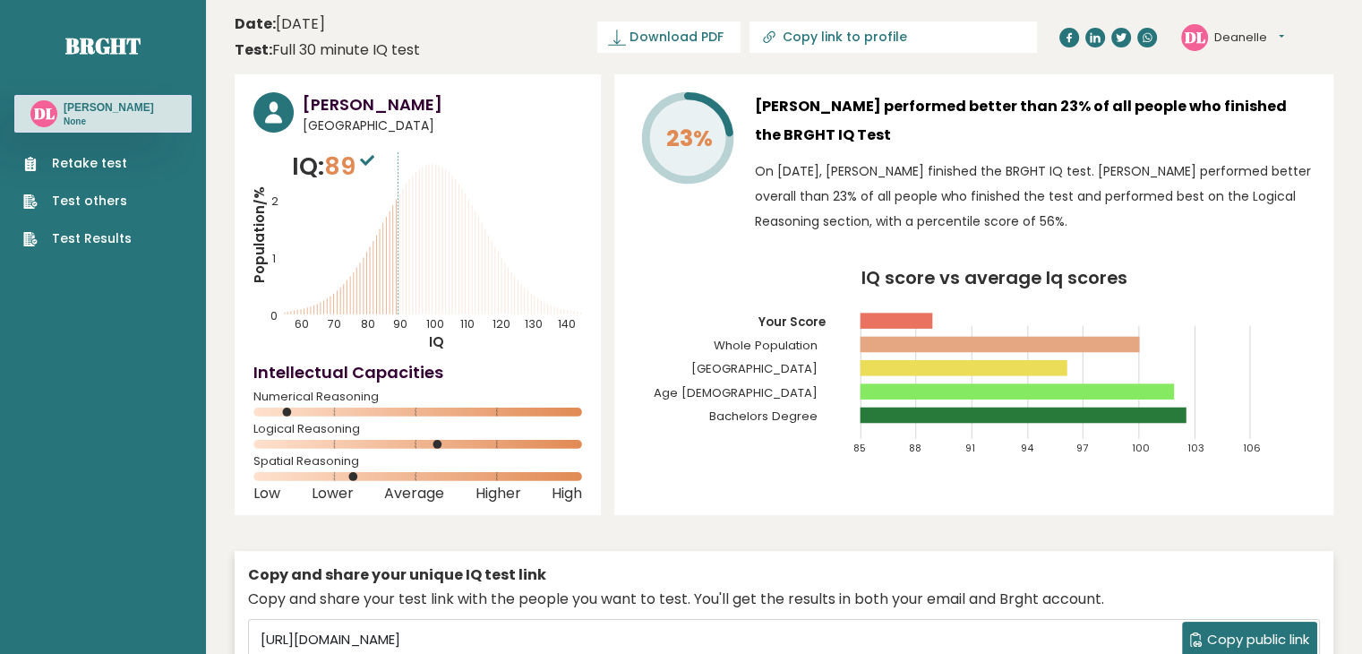
drag, startPoint x: 287, startPoint y: 414, endPoint x: 312, endPoint y: 414, distance: 25.1
click at [312, 414] on icon at bounding box center [417, 411] width 329 height 9
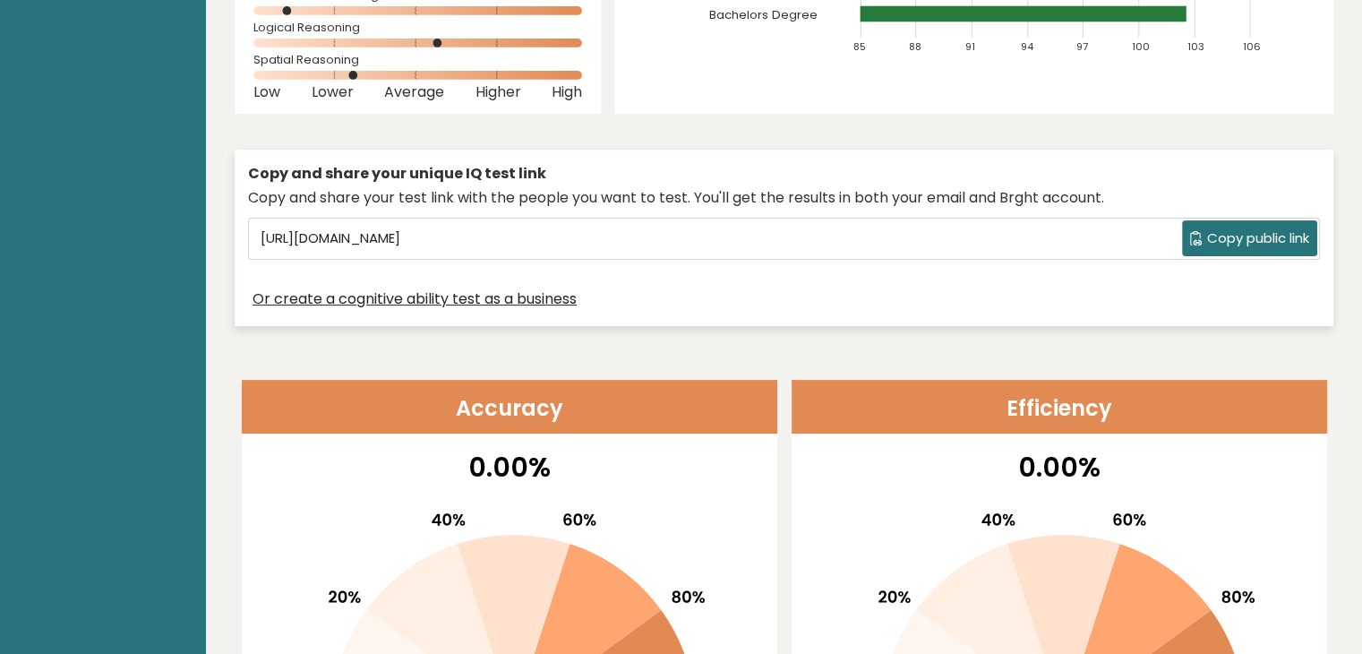
scroll to position [358, 0]
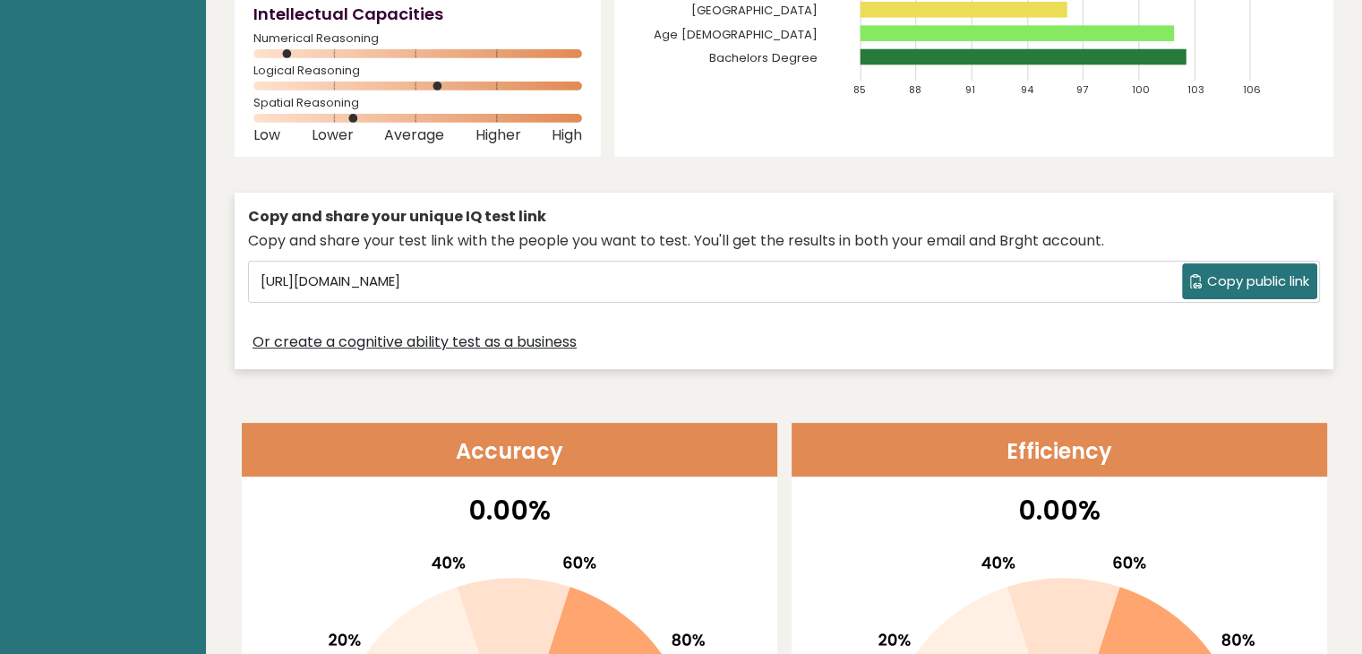
click at [566, 448] on header "Accuracy" at bounding box center [509, 450] width 535 height 54
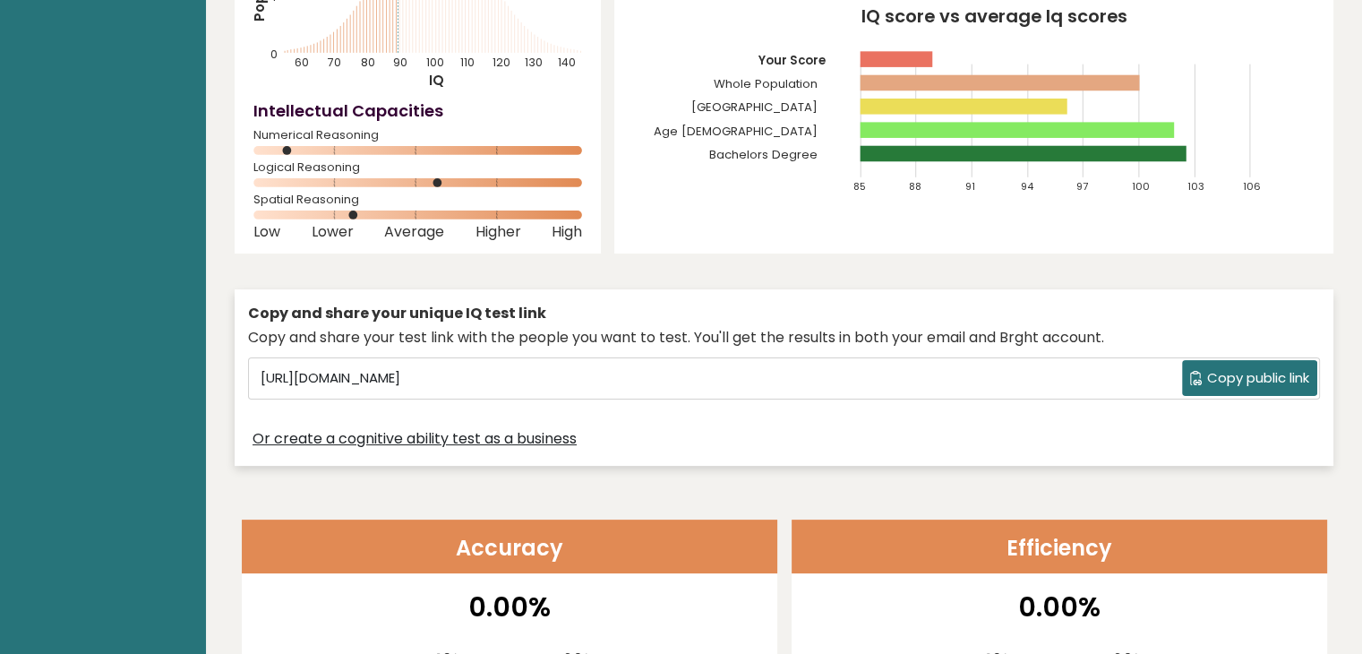
scroll to position [269, 0]
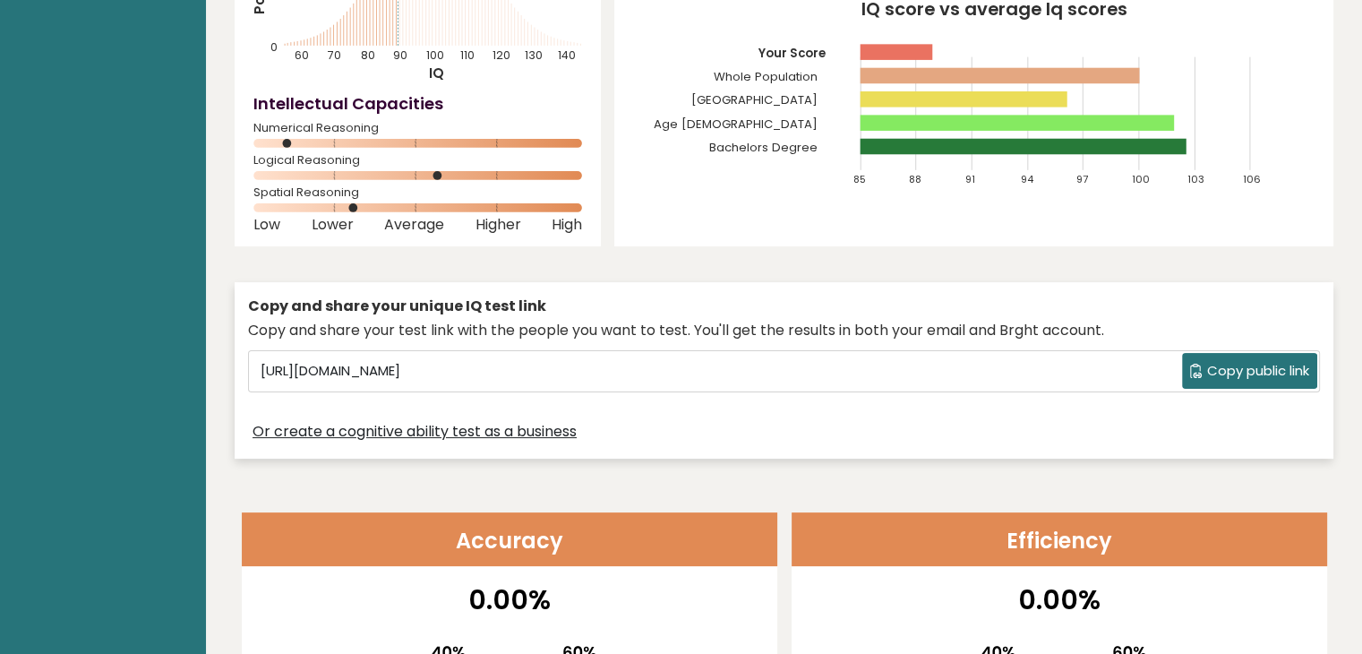
click at [1256, 373] on span "Copy public link" at bounding box center [1258, 371] width 102 height 21
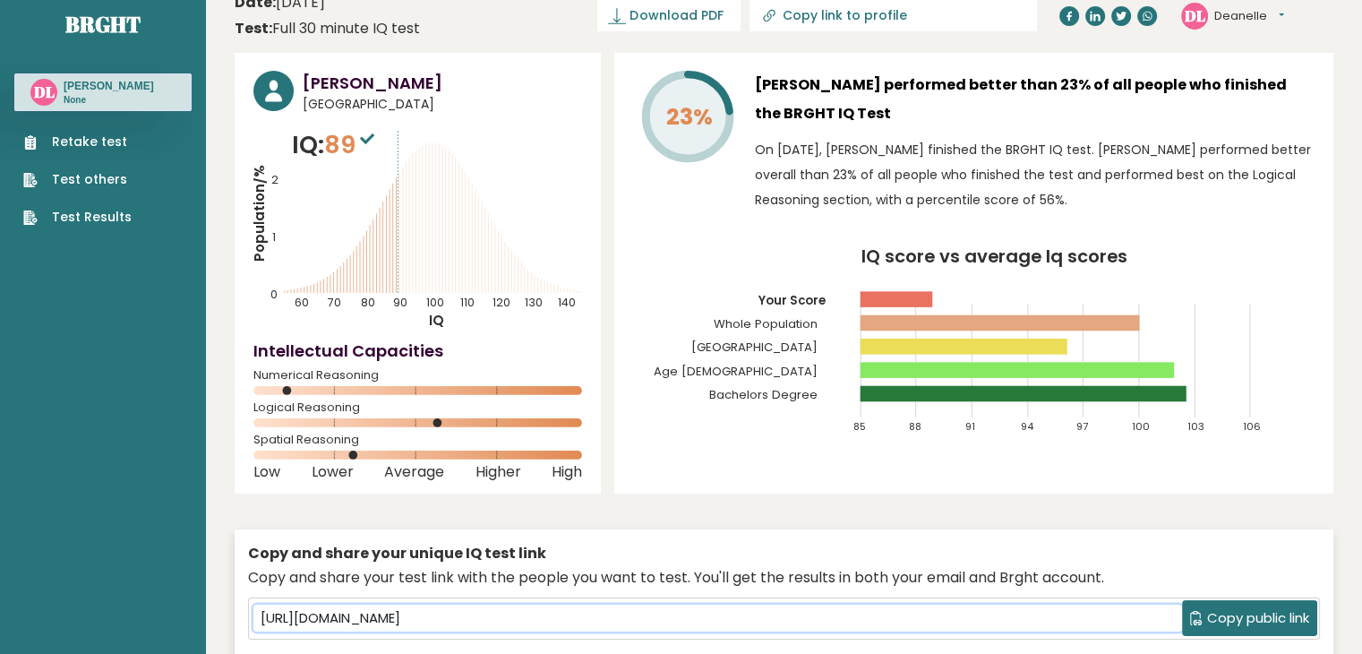
scroll to position [0, 0]
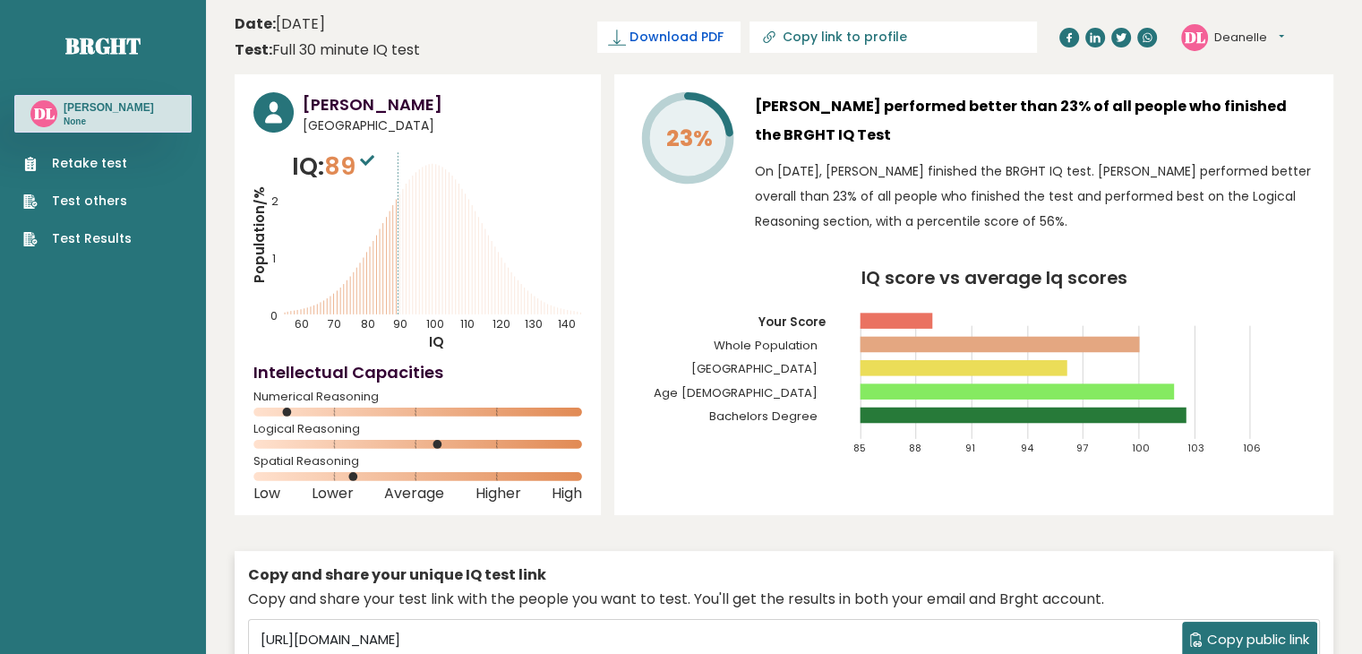
click at [723, 31] on span "Download PDF" at bounding box center [675, 37] width 93 height 19
click at [638, 164] on div "23%" at bounding box center [686, 167] width 107 height 150
click at [681, 40] on span "✓ Your PDF is downloaded..." at bounding box center [638, 36] width 203 height 31
